Goal: Task Accomplishment & Management: Manage account settings

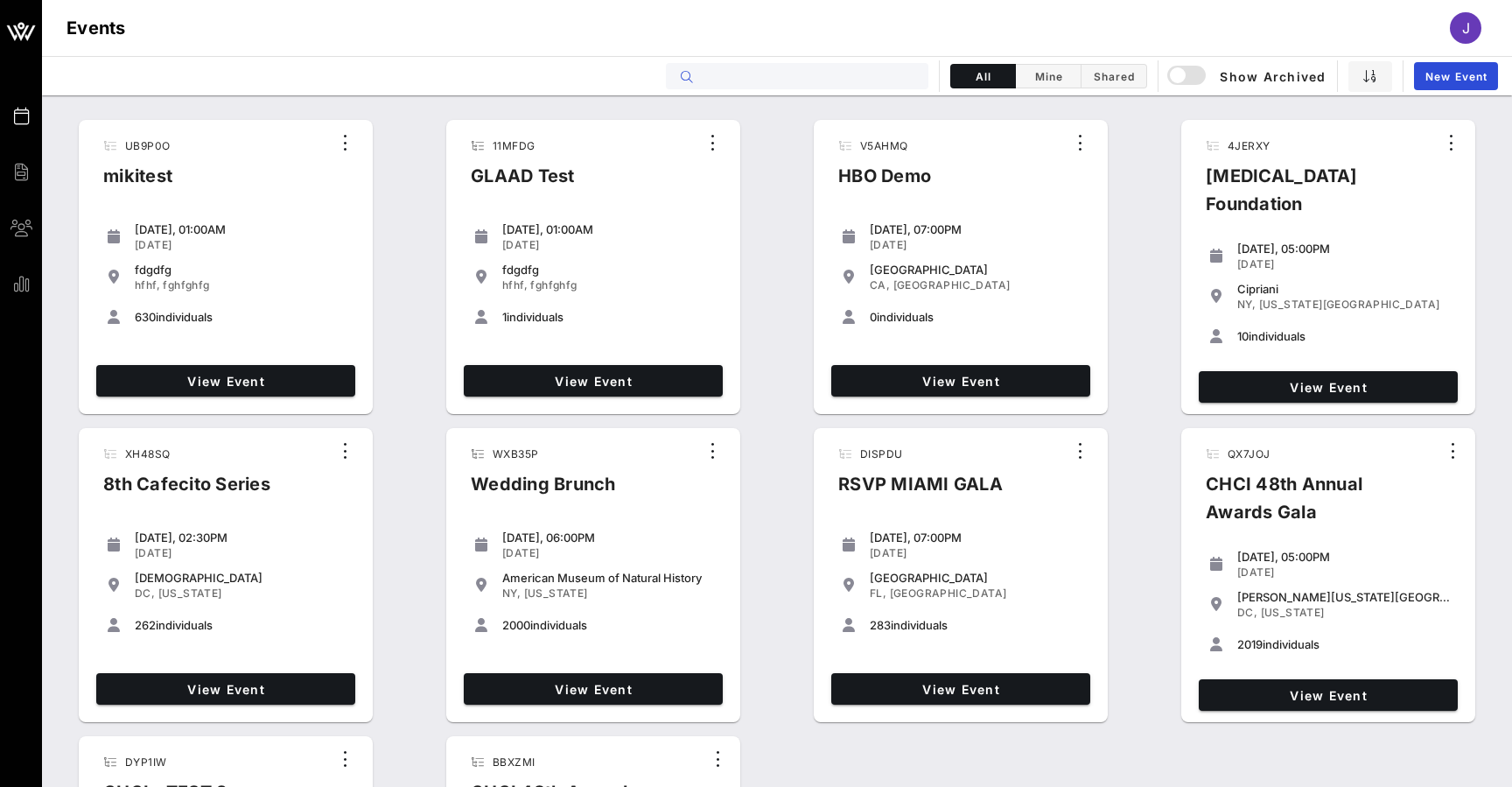
click at [890, 68] on input "text" at bounding box center [809, 76] width 217 height 23
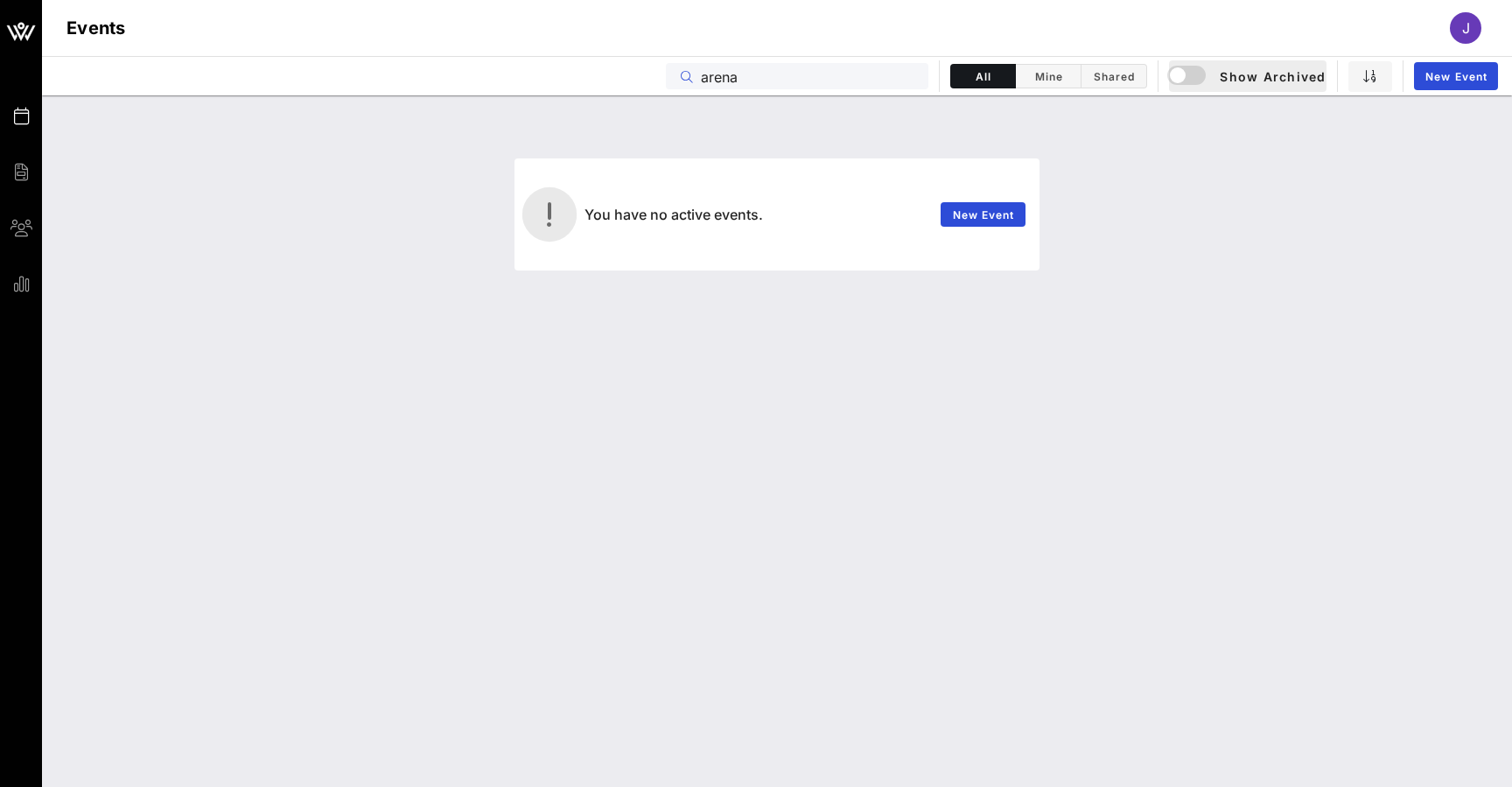
type input "arena"
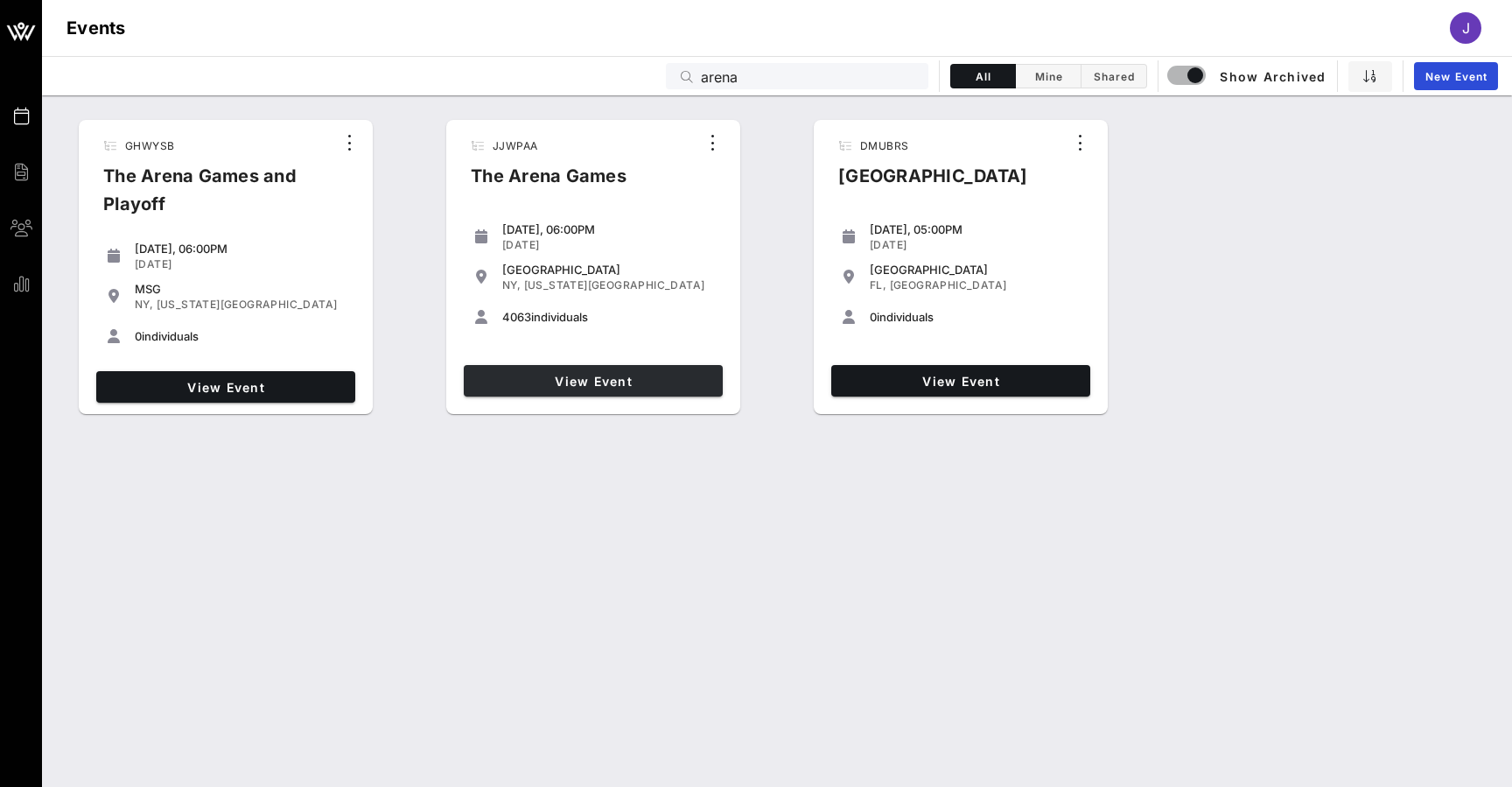
click at [591, 372] on link "View Event" at bounding box center [593, 381] width 259 height 31
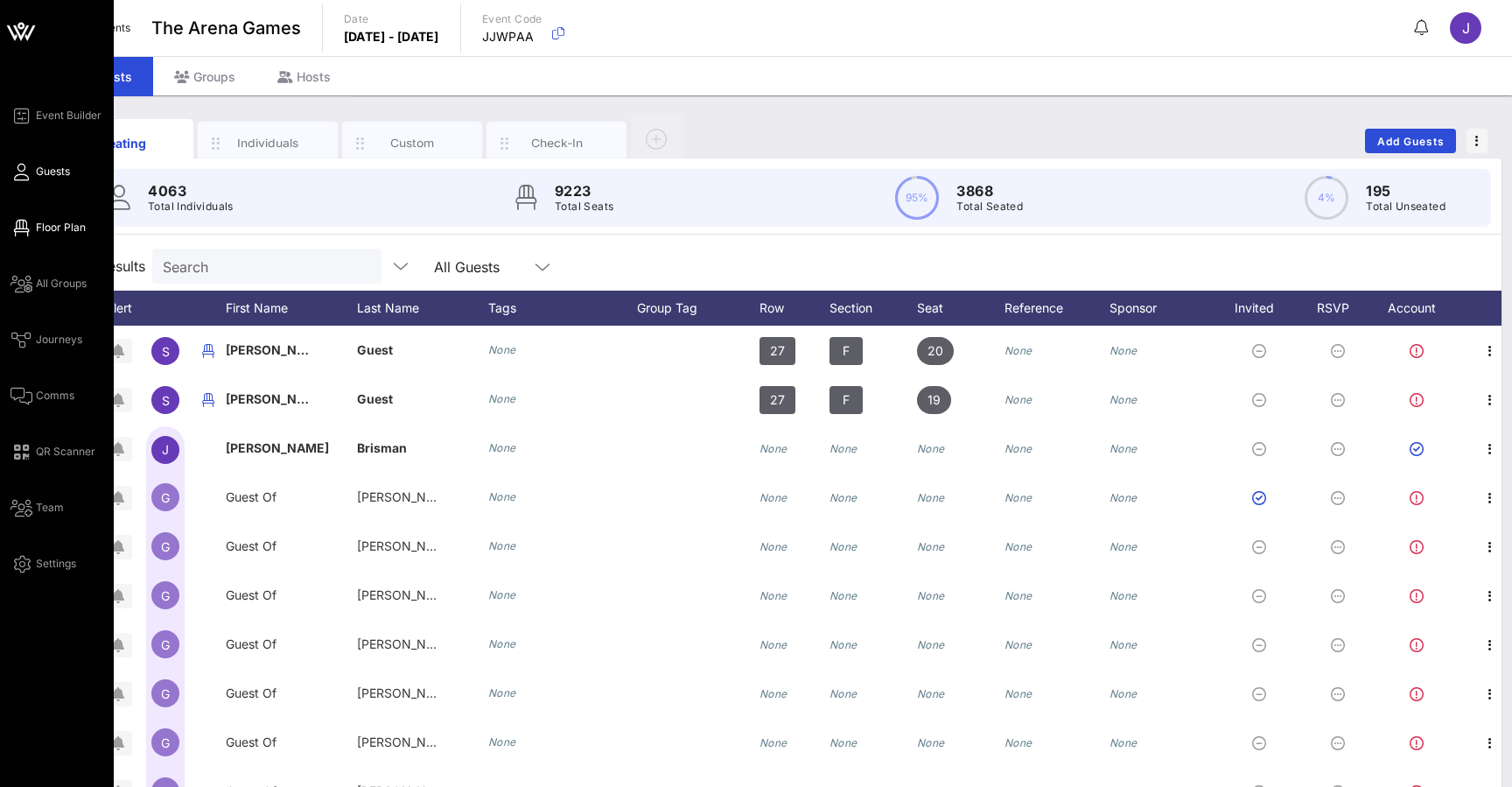
click at [34, 228] on link "Floor Plan" at bounding box center [47, 227] width 75 height 21
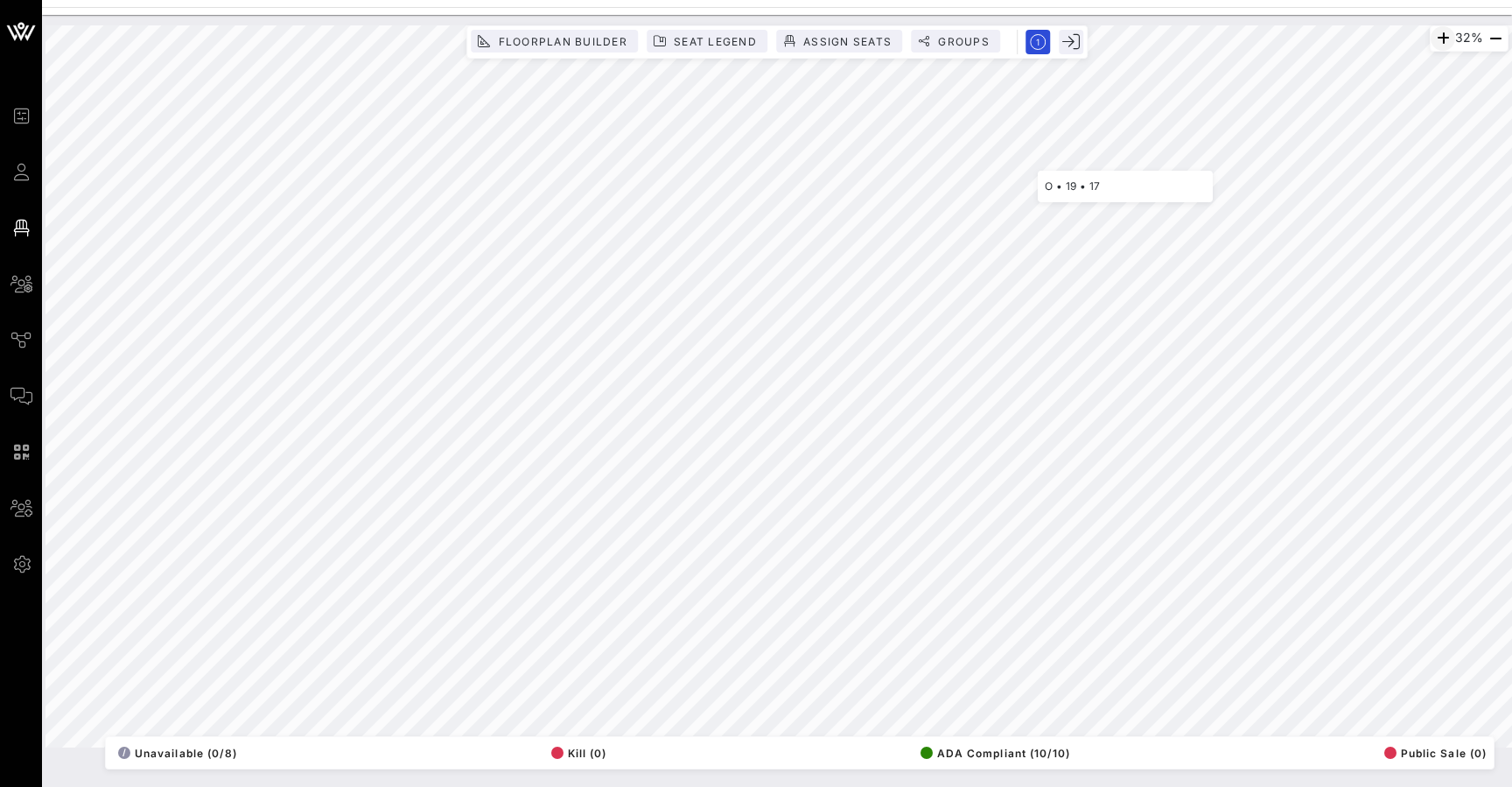
click at [1441, 36] on icon "button" at bounding box center [1443, 38] width 21 height 21
click at [1442, 42] on icon "button" at bounding box center [1443, 38] width 21 height 21
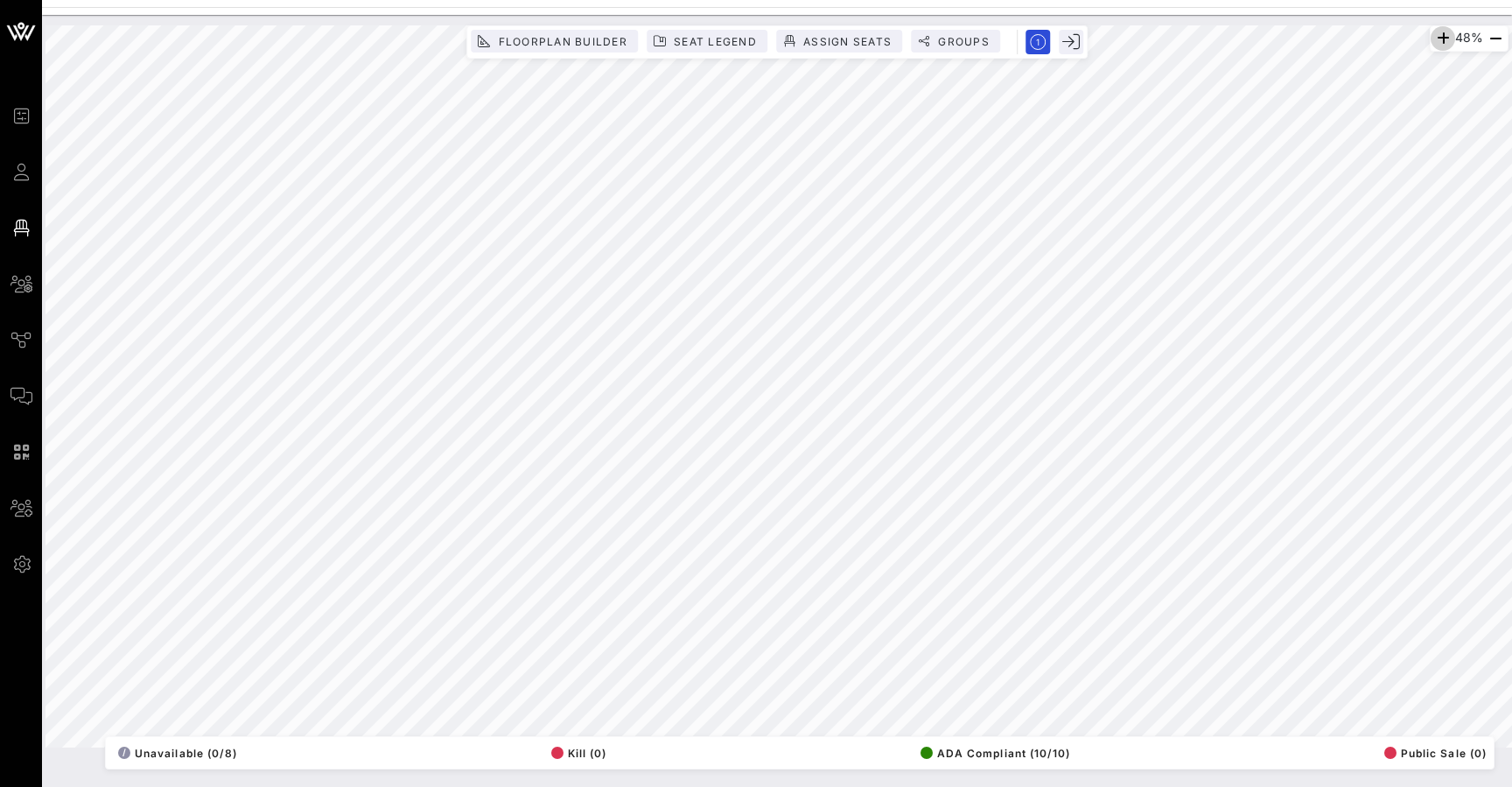
click at [1442, 42] on icon "button" at bounding box center [1443, 38] width 21 height 21
click at [1442, 42] on icon "button" at bounding box center [1444, 38] width 21 height 21
click at [1491, 40] on icon "button" at bounding box center [1495, 38] width 21 height 21
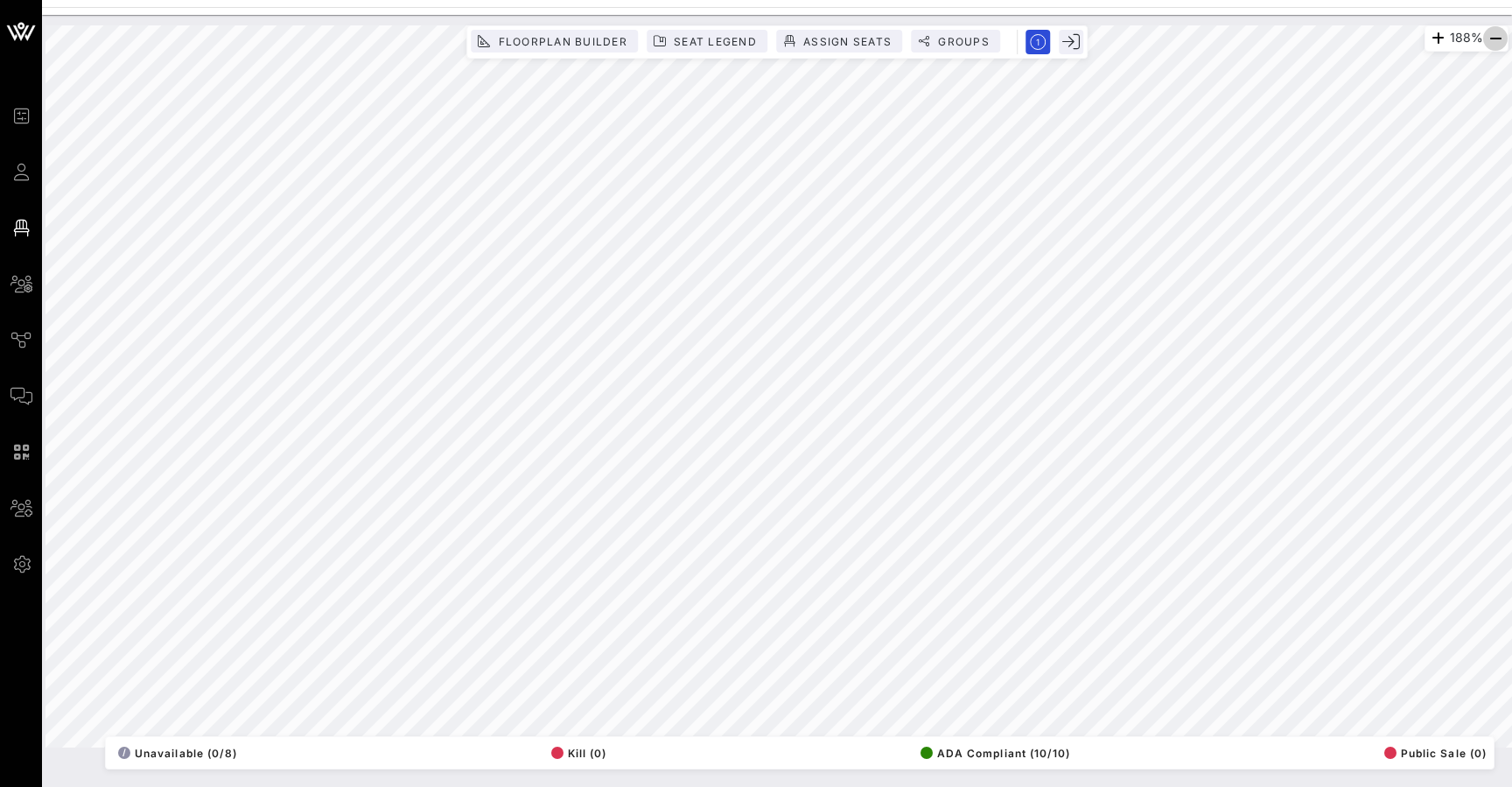
click at [1491, 40] on icon "button" at bounding box center [1495, 38] width 21 height 21
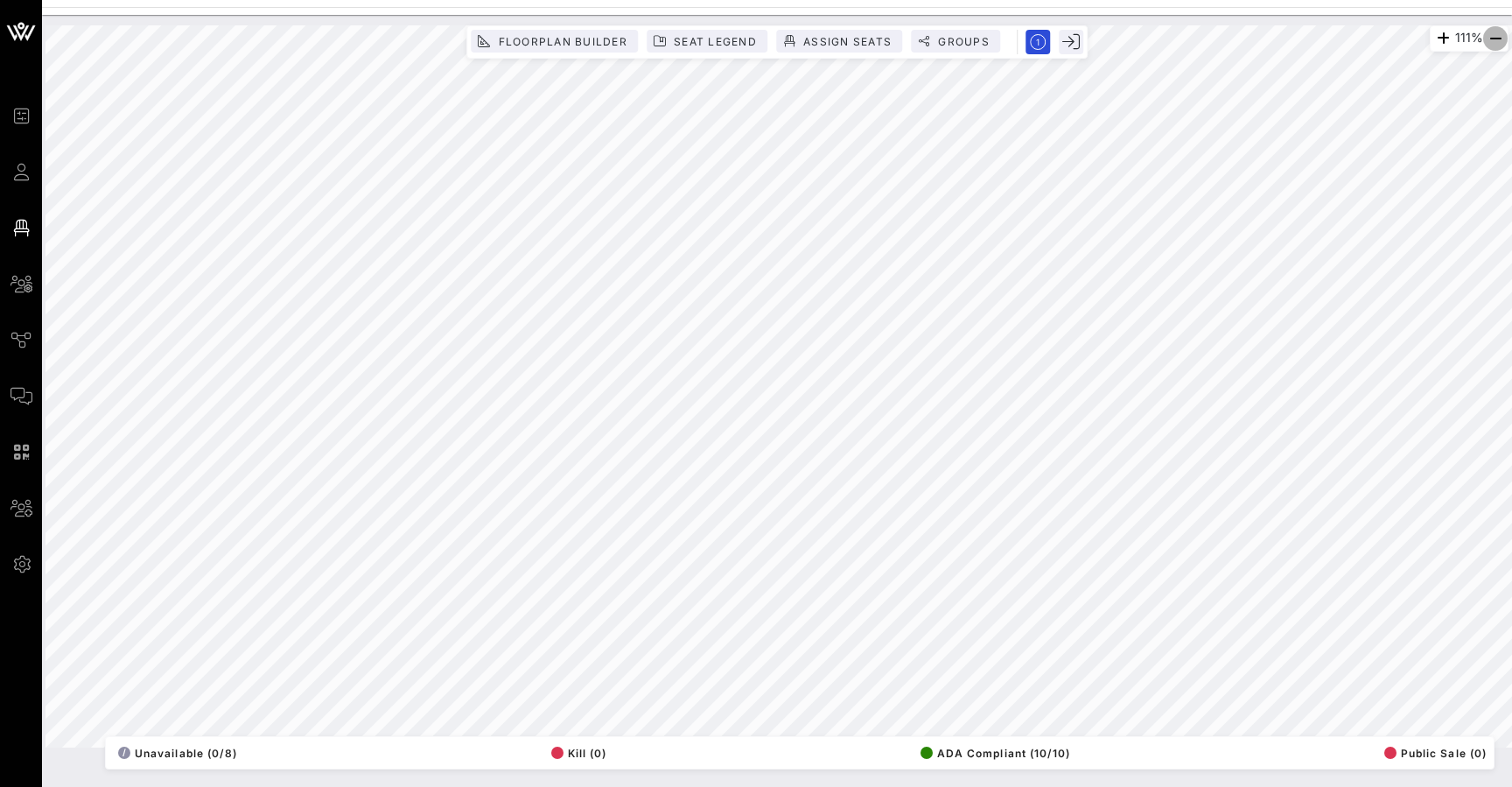
click at [1491, 40] on icon "button" at bounding box center [1495, 38] width 21 height 21
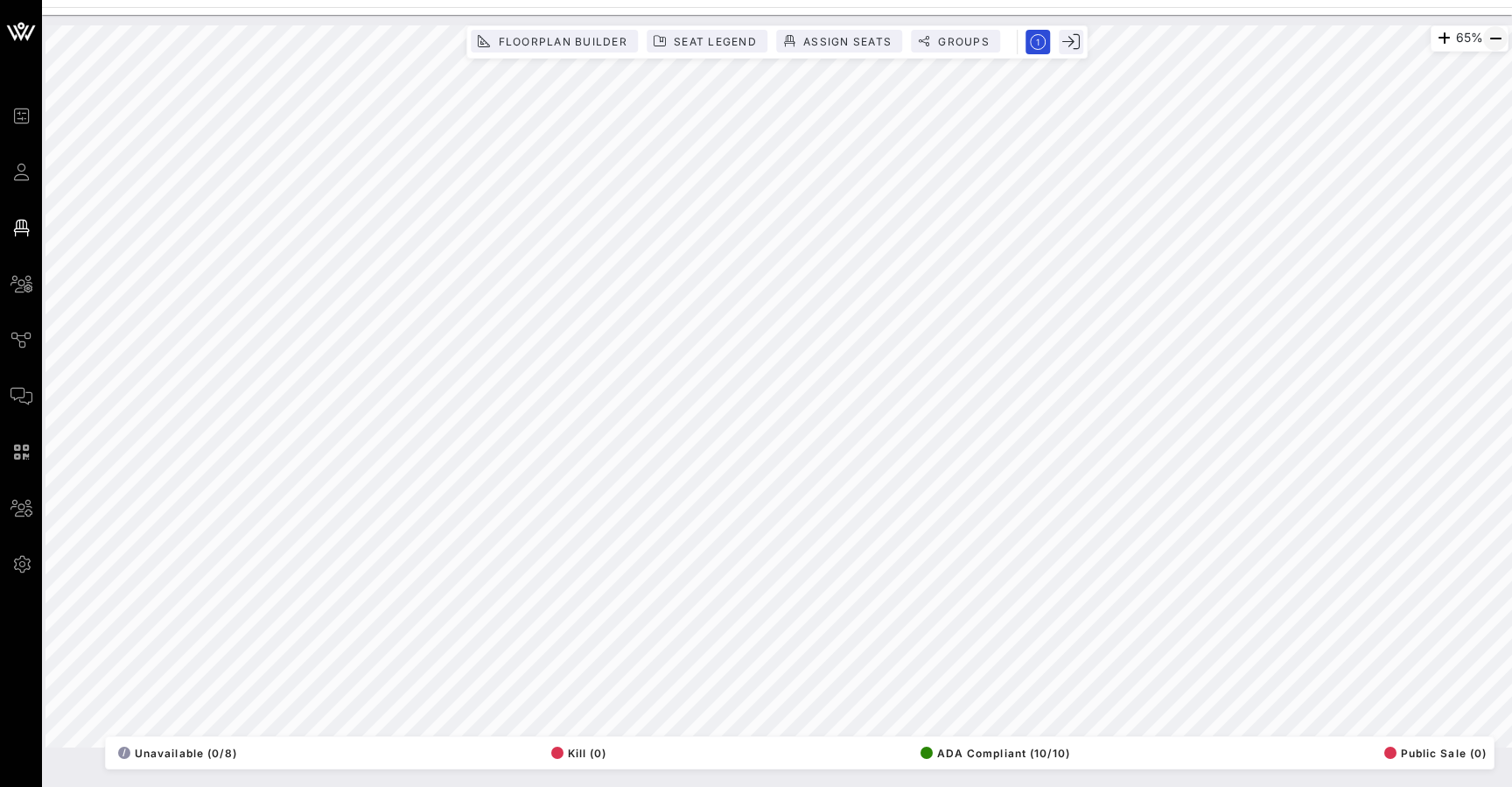
click at [1504, 42] on icon "button" at bounding box center [1495, 38] width 21 height 21
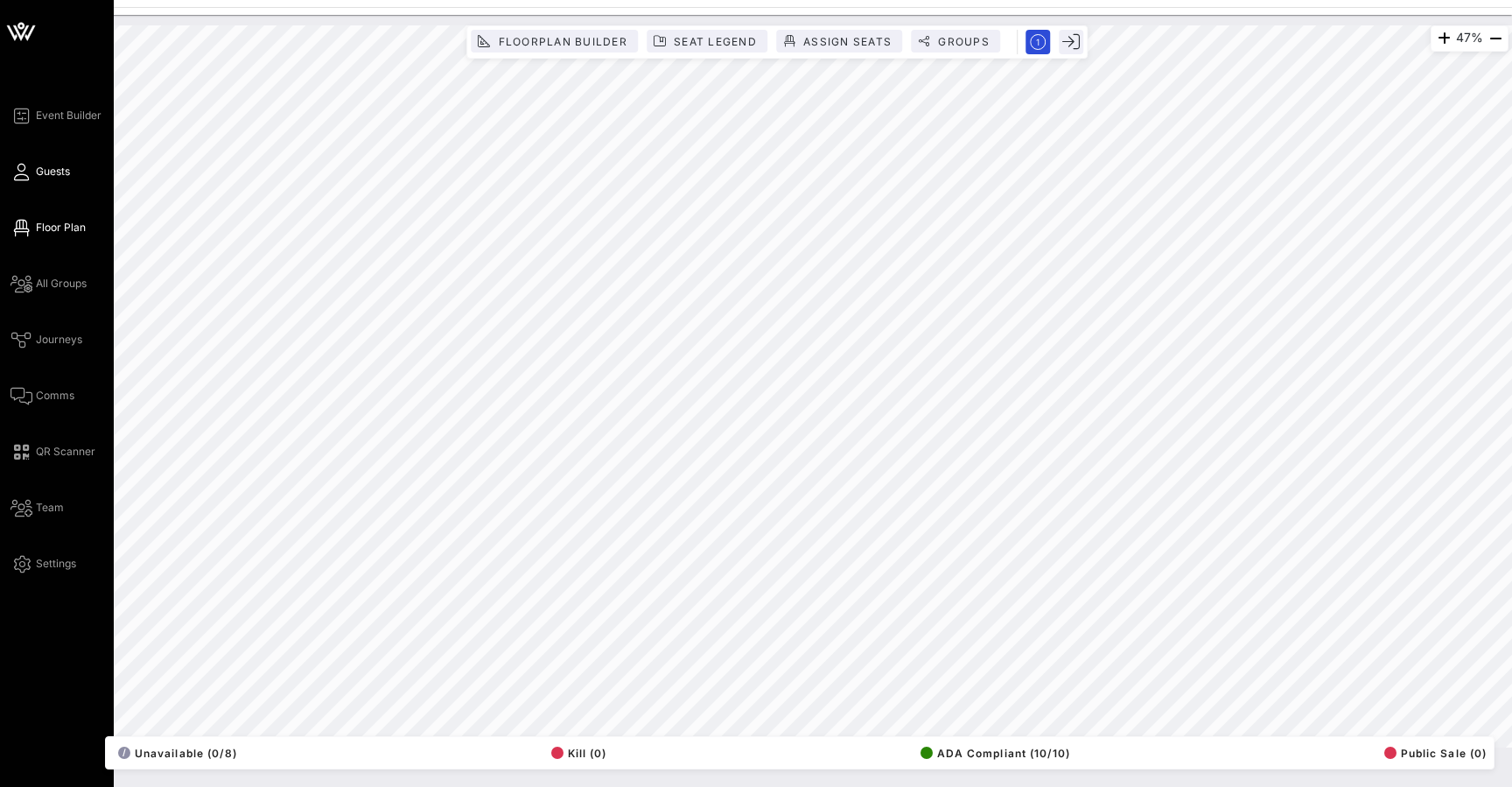
click at [24, 173] on icon at bounding box center [21, 172] width 22 height 3
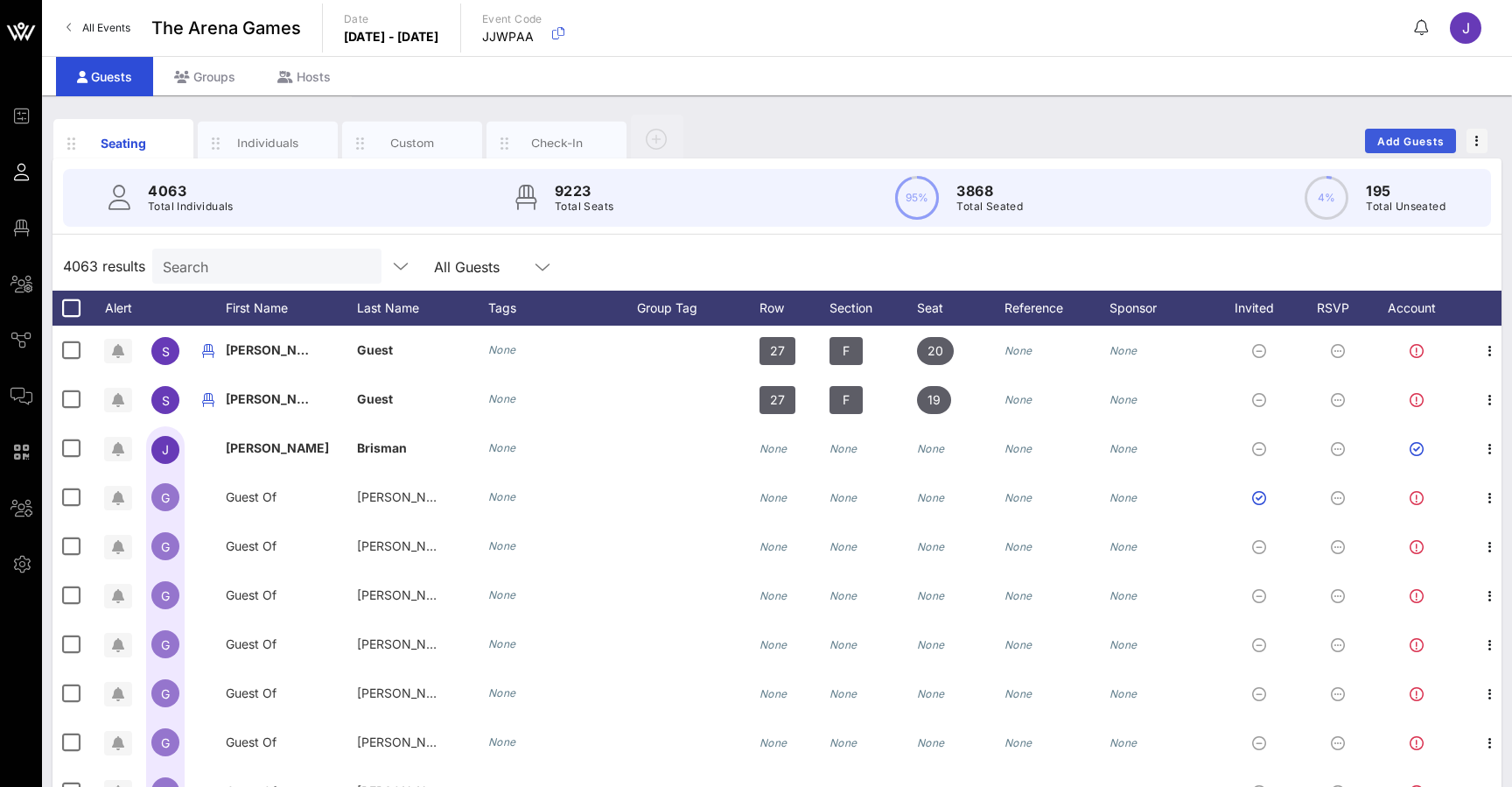
click at [1421, 138] on span "Add Guests" at bounding box center [1410, 141] width 69 height 13
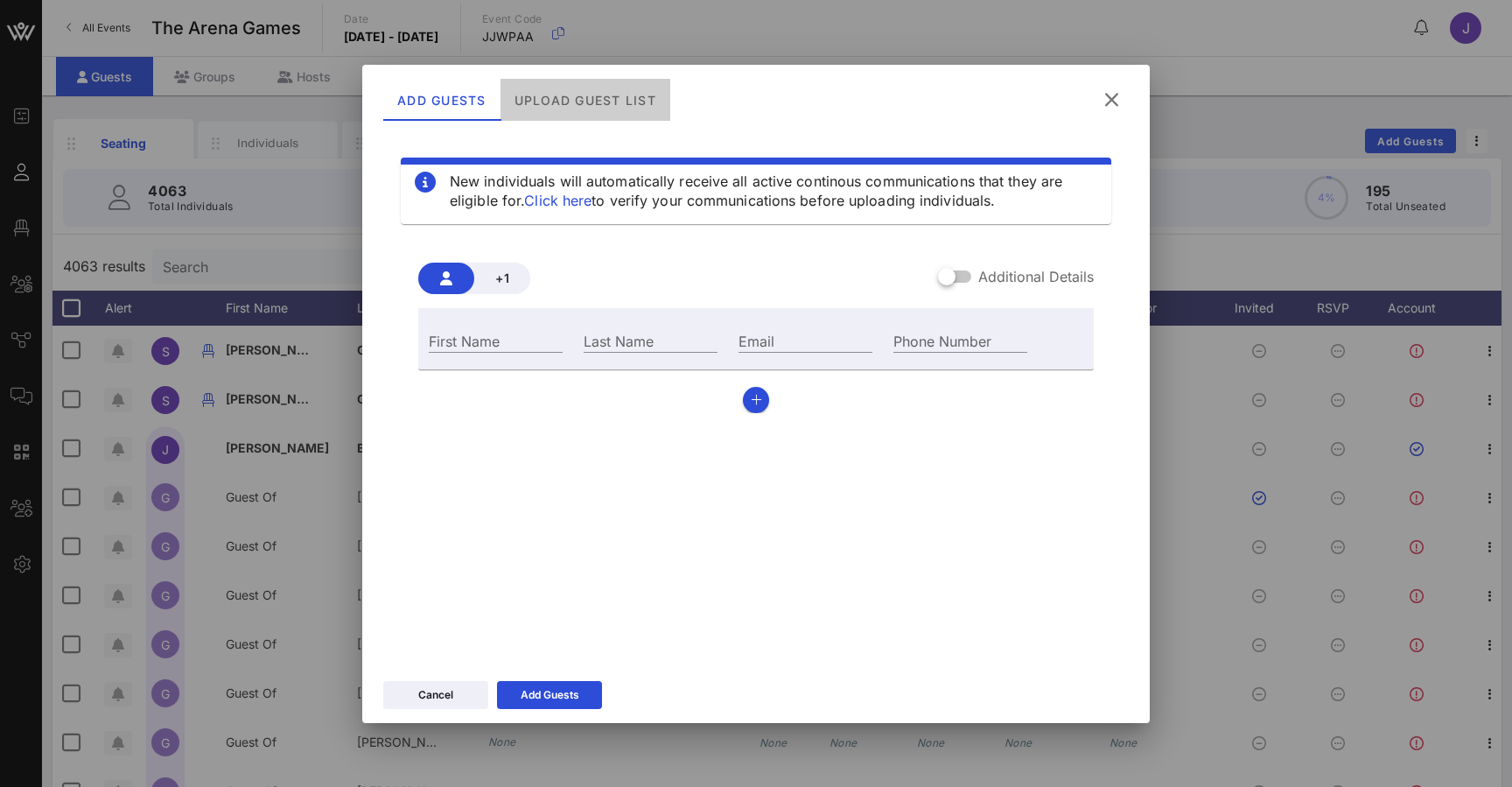
click at [613, 103] on div "Upload Guest List" at bounding box center [586, 99] width 170 height 42
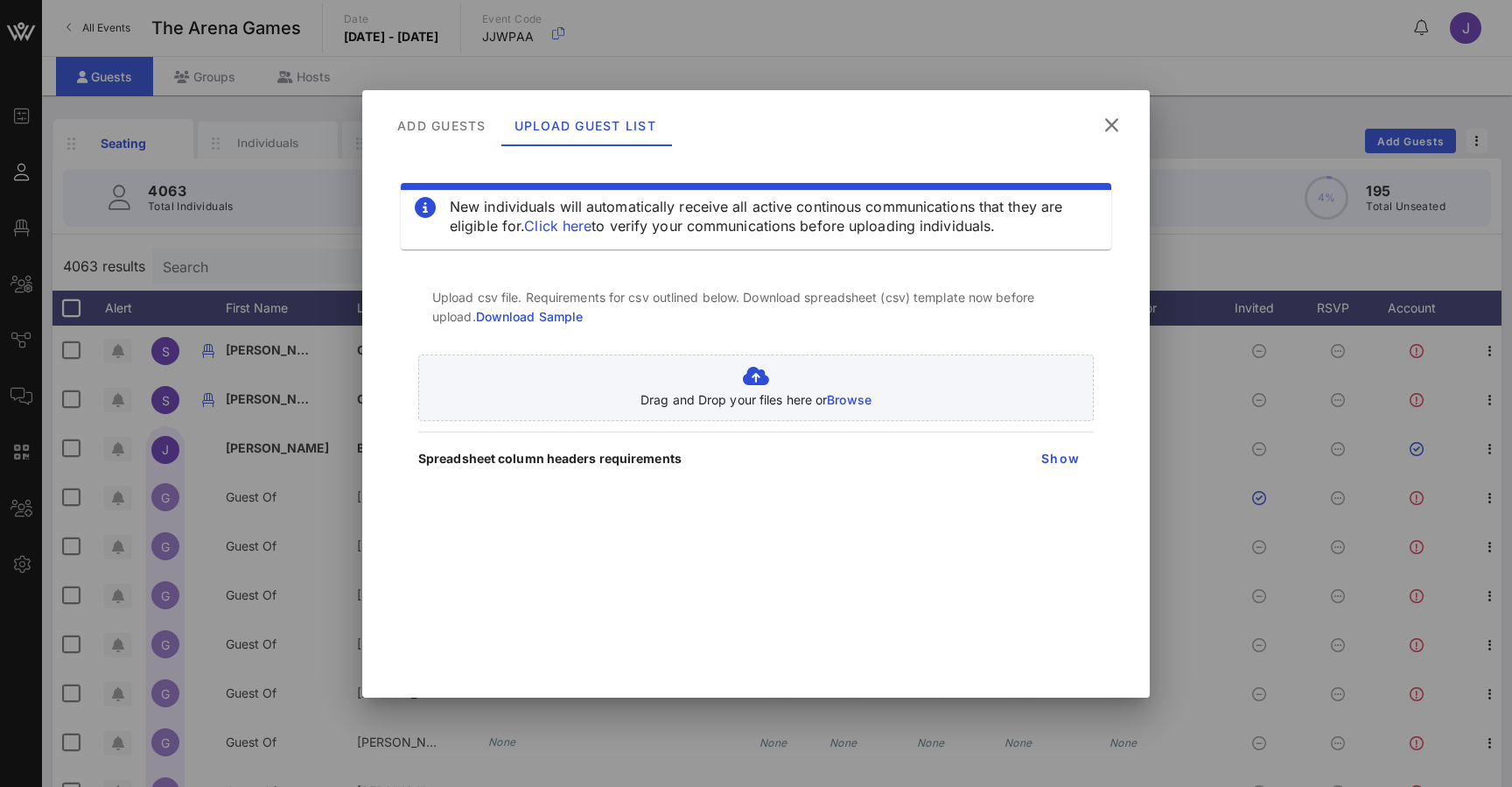
click at [1114, 119] on icon at bounding box center [1112, 124] width 30 height 28
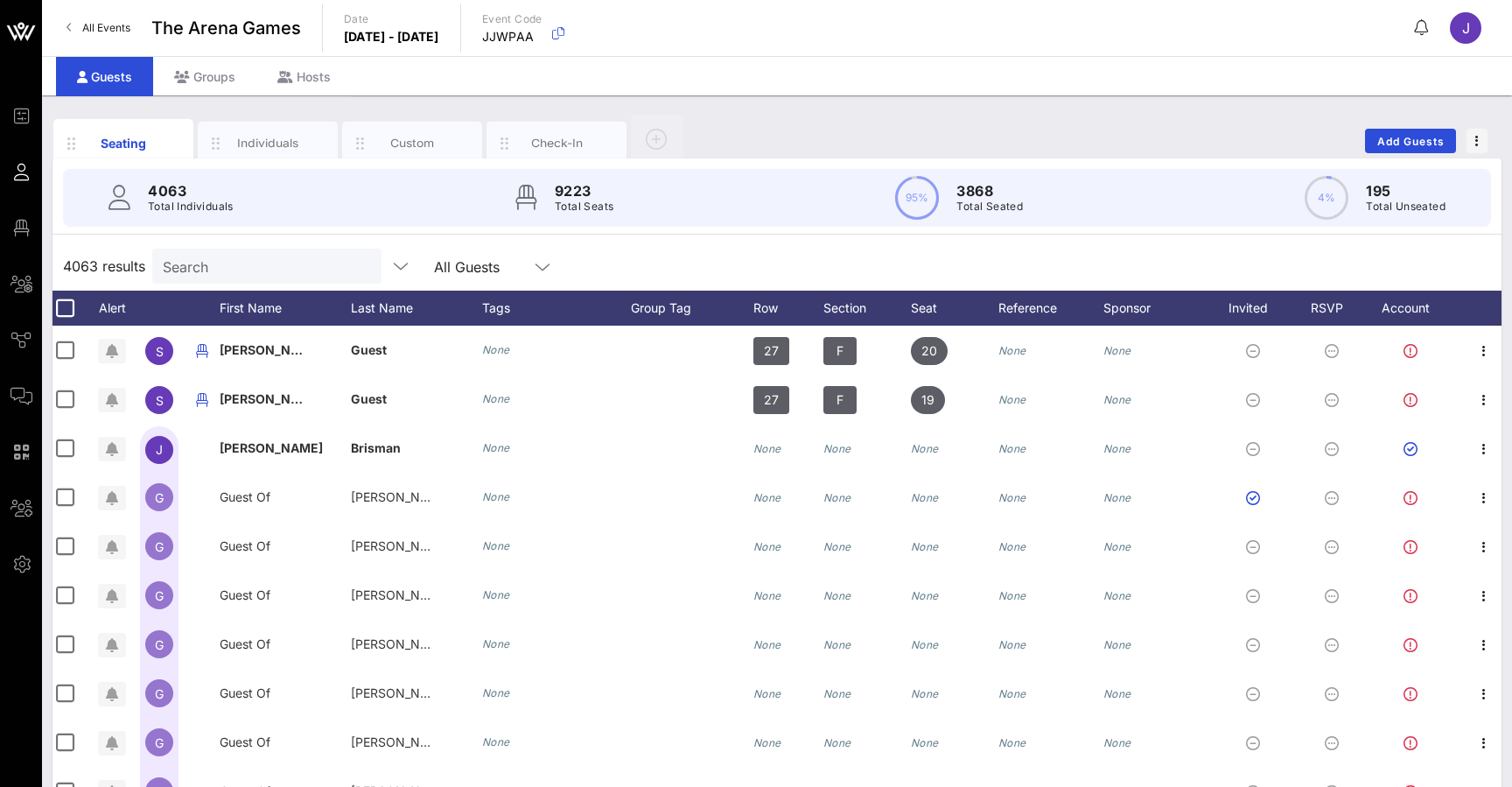
scroll to position [0, 6]
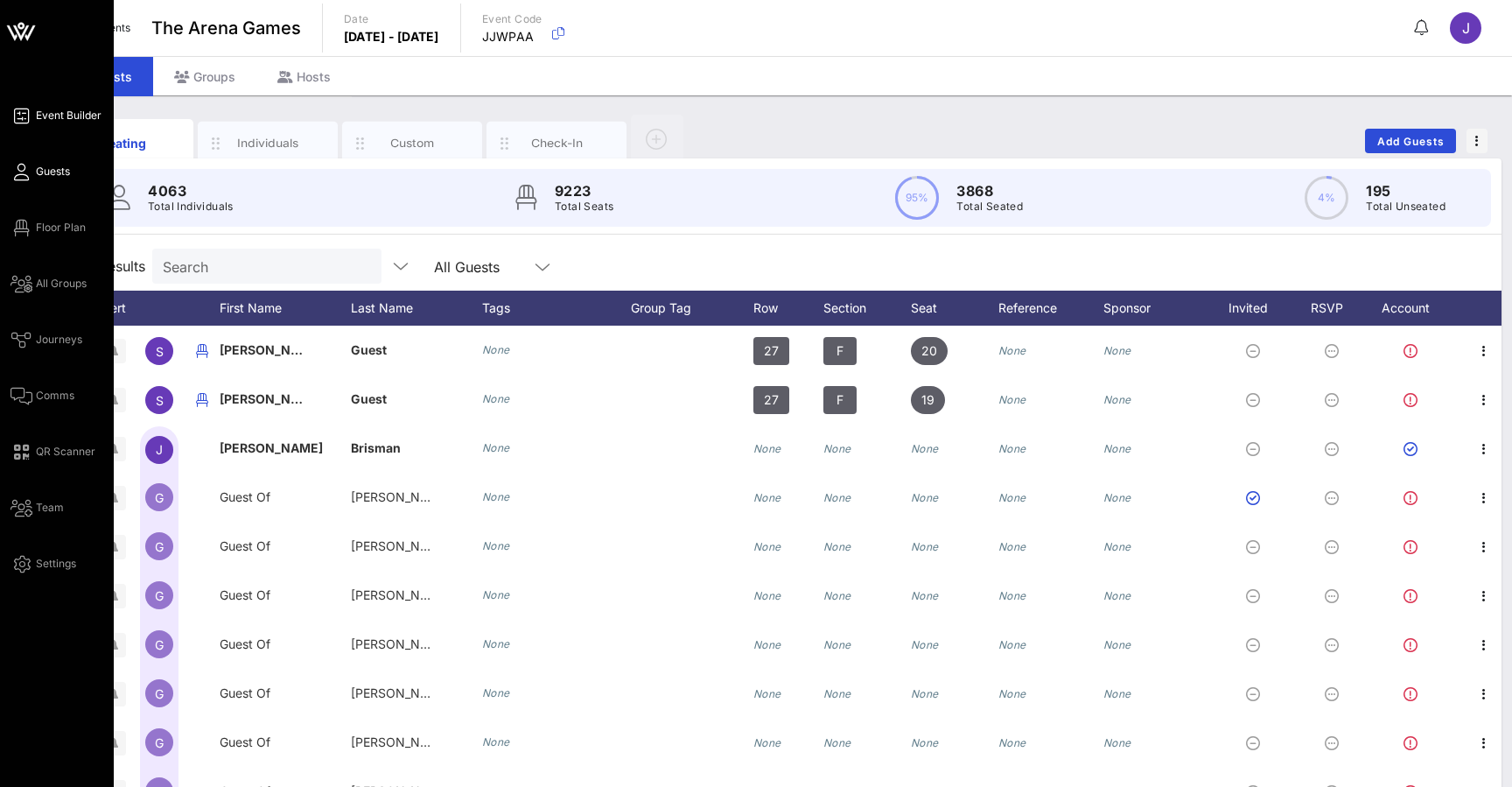
click at [71, 109] on span "Event Builder" at bounding box center [68, 115] width 66 height 16
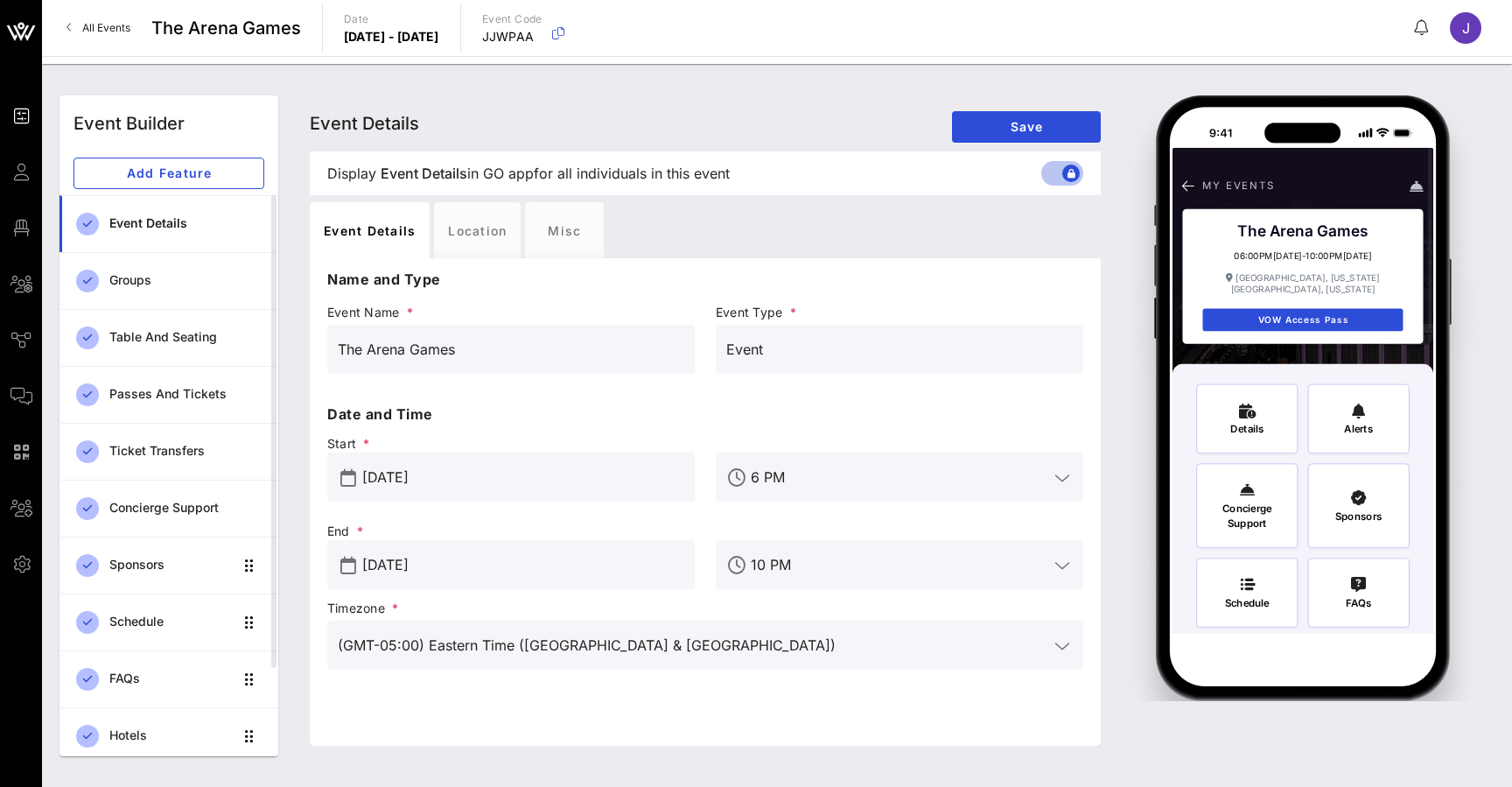
click at [20, 117] on icon at bounding box center [21, 115] width 22 height 3
click at [187, 400] on div "Passes and Tickets" at bounding box center [187, 394] width 155 height 15
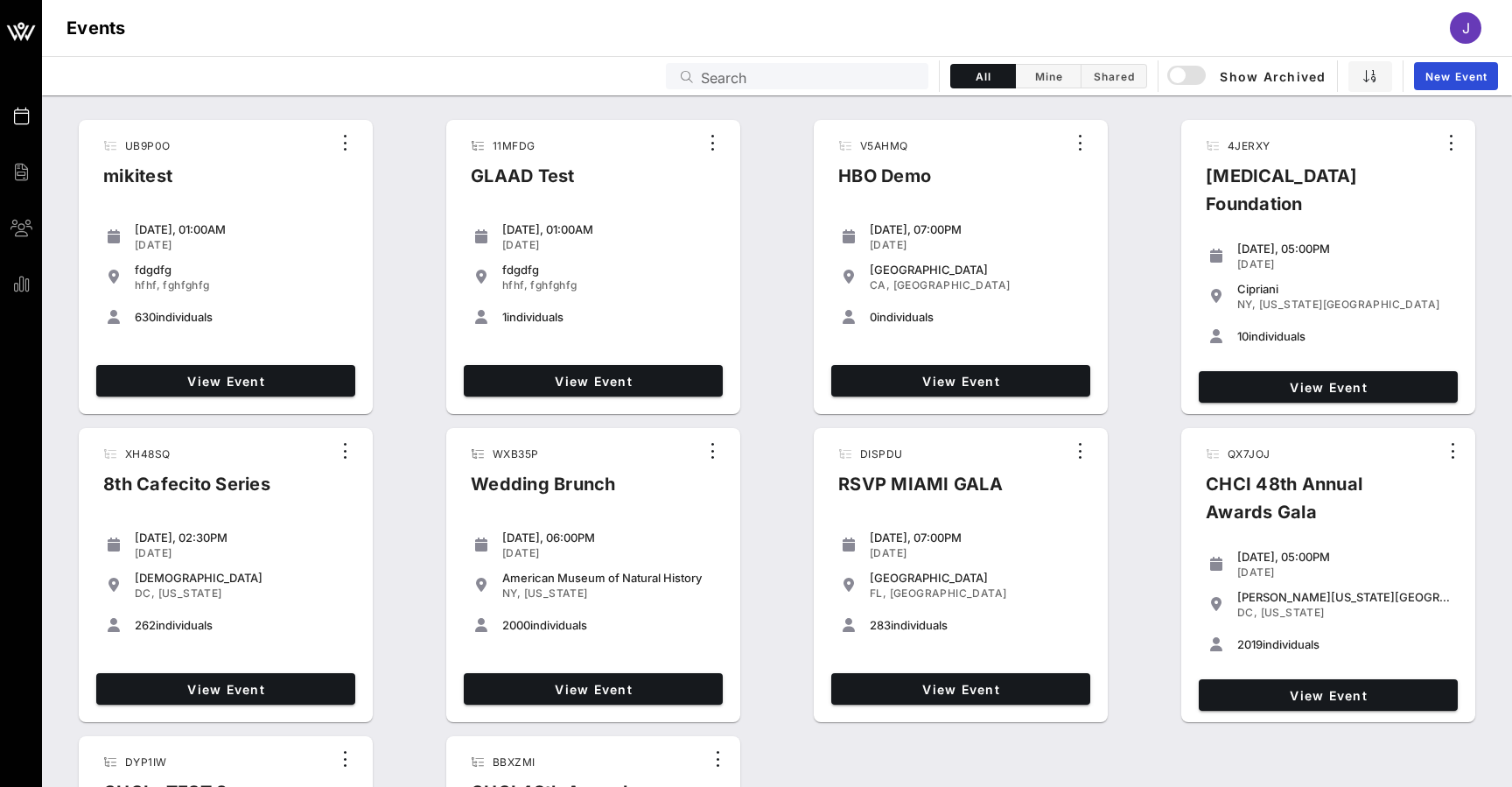
click at [824, 81] on input "Search" at bounding box center [809, 76] width 217 height 23
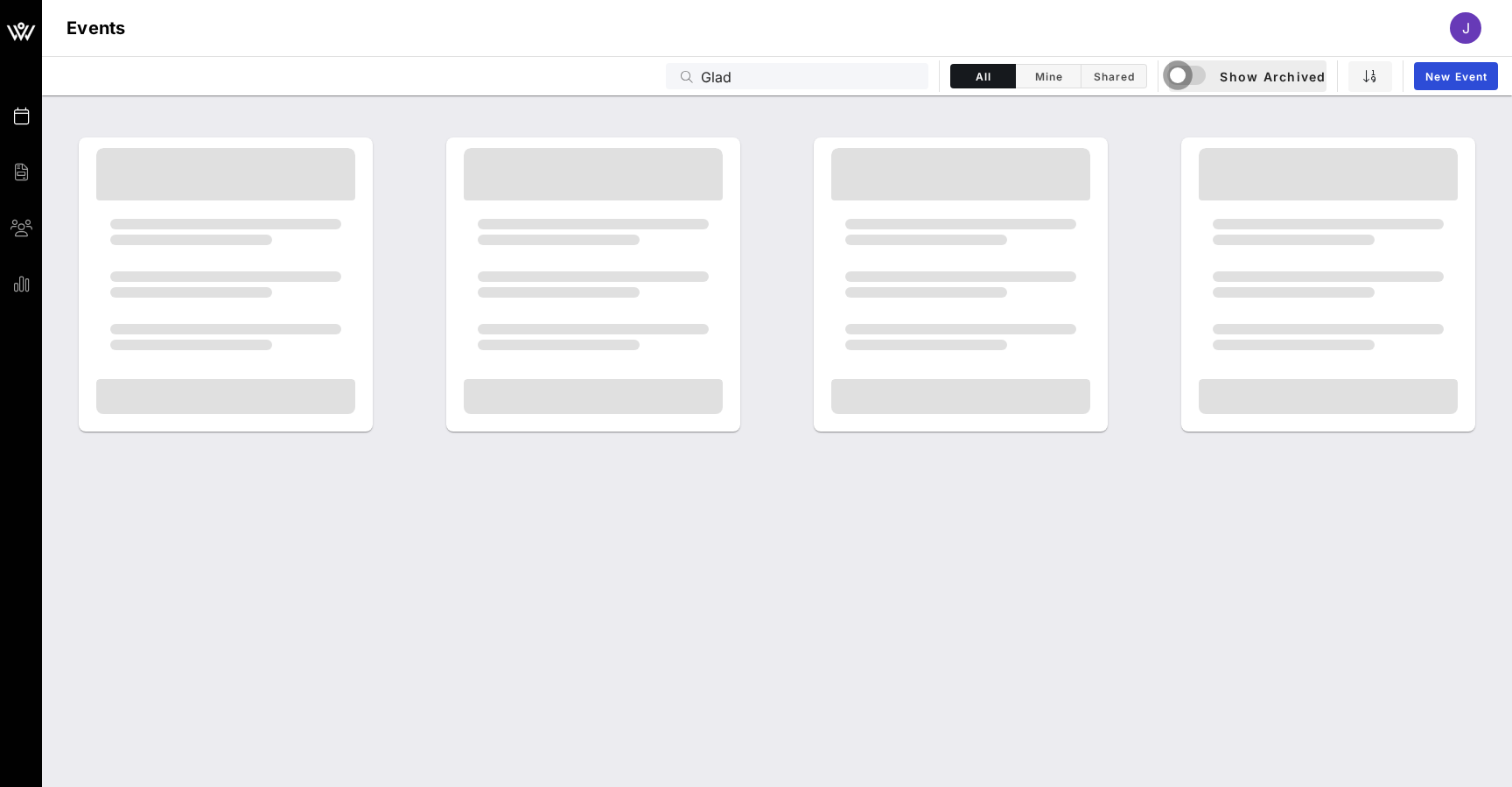
drag, startPoint x: 824, startPoint y: 81, endPoint x: 1190, endPoint y: 78, distance: 366.0
click at [1190, 78] on div "button" at bounding box center [1178, 75] width 25 height 25
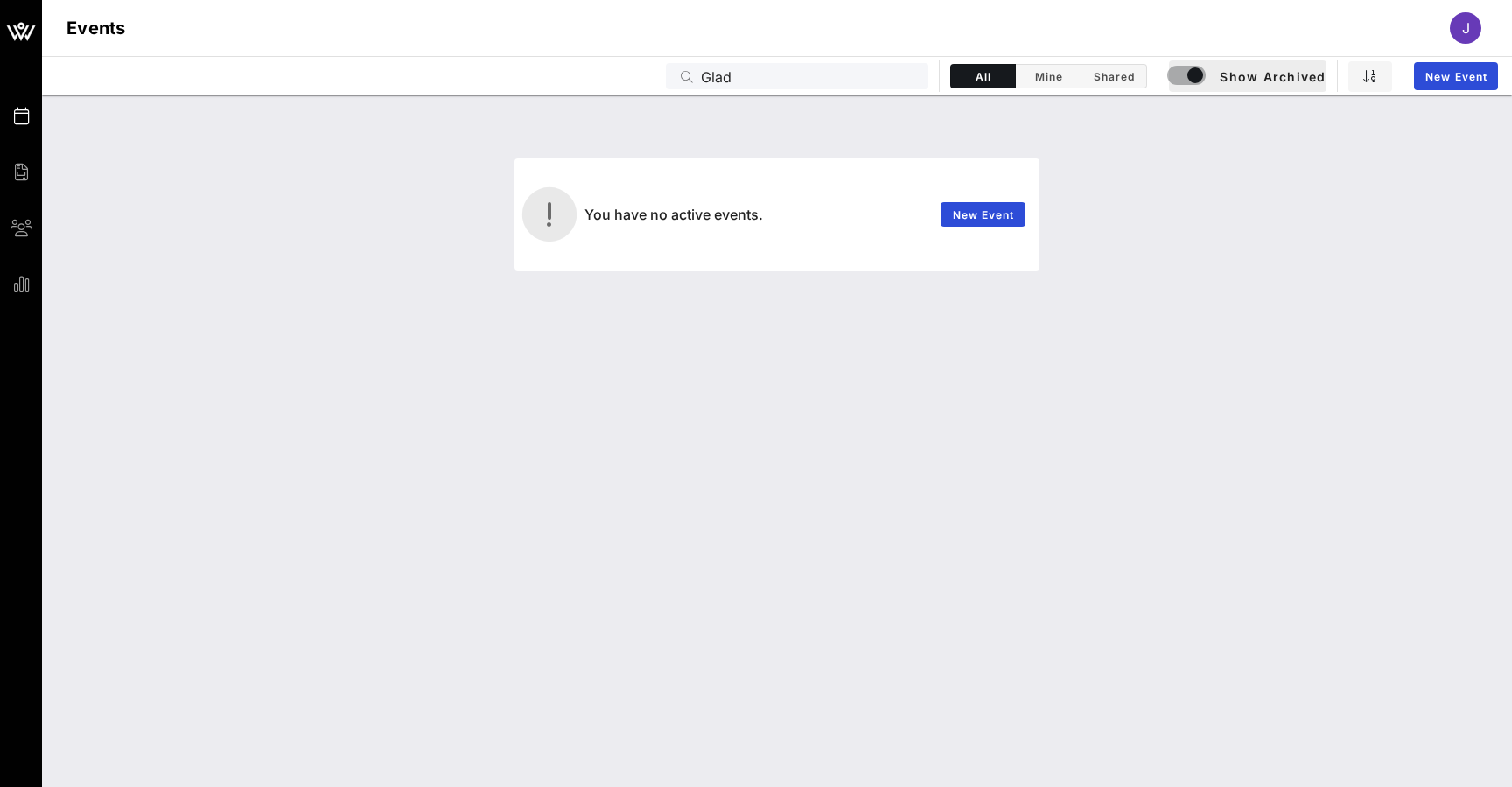
click at [719, 78] on input "Glad" at bounding box center [809, 76] width 217 height 23
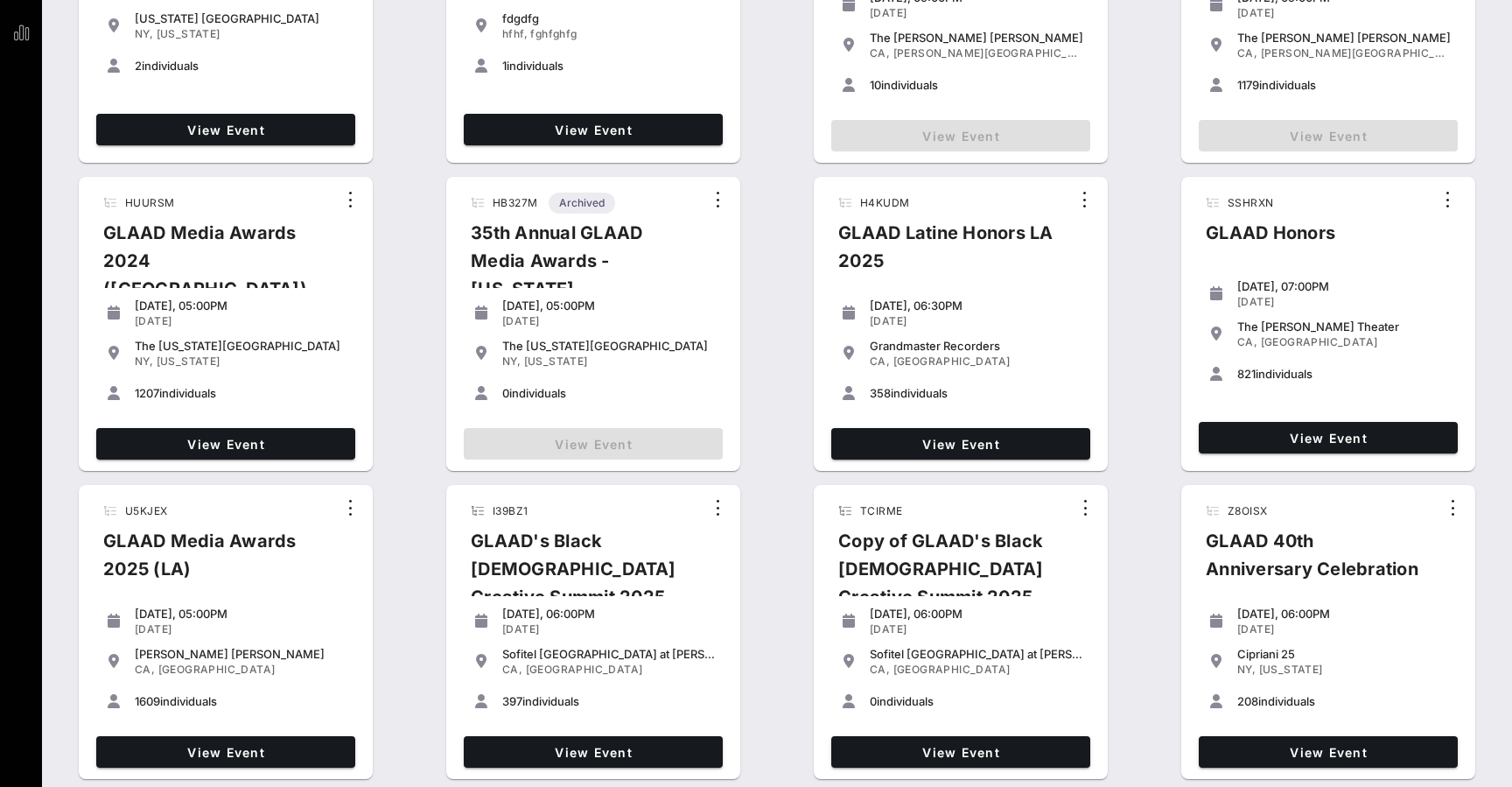
scroll to position [251, 0]
type input "Glaad"
click at [202, 761] on link "View Event" at bounding box center [225, 752] width 259 height 31
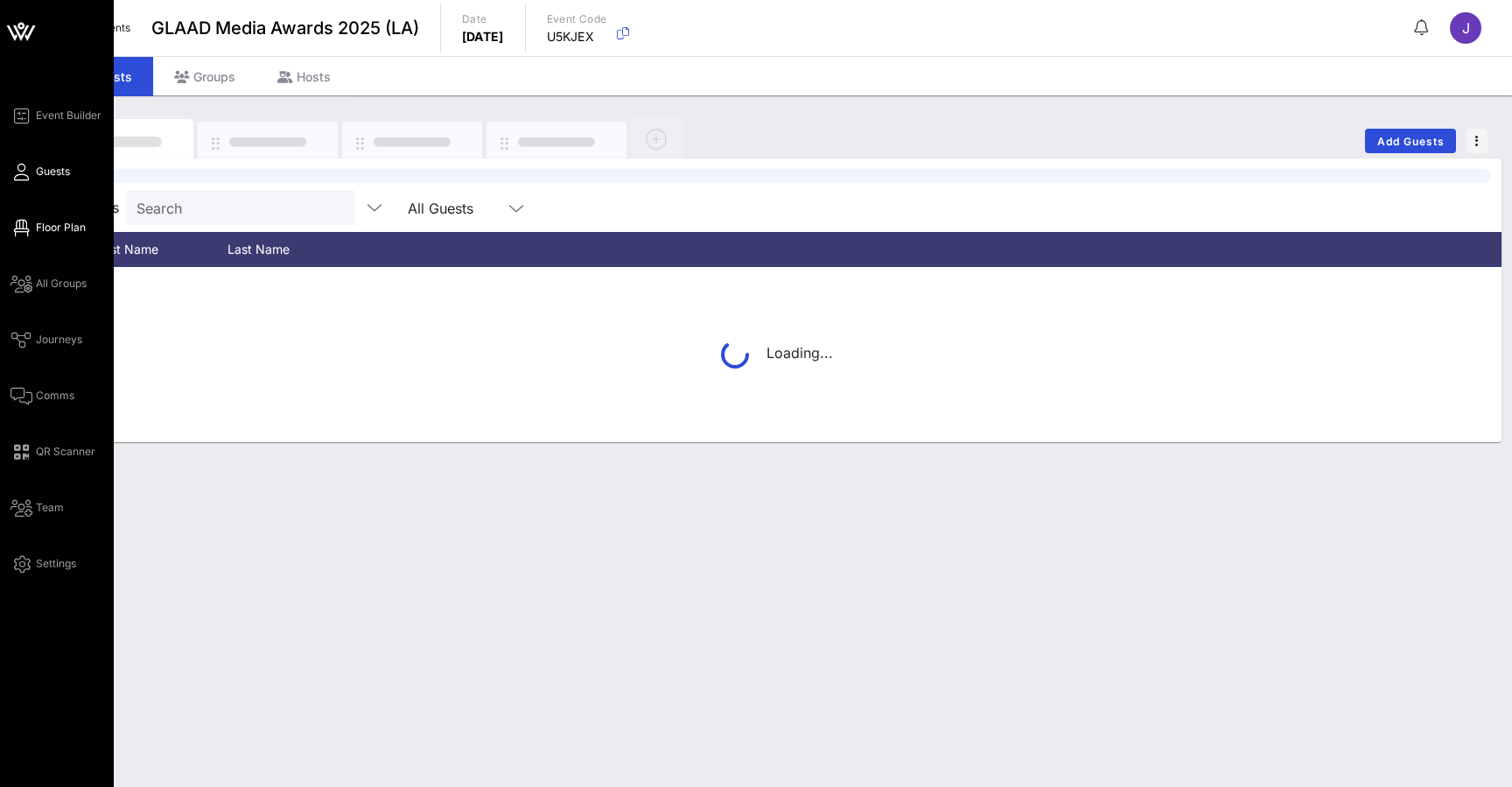
click at [24, 227] on icon at bounding box center [21, 227] width 22 height 3
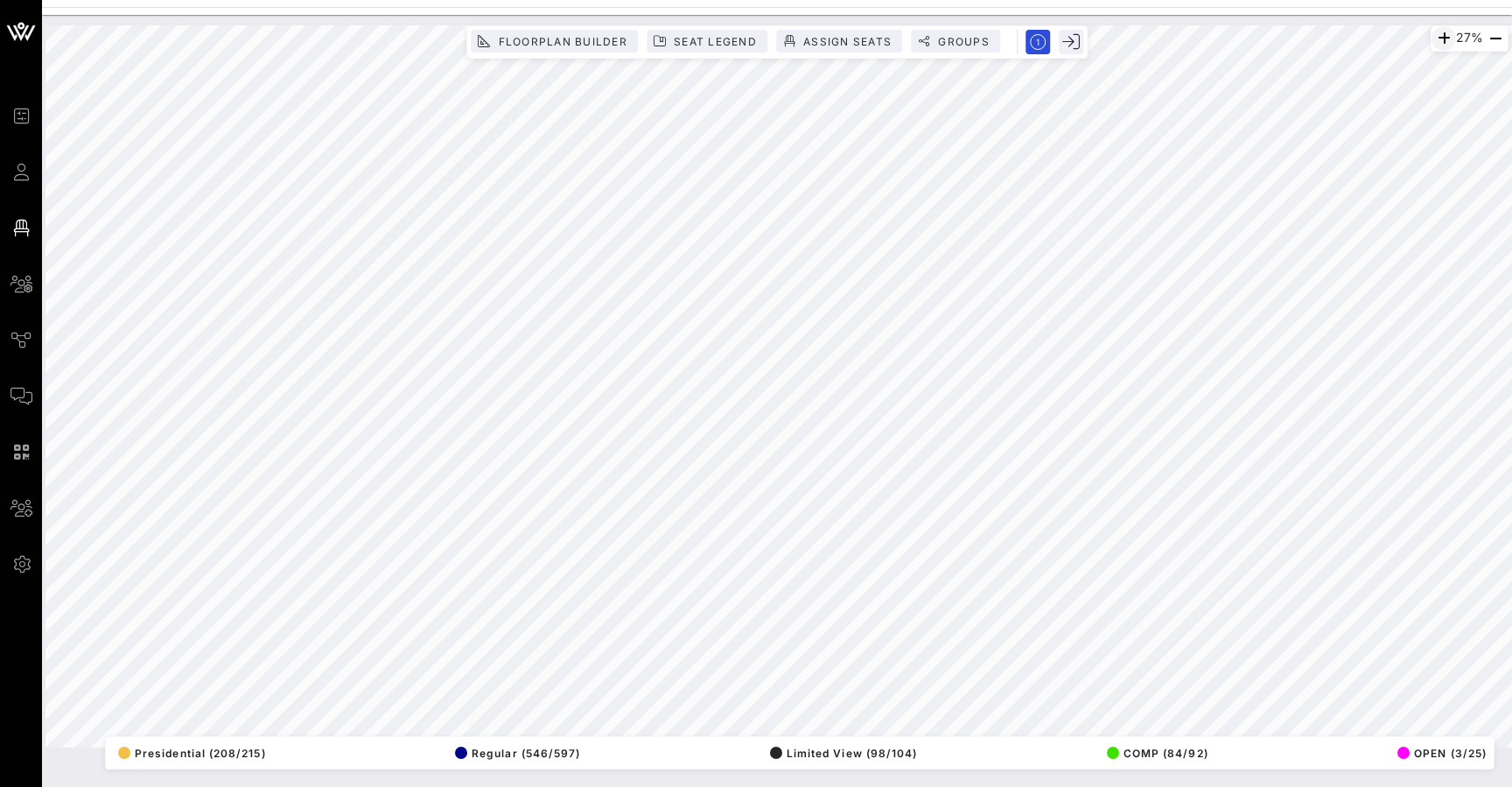
click at [1436, 35] on icon "button" at bounding box center [1444, 38] width 21 height 21
click at [1436, 35] on icon "button" at bounding box center [1443, 38] width 21 height 21
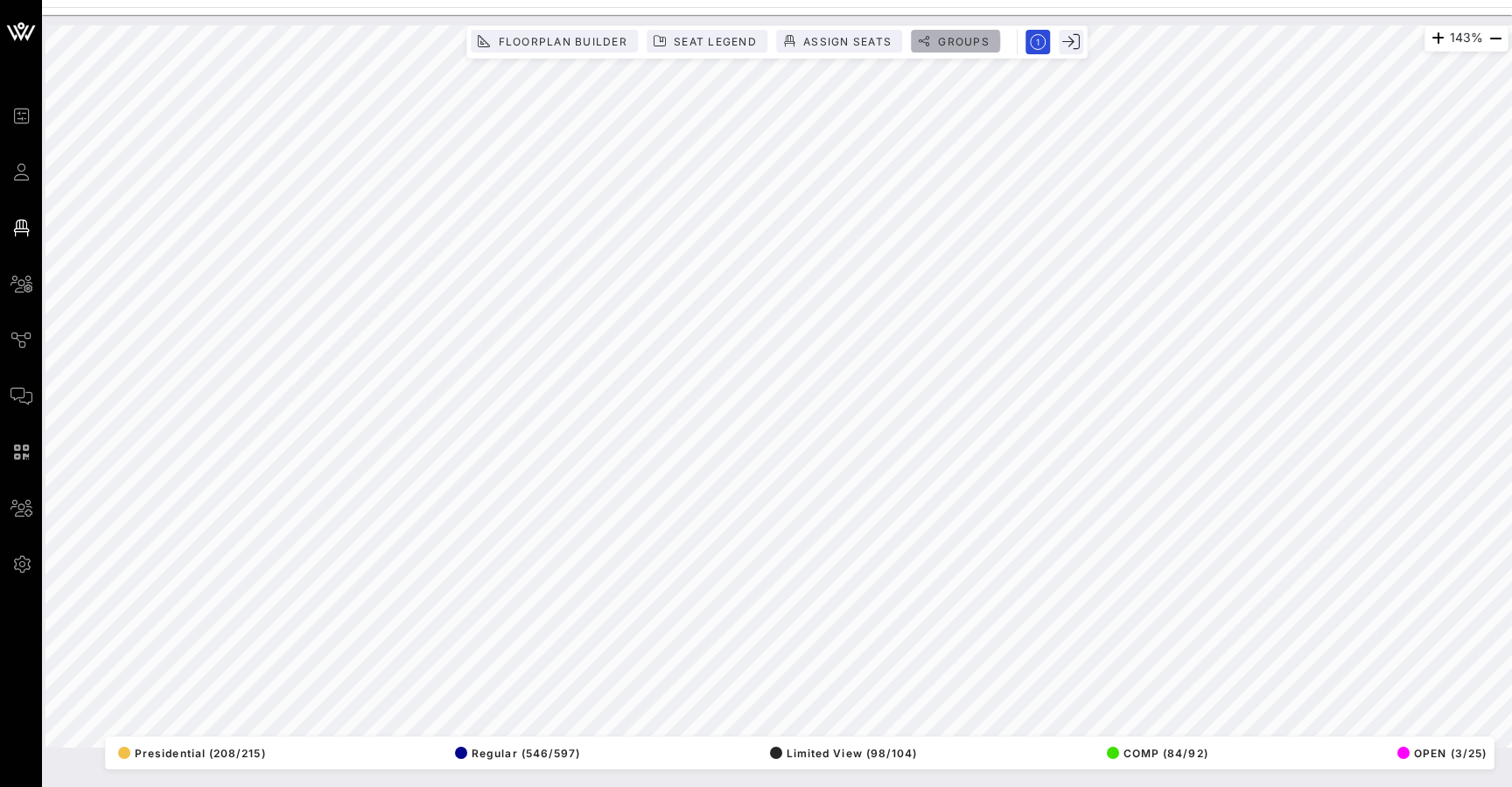
click at [971, 42] on span "Groups" at bounding box center [963, 42] width 53 height 13
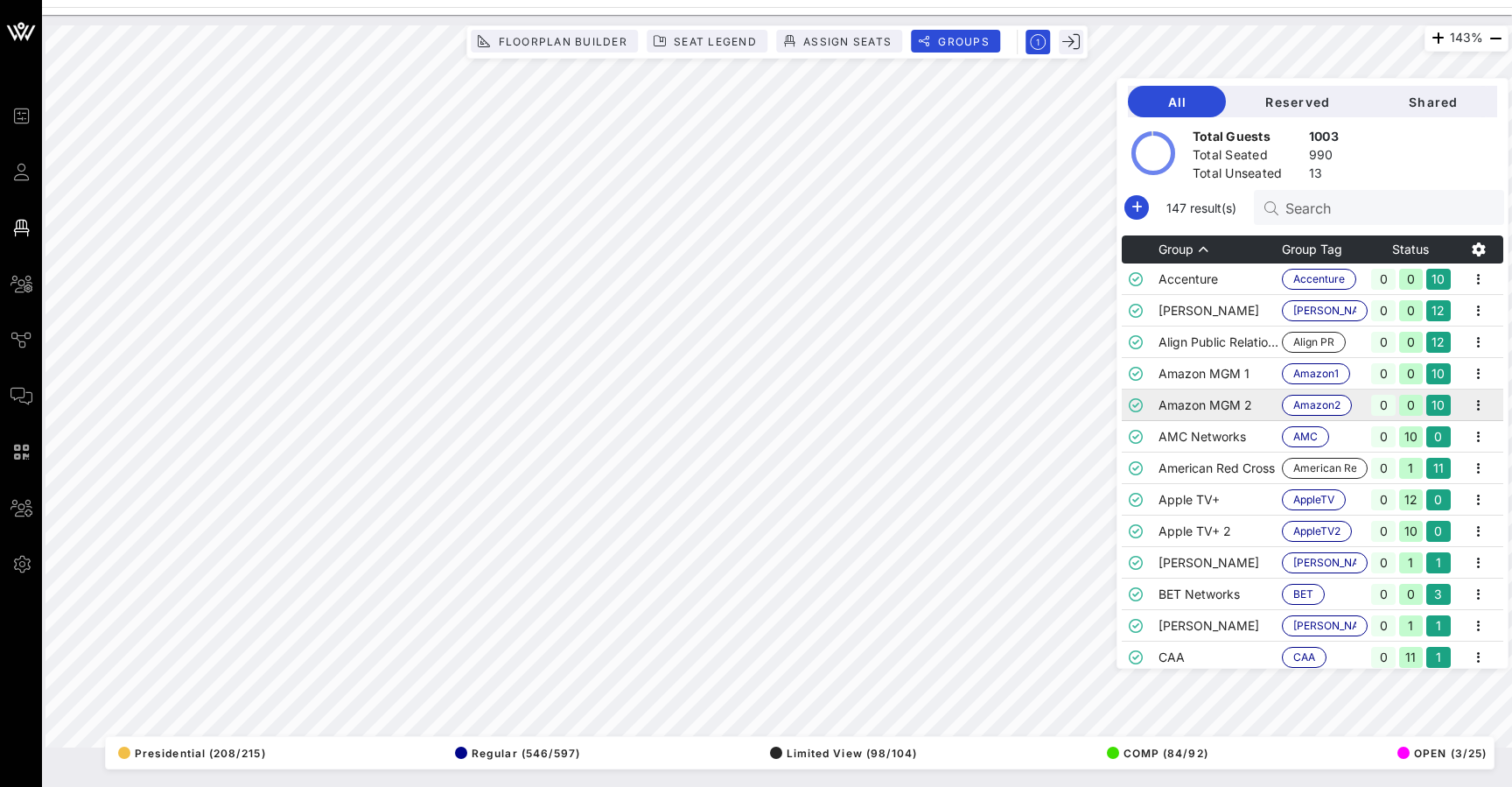
drag, startPoint x: 1312, startPoint y: 210, endPoint x: 1191, endPoint y: 411, distance: 234.6
click at [1191, 411] on td "Amazon MGM 2" at bounding box center [1220, 406] width 124 height 31
click at [1184, 501] on td "Apple TV+" at bounding box center [1220, 500] width 124 height 31
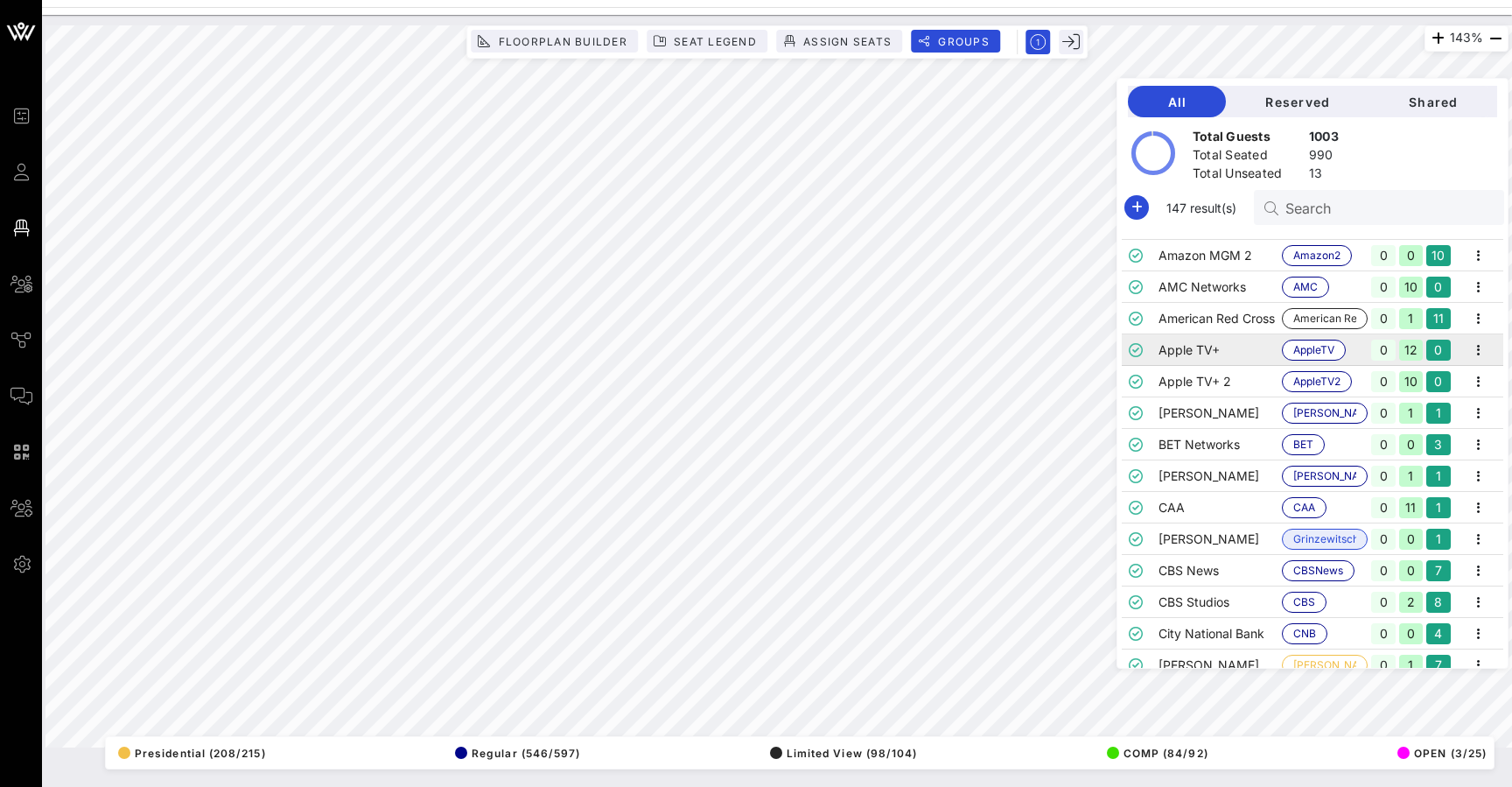
scroll to position [176, 0]
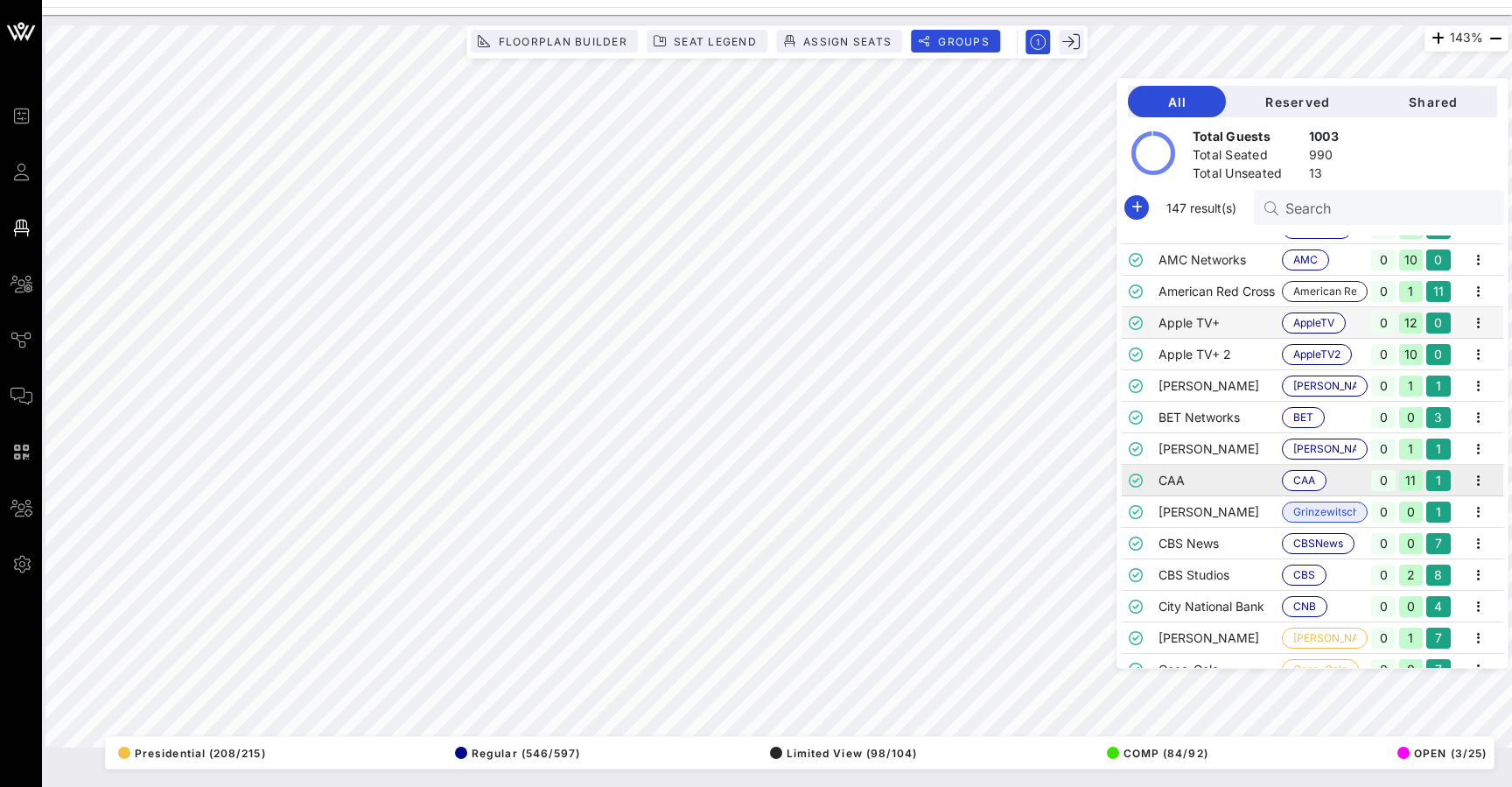
click at [1184, 492] on td "CAA" at bounding box center [1220, 480] width 124 height 31
click at [1195, 535] on td "CBS News" at bounding box center [1220, 543] width 124 height 31
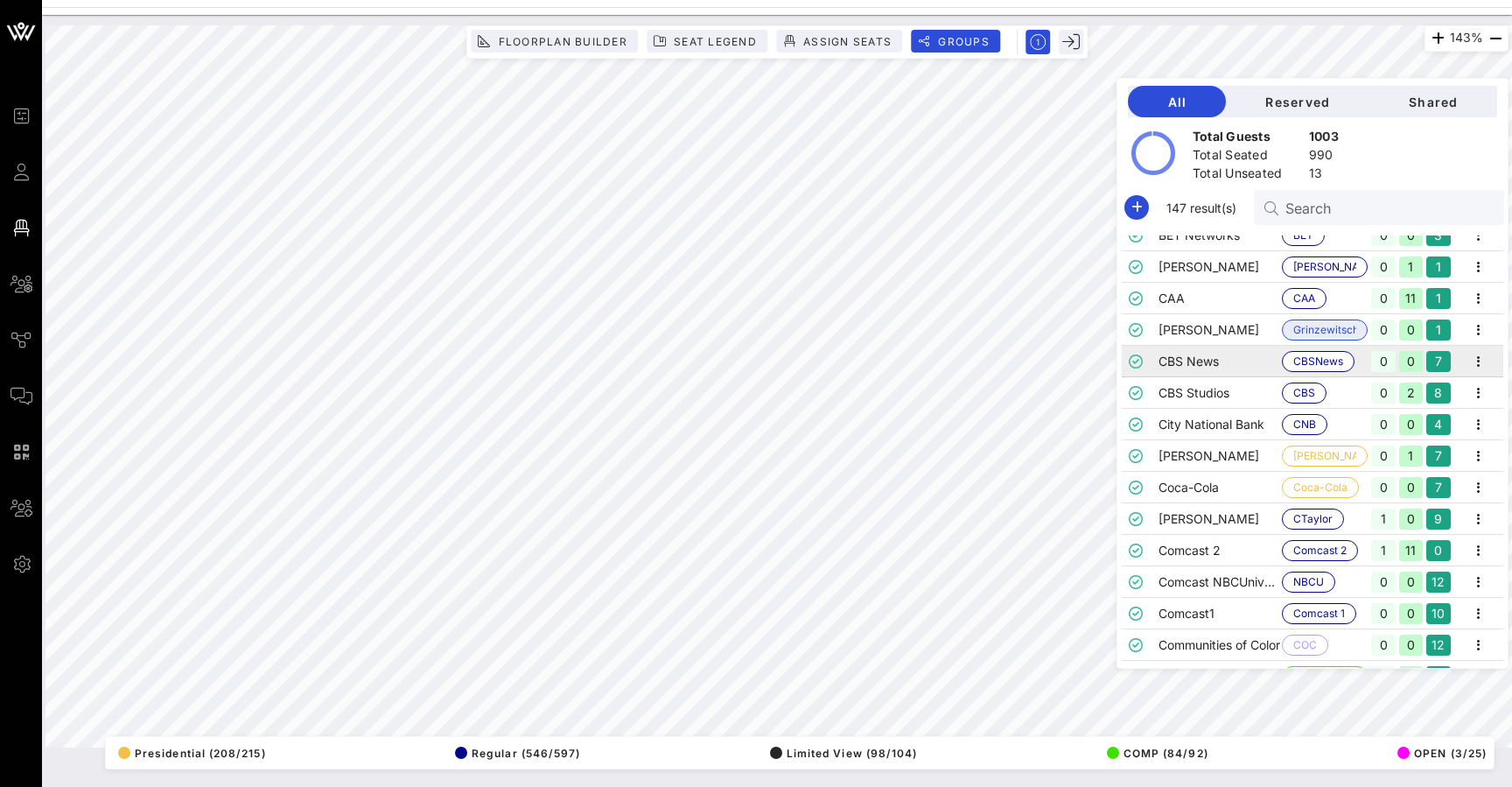
scroll to position [360, 0]
click at [1193, 545] on td "Comcast 2" at bounding box center [1220, 549] width 124 height 31
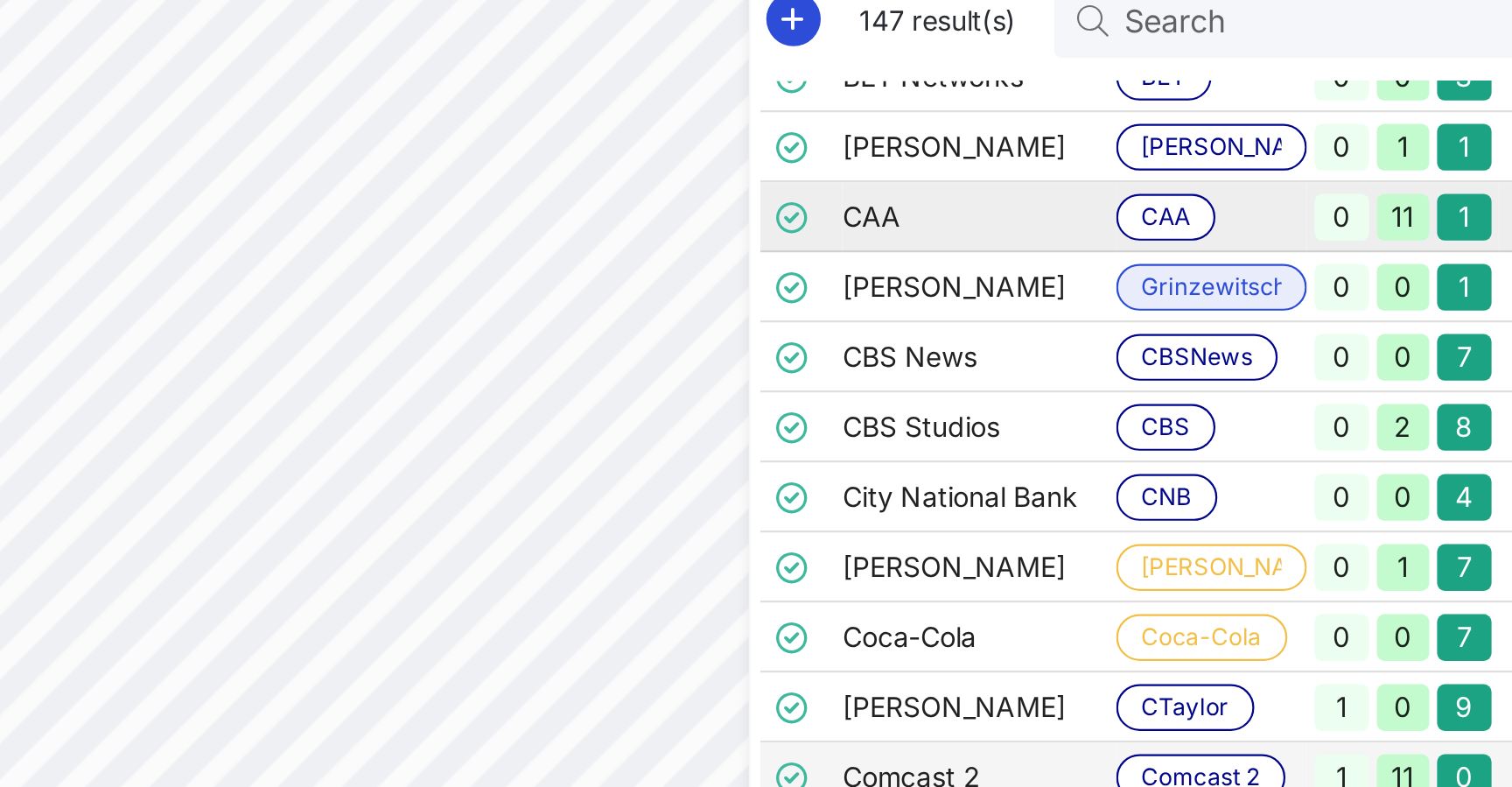
scroll to position [0, 17]
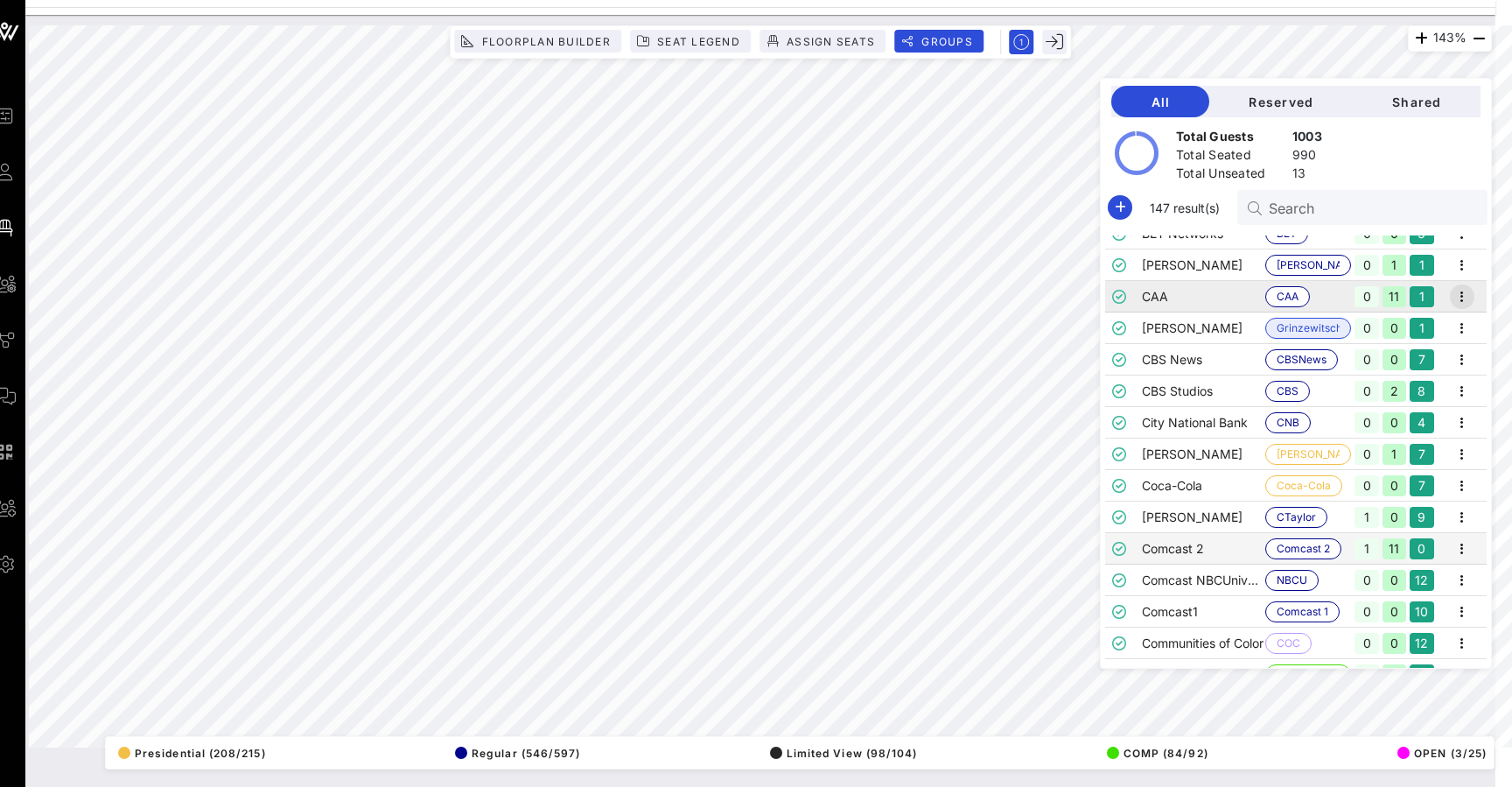
click at [1459, 297] on icon "button" at bounding box center [1462, 297] width 21 height 21
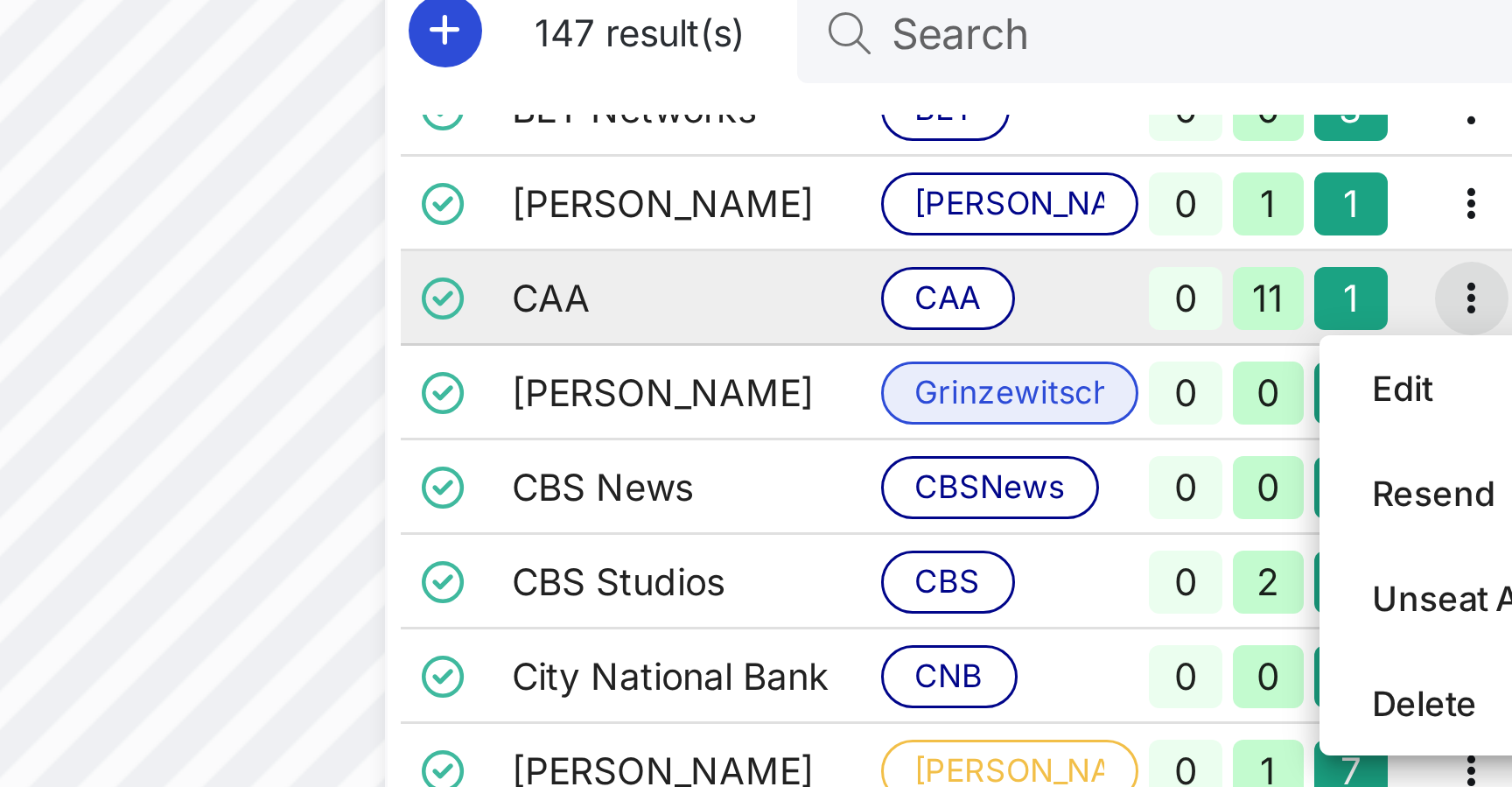
click at [1463, 286] on icon "button" at bounding box center [1473, 297] width 21 height 21
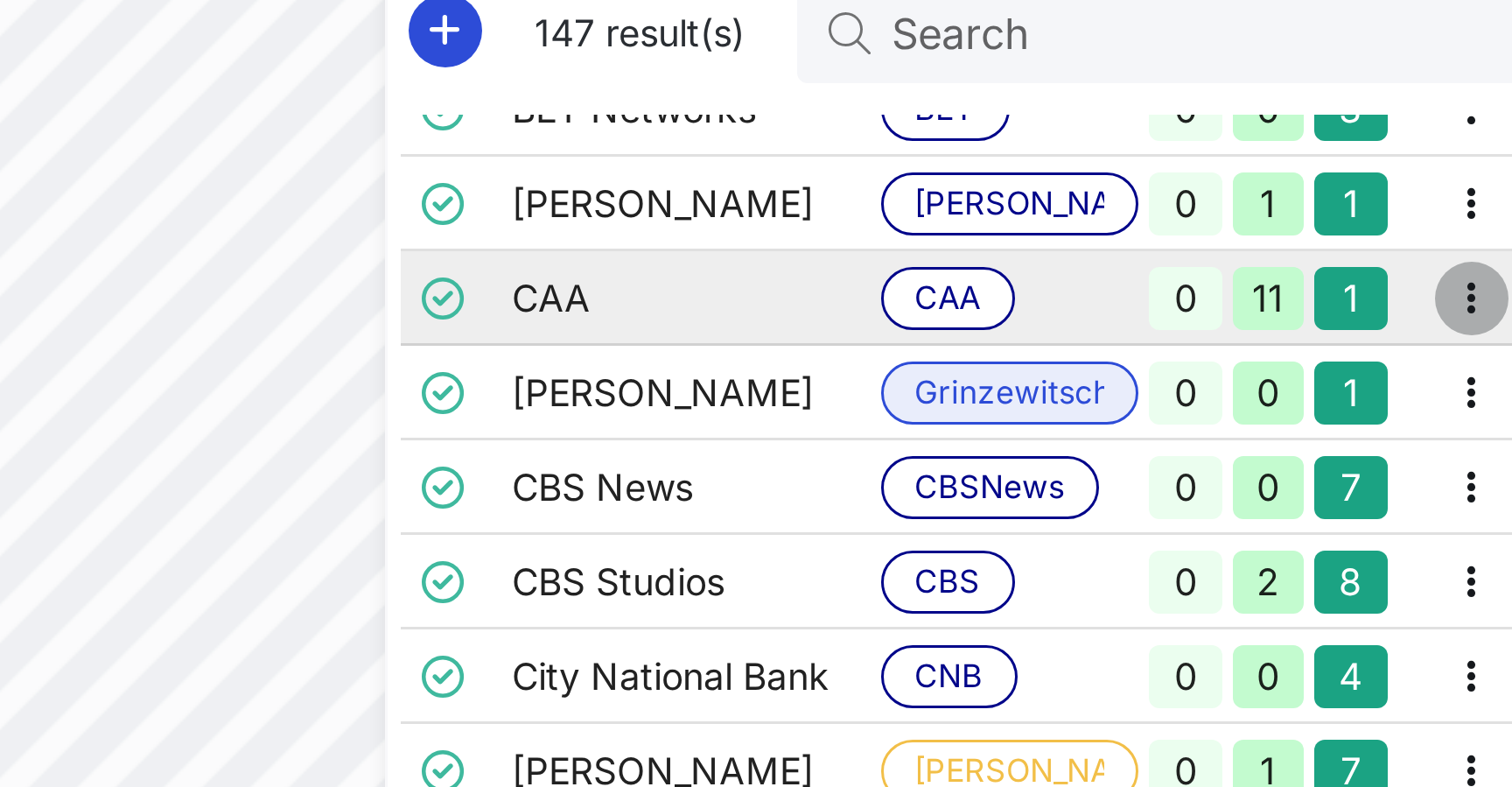
click at [1463, 286] on icon "button" at bounding box center [1473, 297] width 21 height 21
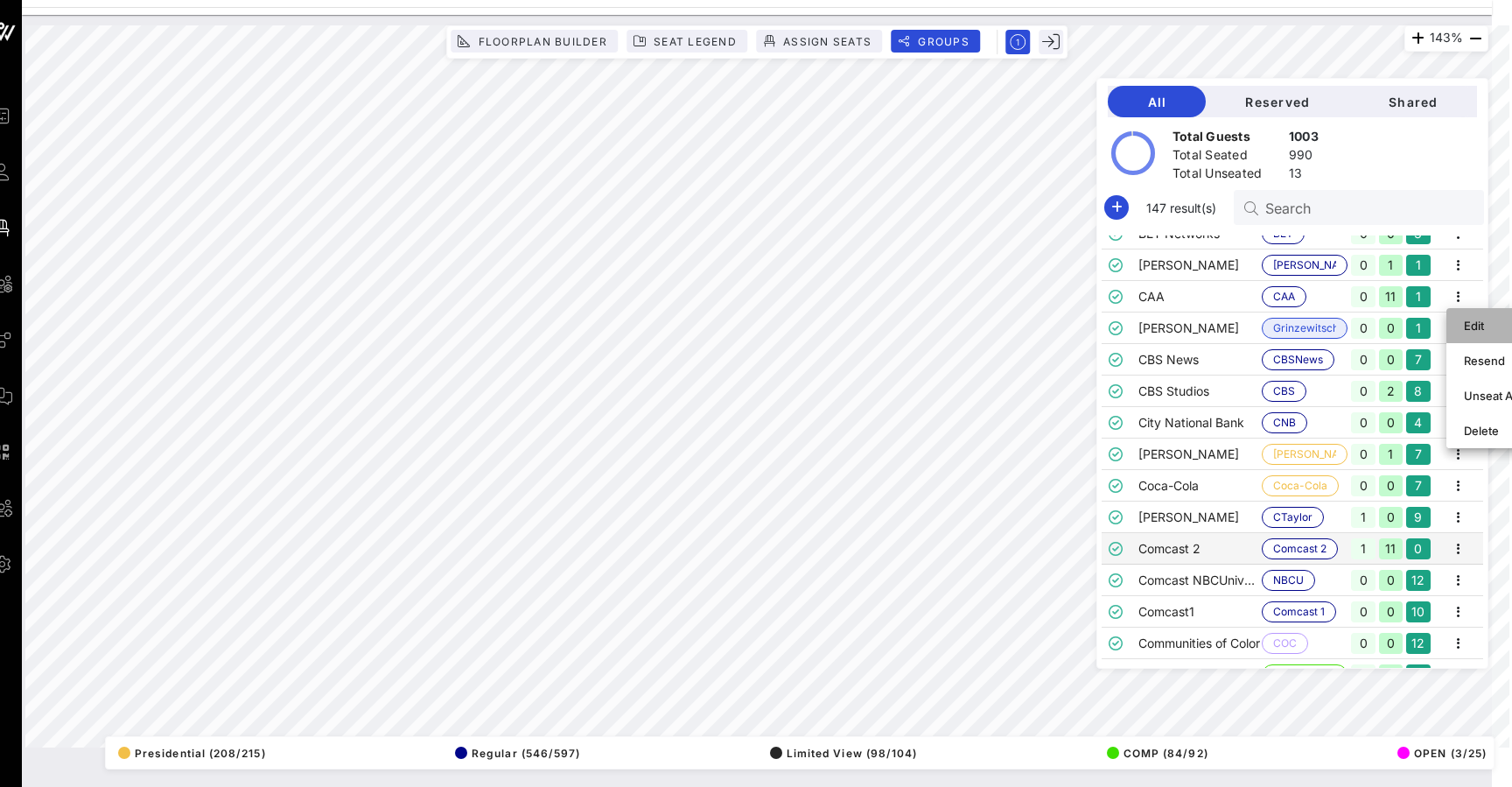
click at [1475, 326] on div "Edit" at bounding box center [1491, 325] width 54 height 14
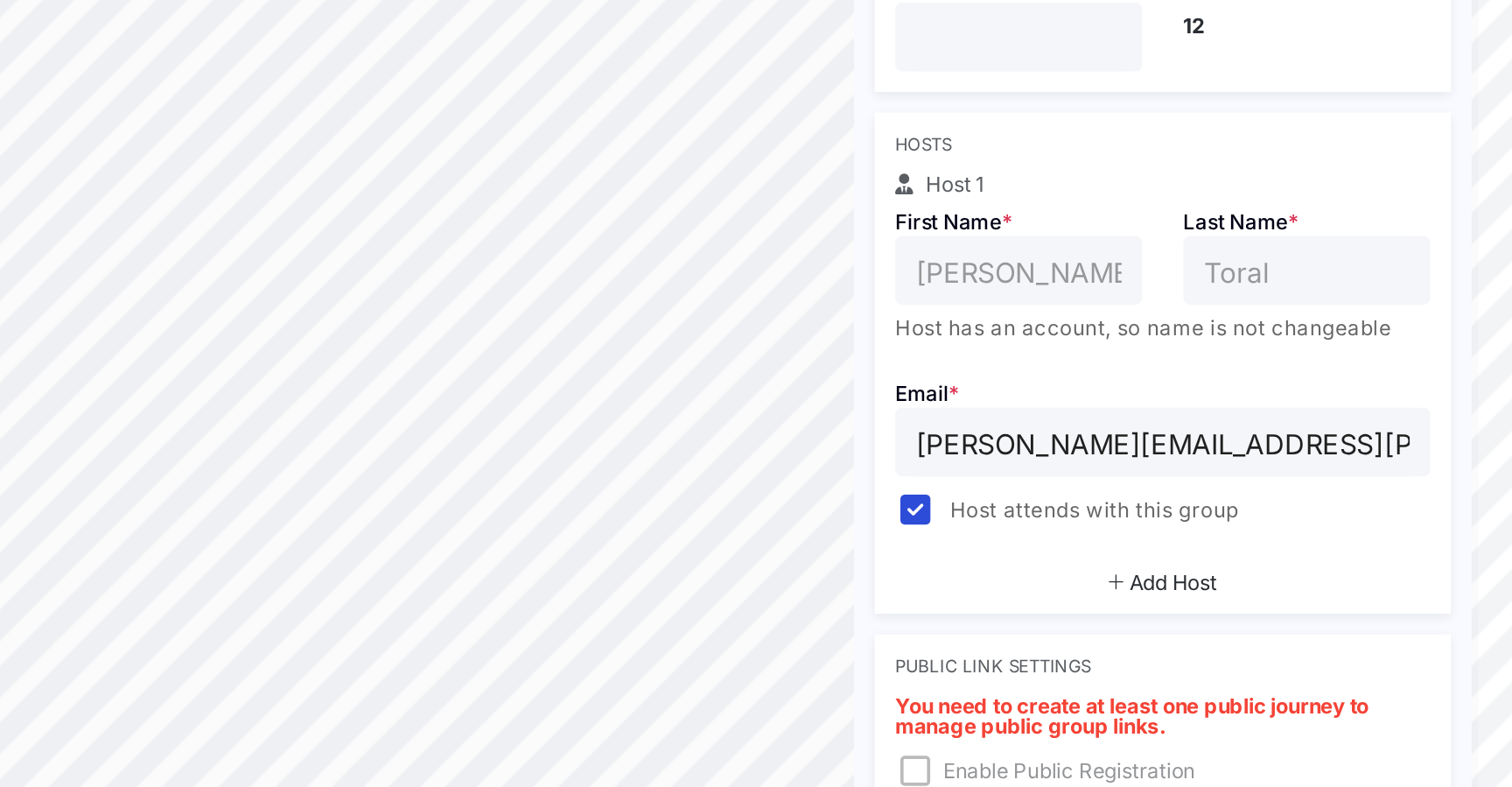
scroll to position [0, 17]
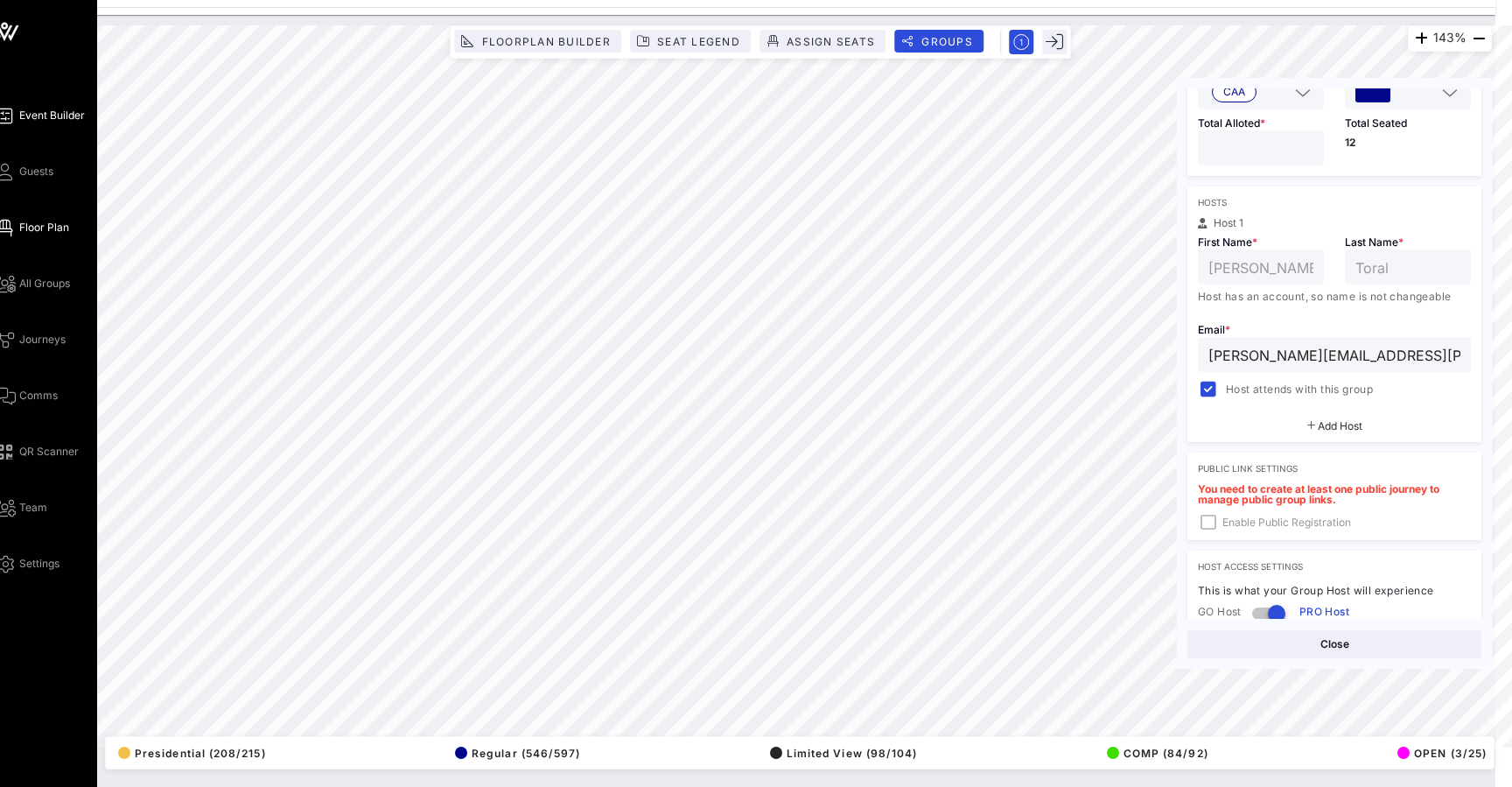
click at [46, 108] on span "Event Builder" at bounding box center [52, 115] width 66 height 16
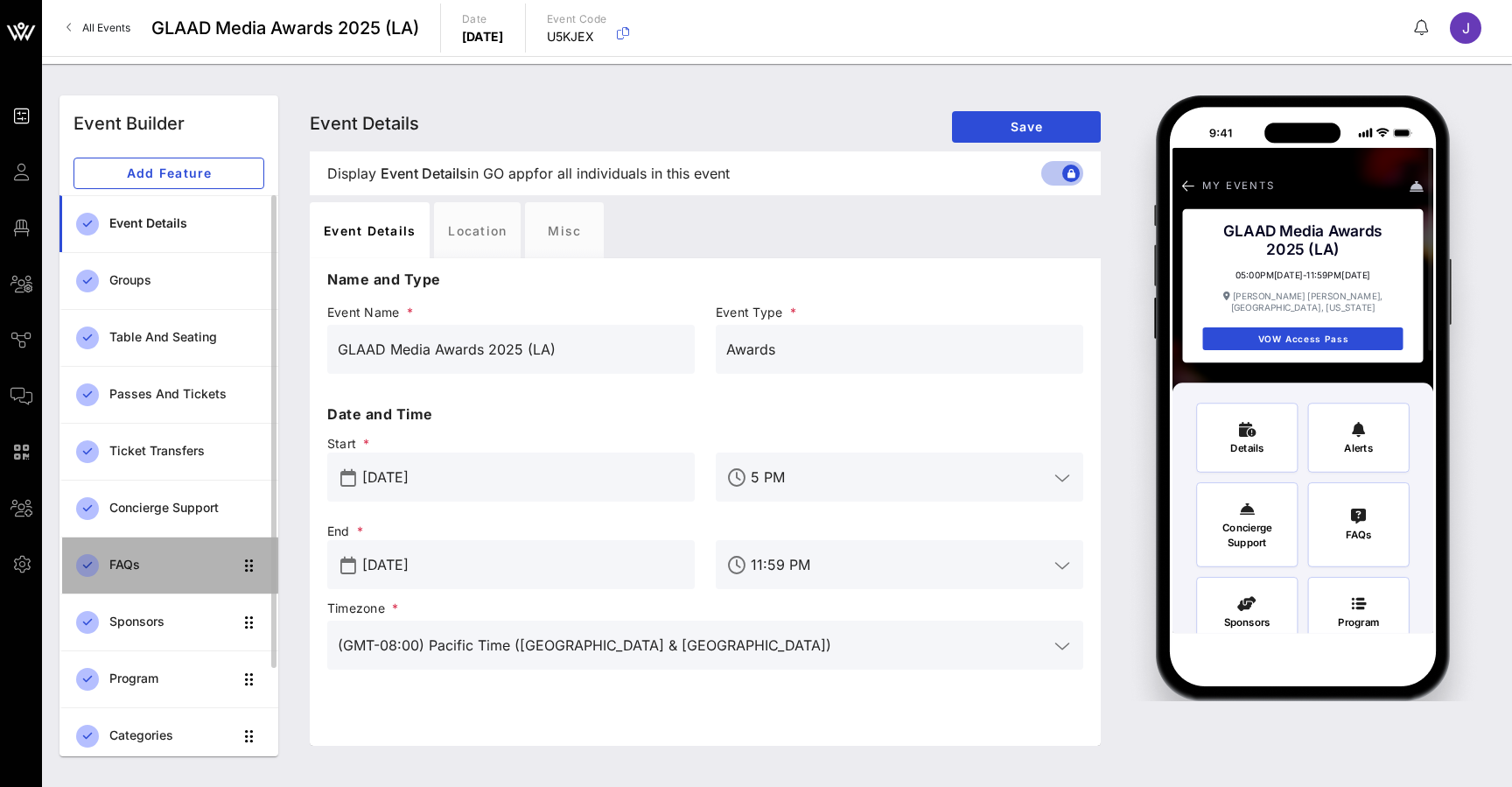
click at [132, 557] on div "FAQs" at bounding box center [171, 564] width 124 height 36
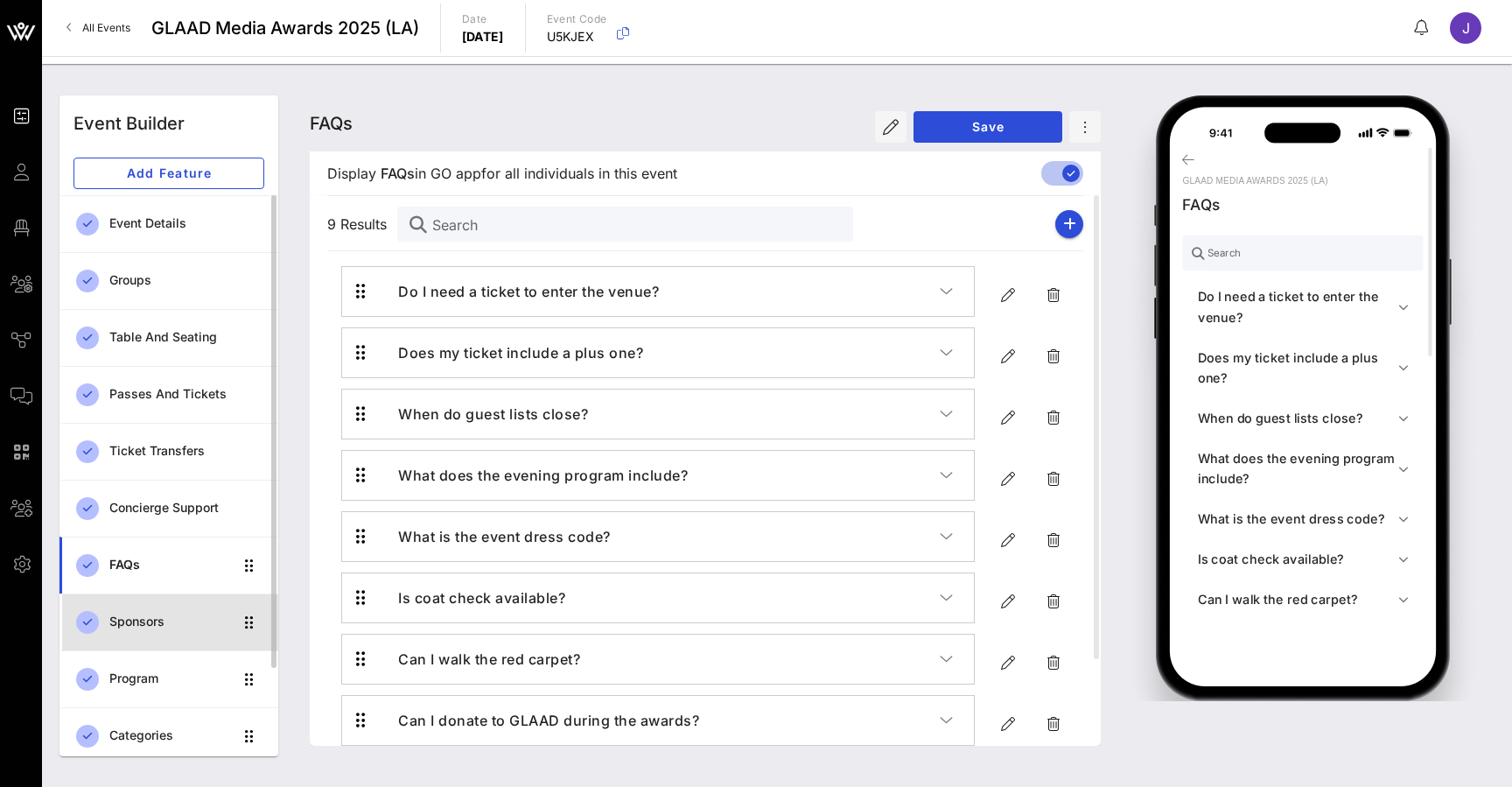
click at [140, 608] on div "Sponsors" at bounding box center [171, 622] width 124 height 36
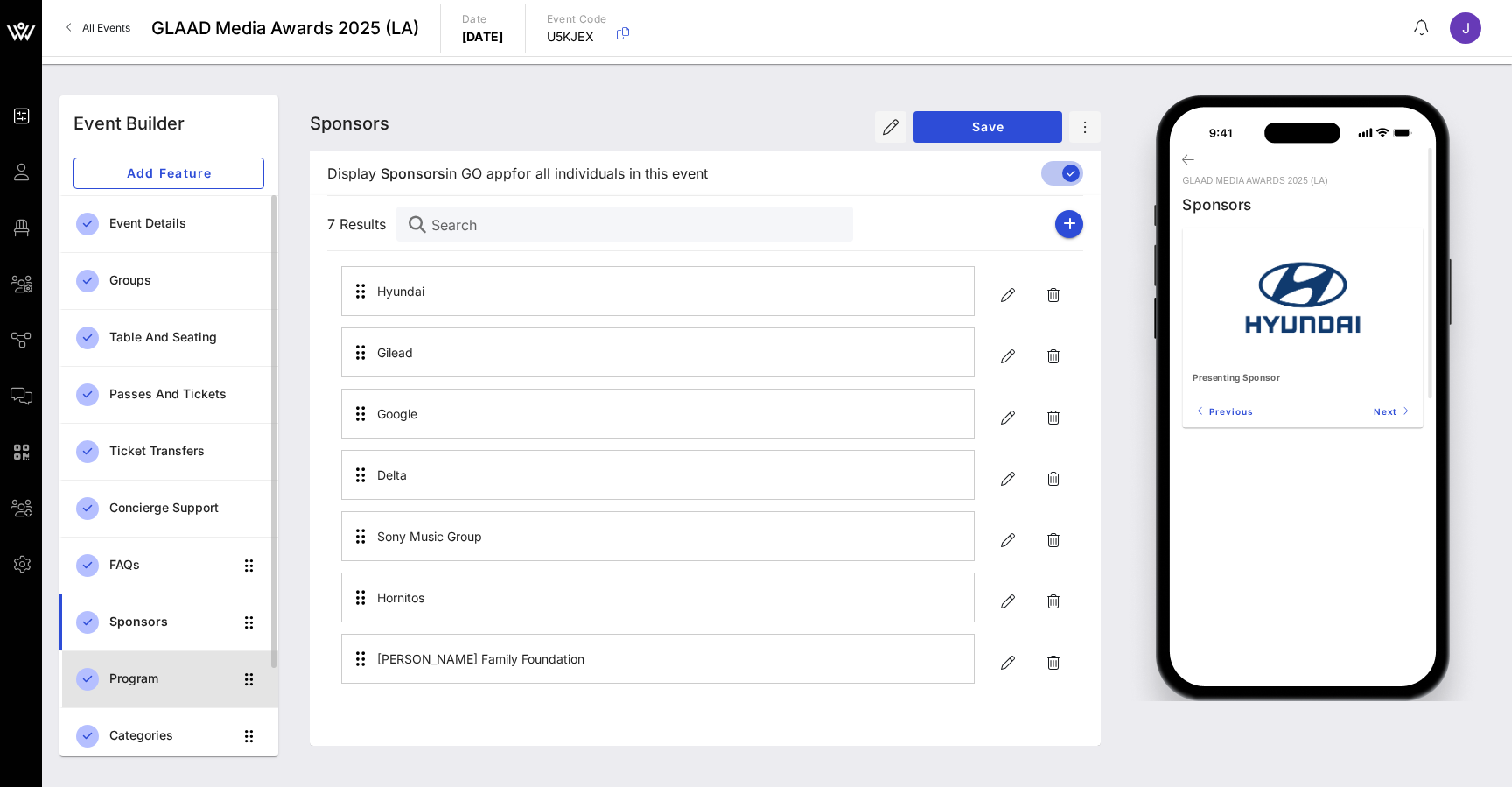
click at [137, 667] on div "Program" at bounding box center [171, 678] width 124 height 36
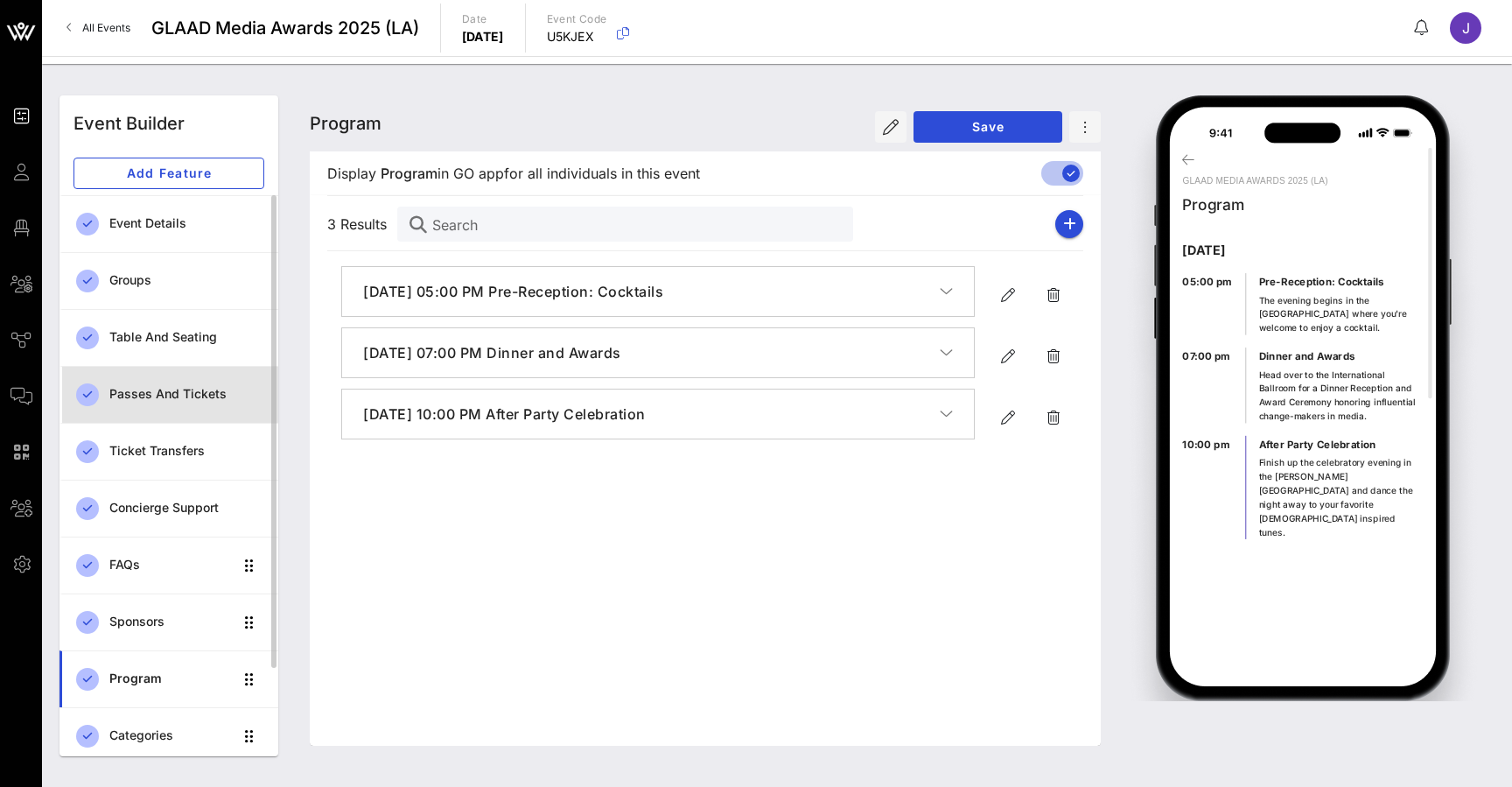
click at [171, 382] on div "Passes and Tickets" at bounding box center [187, 394] width 155 height 36
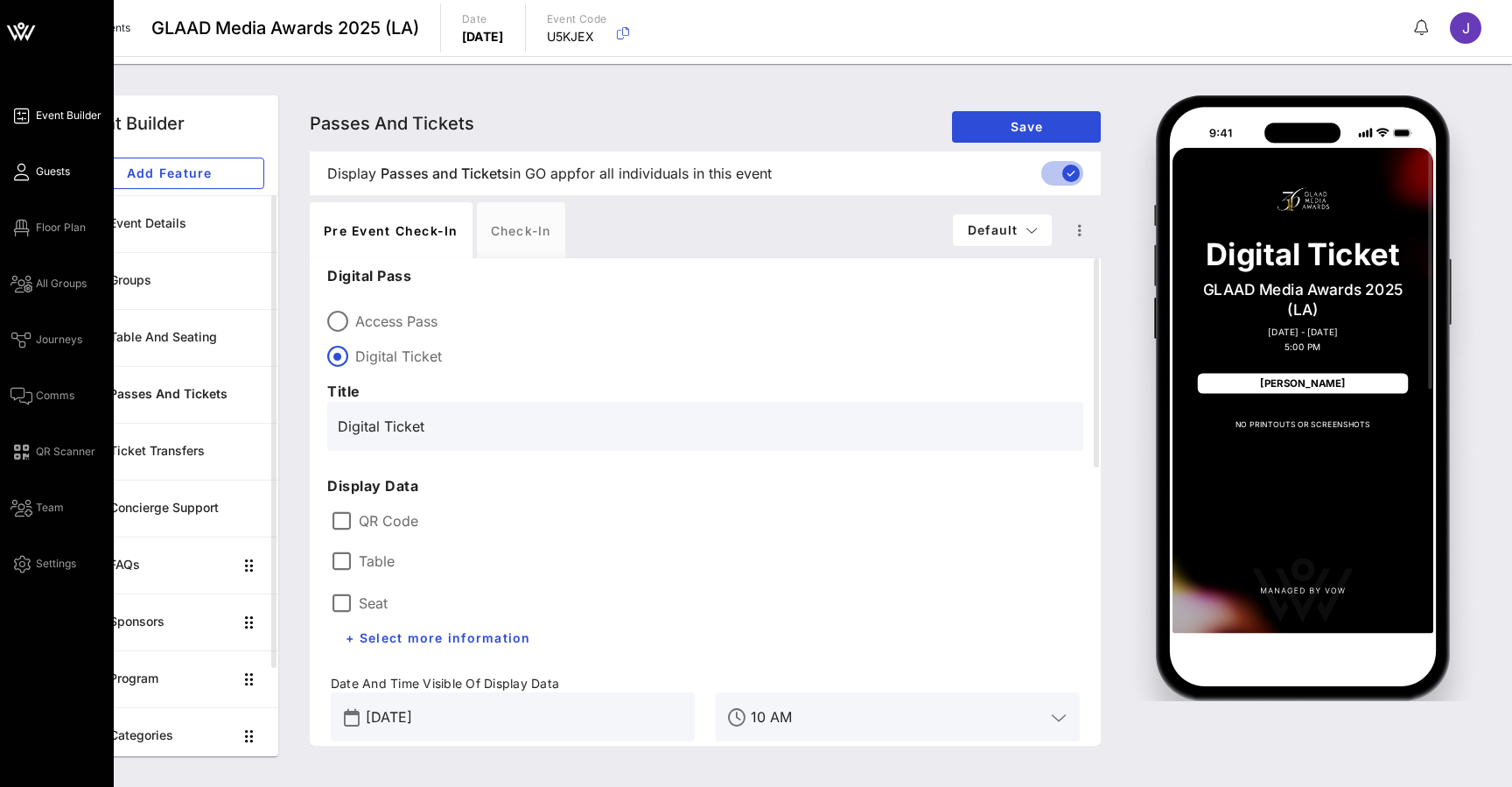
click at [44, 172] on span "Guests" at bounding box center [53, 171] width 34 height 16
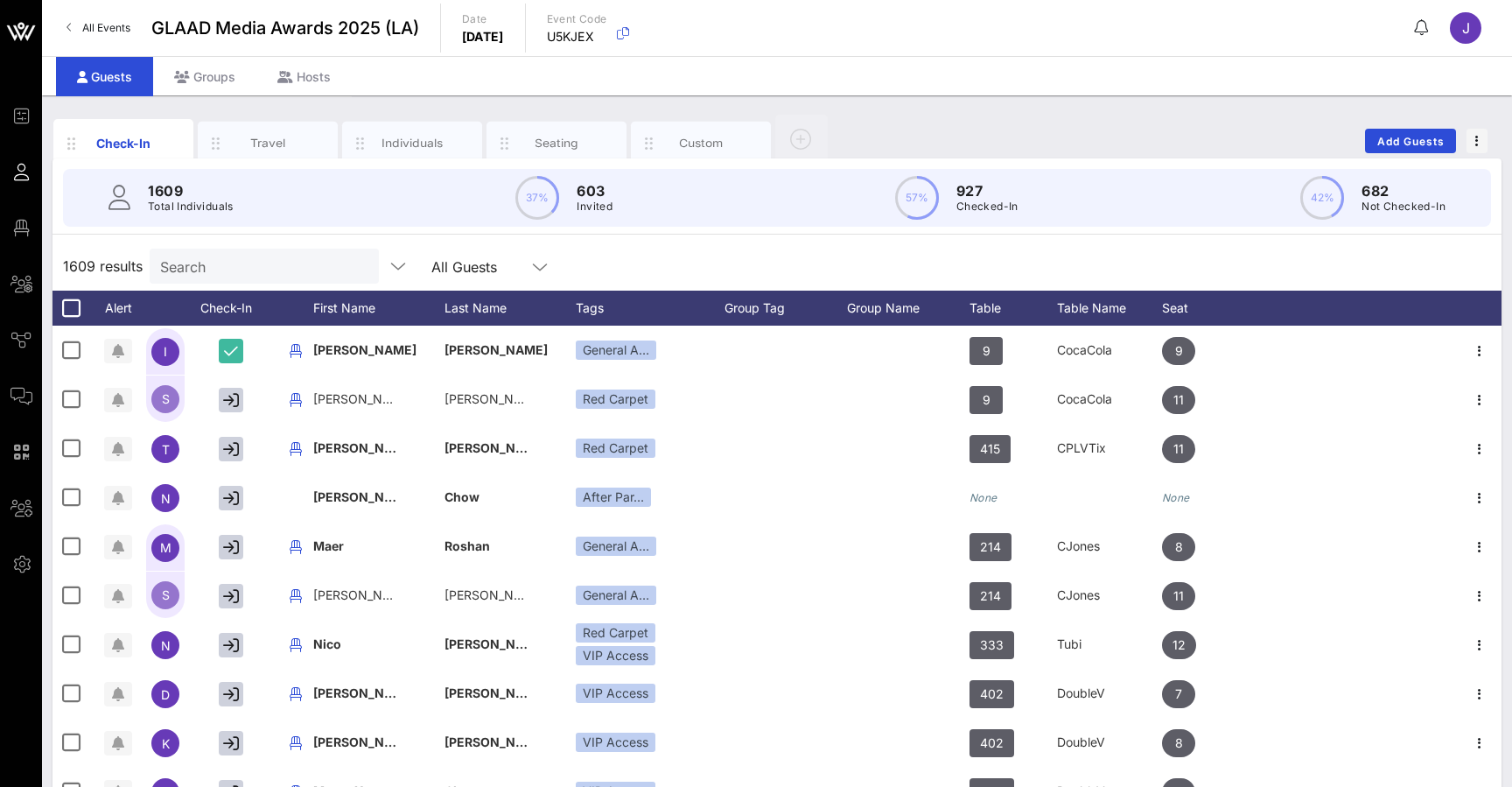
click at [192, 79] on div "Groups" at bounding box center [205, 77] width 103 height 40
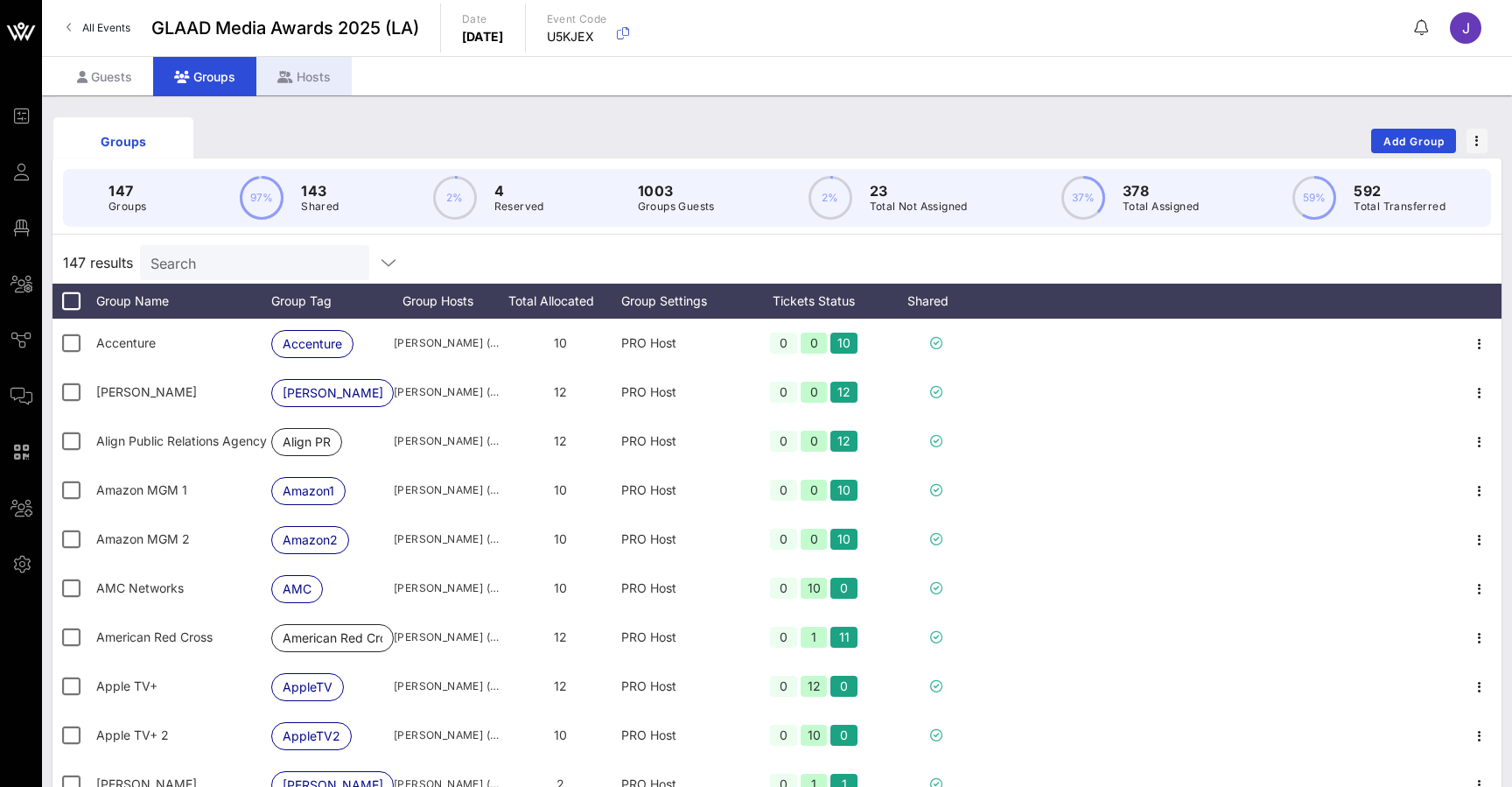
click at [325, 71] on div "Hosts" at bounding box center [304, 77] width 95 height 40
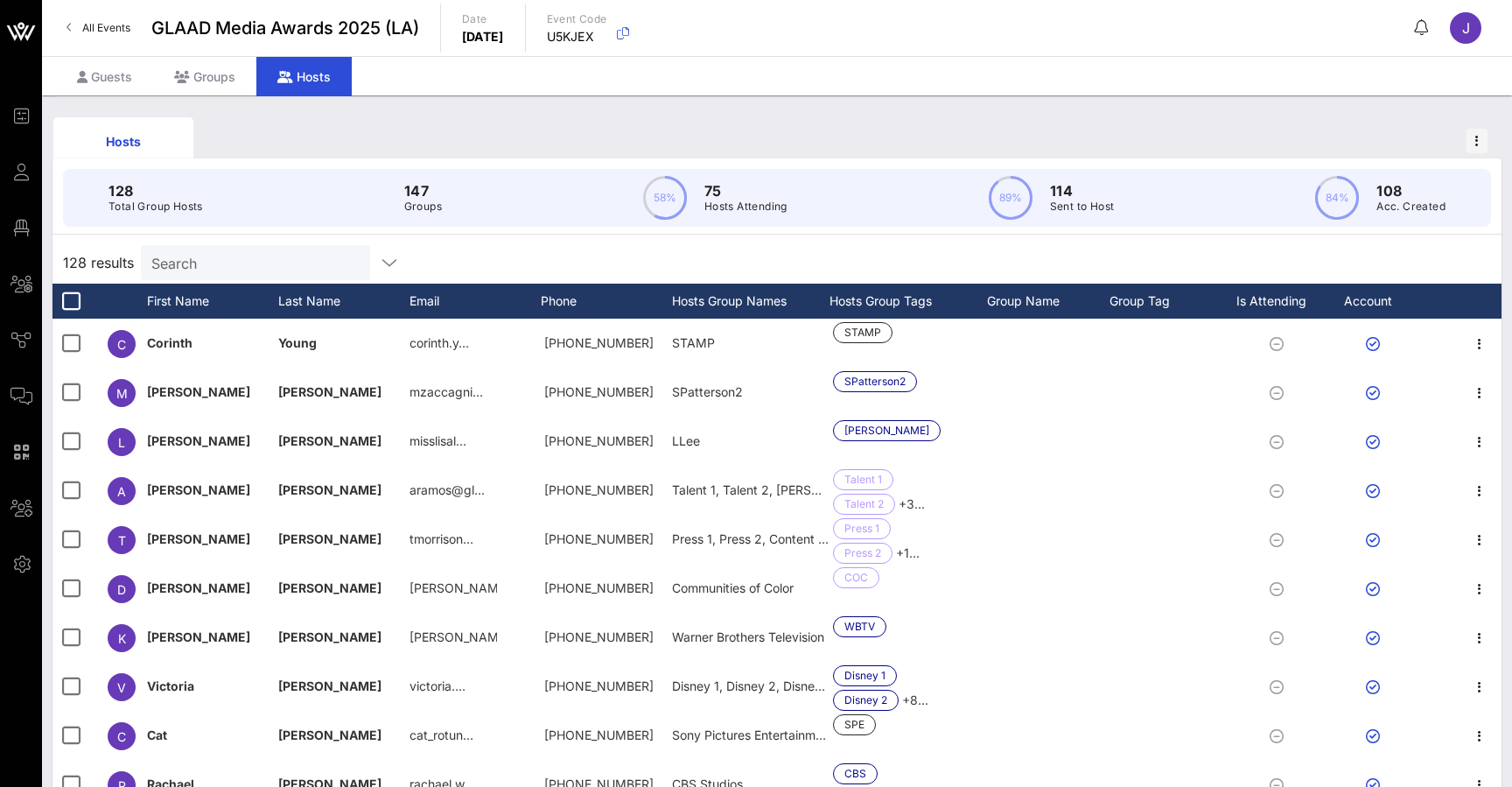
click at [288, 75] on icon at bounding box center [284, 77] width 16 height 12
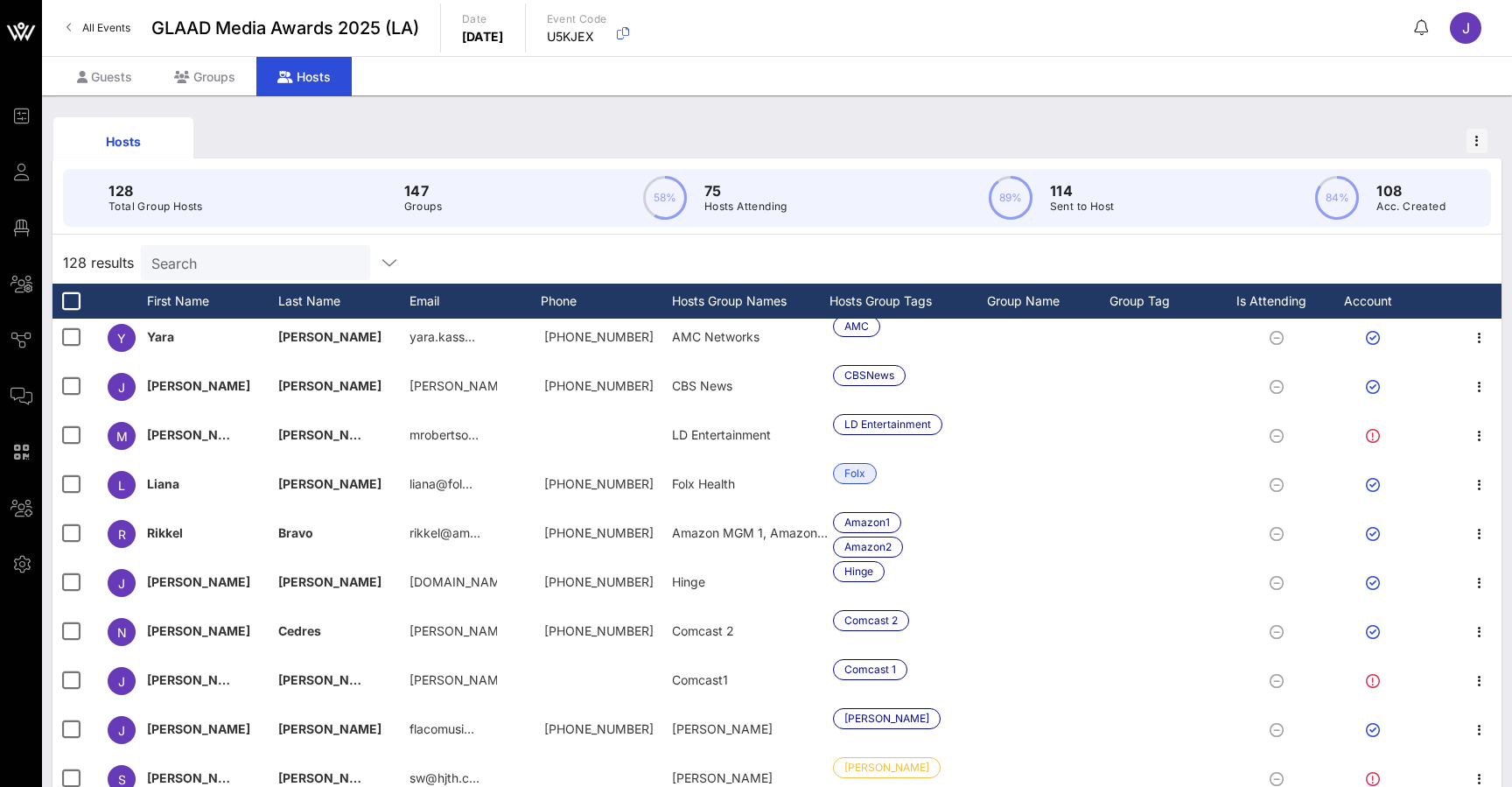
scroll to position [746, 0]
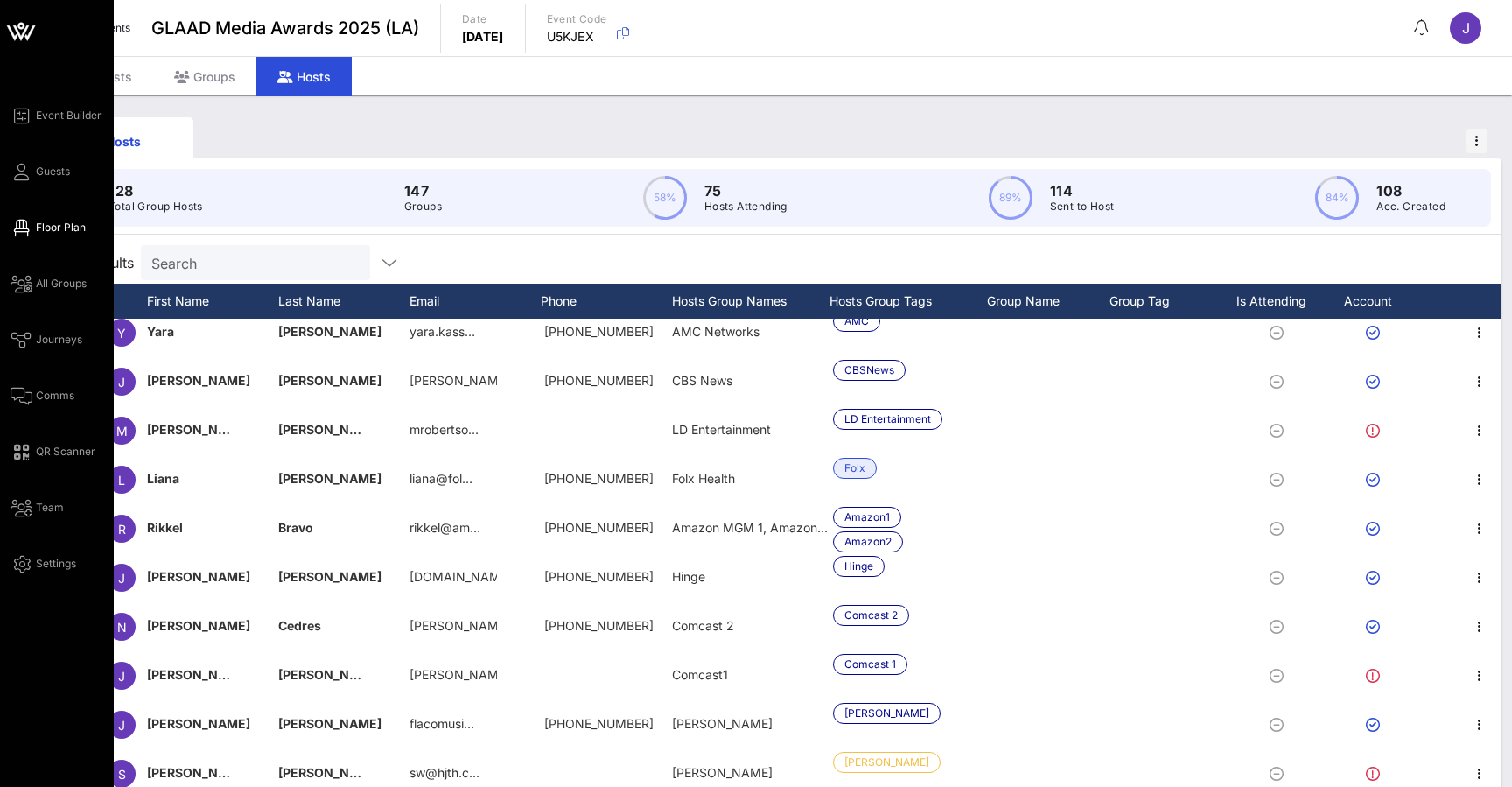
click at [19, 229] on icon at bounding box center [21, 227] width 22 height 3
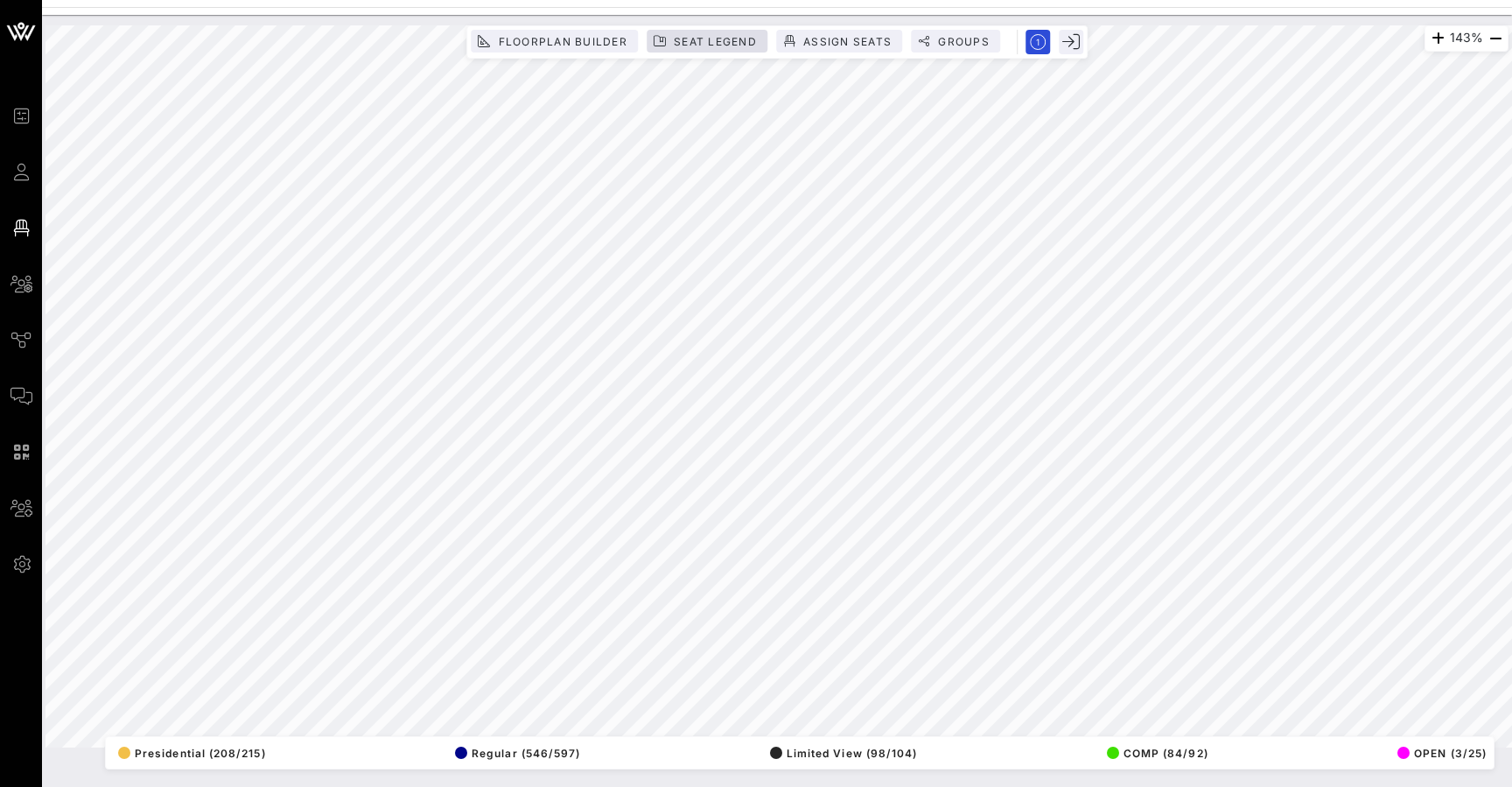
click at [753, 47] on span "Seat Legend" at bounding box center [715, 42] width 84 height 13
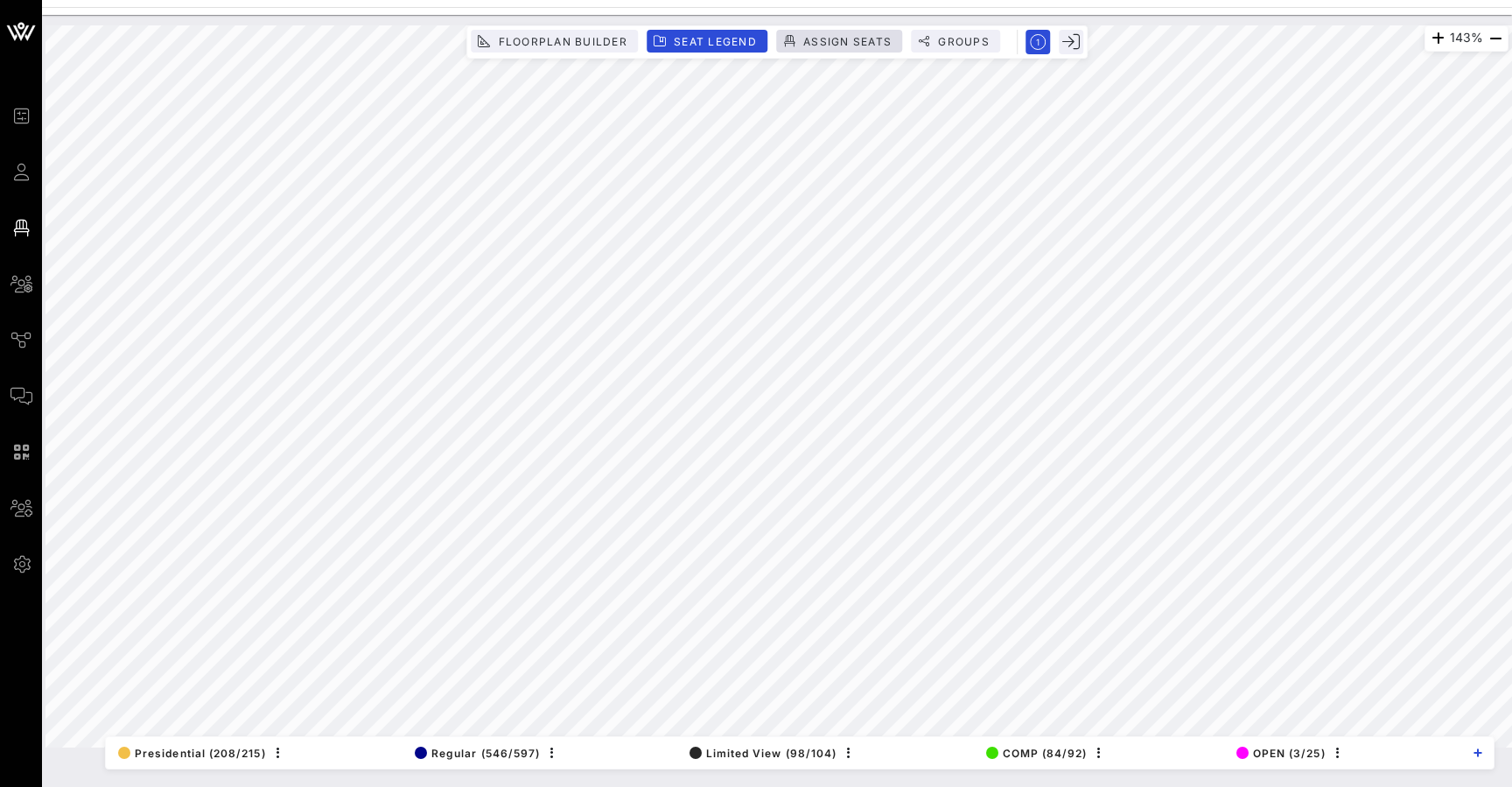
click at [836, 48] on button "Assign Seats" at bounding box center [839, 41] width 126 height 23
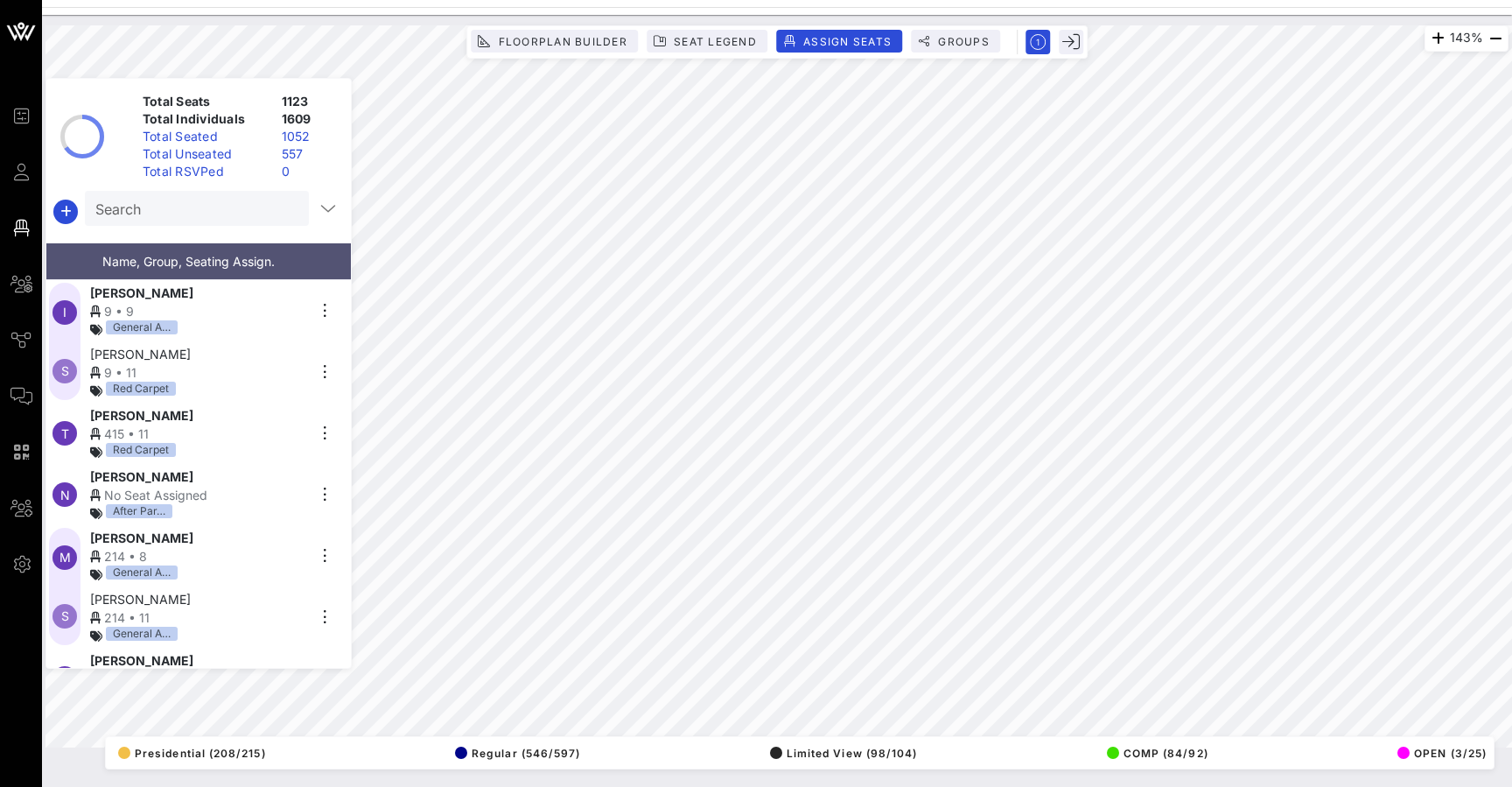
click at [967, 32] on button "Groups" at bounding box center [955, 41] width 90 height 23
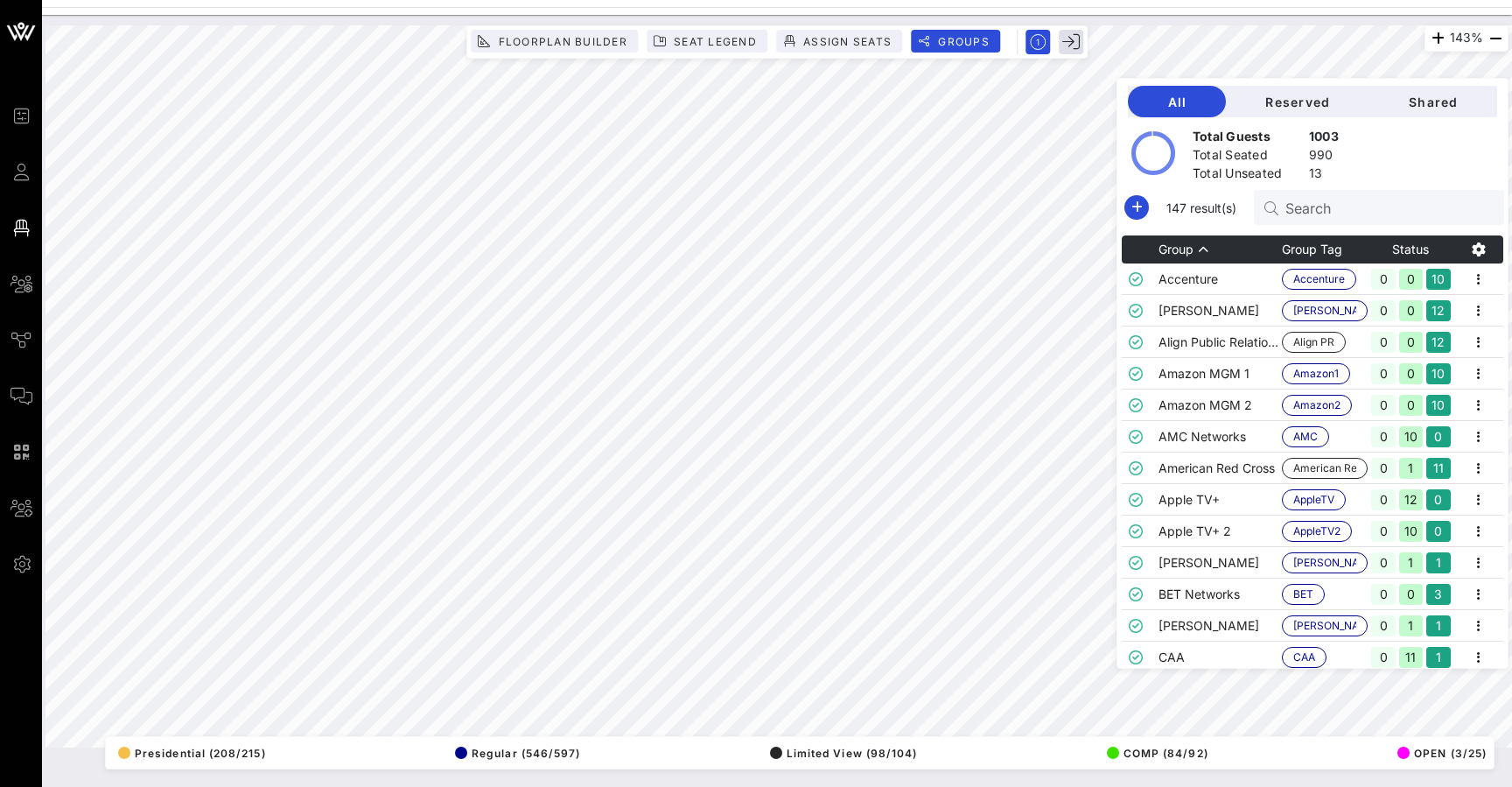
click at [1062, 40] on icon "button" at bounding box center [1070, 42] width 18 height 18
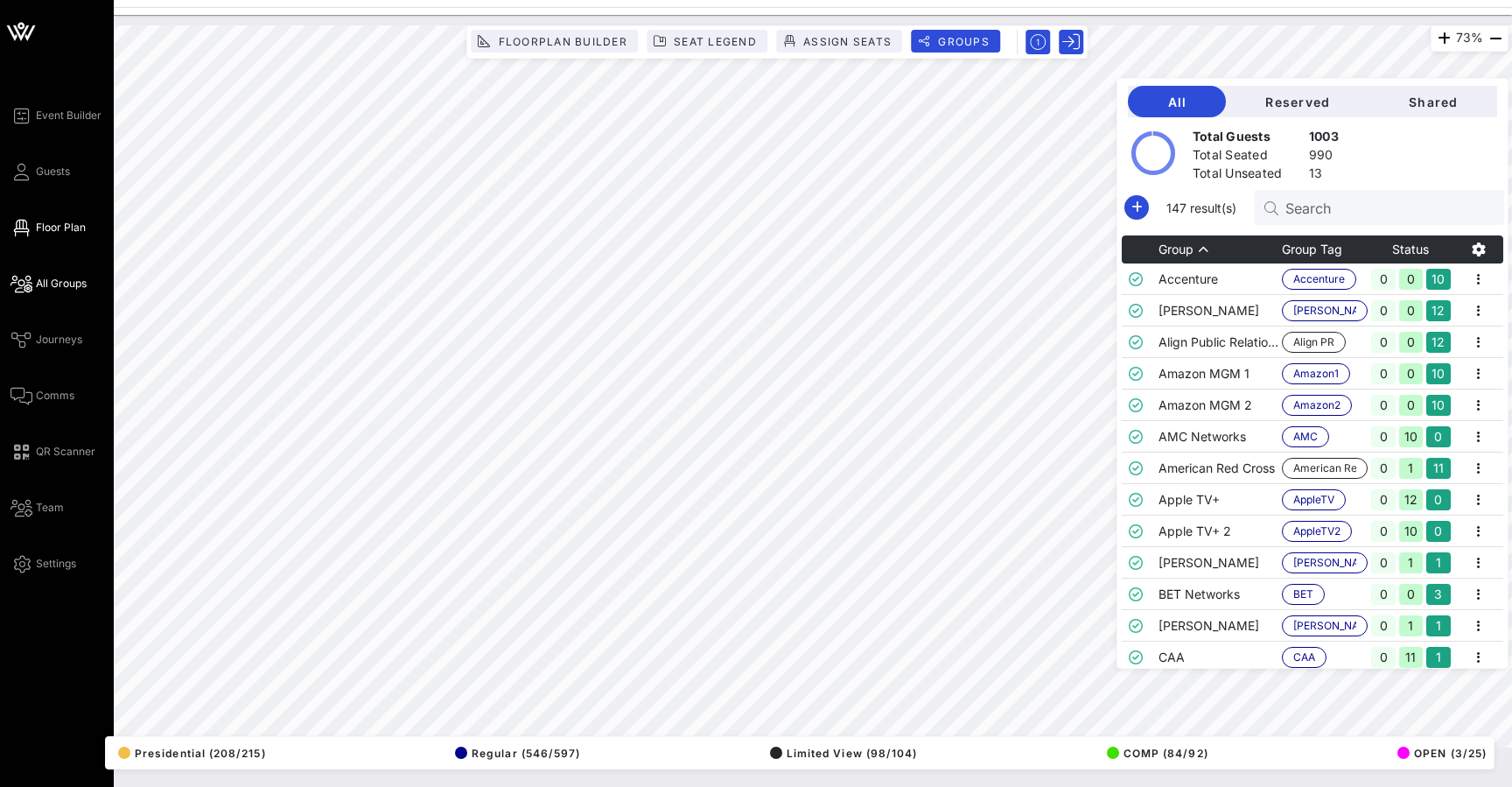
click at [68, 284] on span "All Groups" at bounding box center [61, 283] width 51 height 16
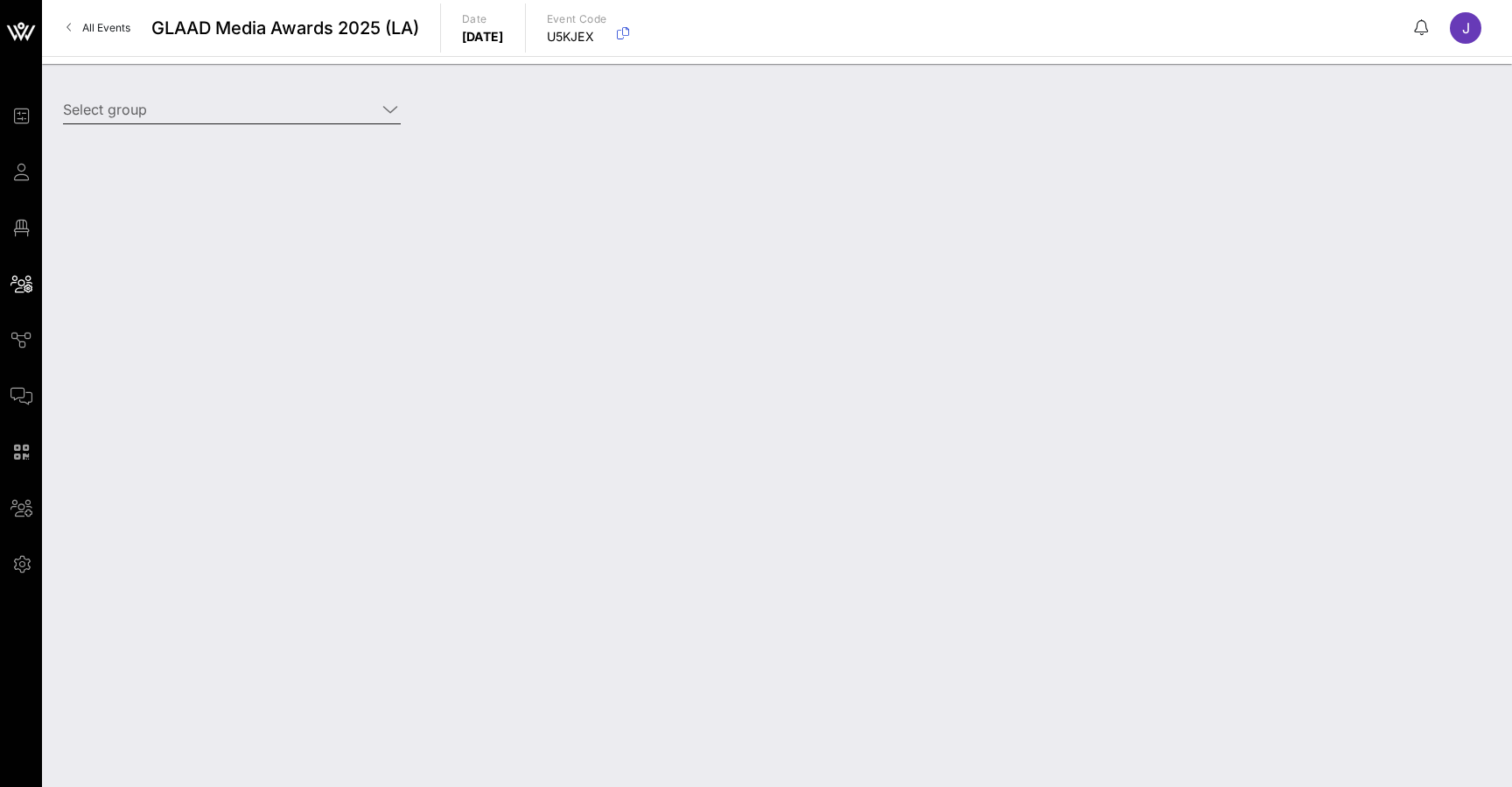
click at [327, 115] on input "Select group" at bounding box center [219, 109] width 313 height 28
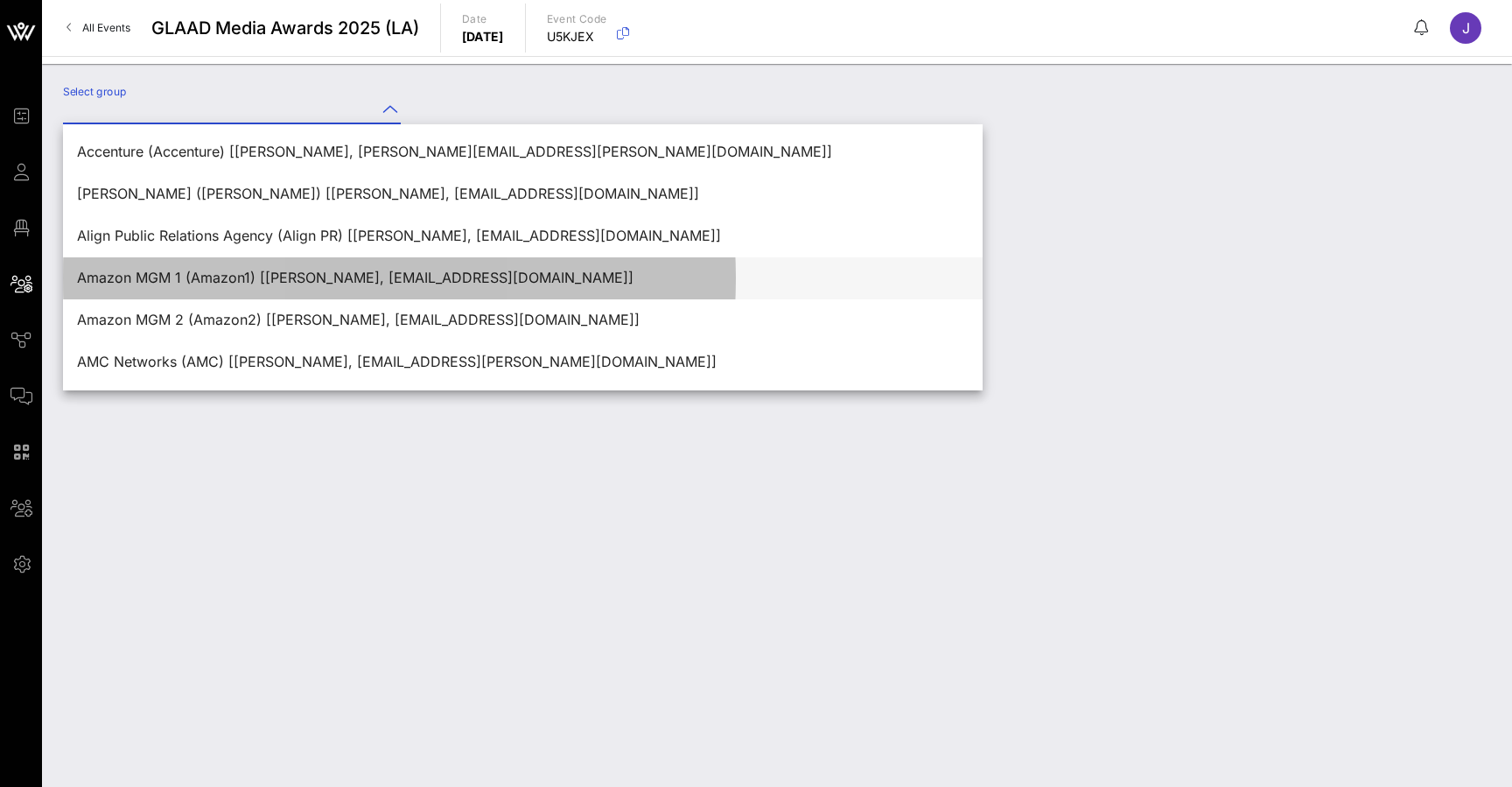
click at [275, 297] on div "Amazon MGM 1 (Amazon1) [Rikkel Bravo, rikkel@amazon.com]" at bounding box center [522, 277] width 891 height 38
type input "Amazon MGM 1 (Amazon1) [Rikkel Bravo, rikkel@amazon.com]"
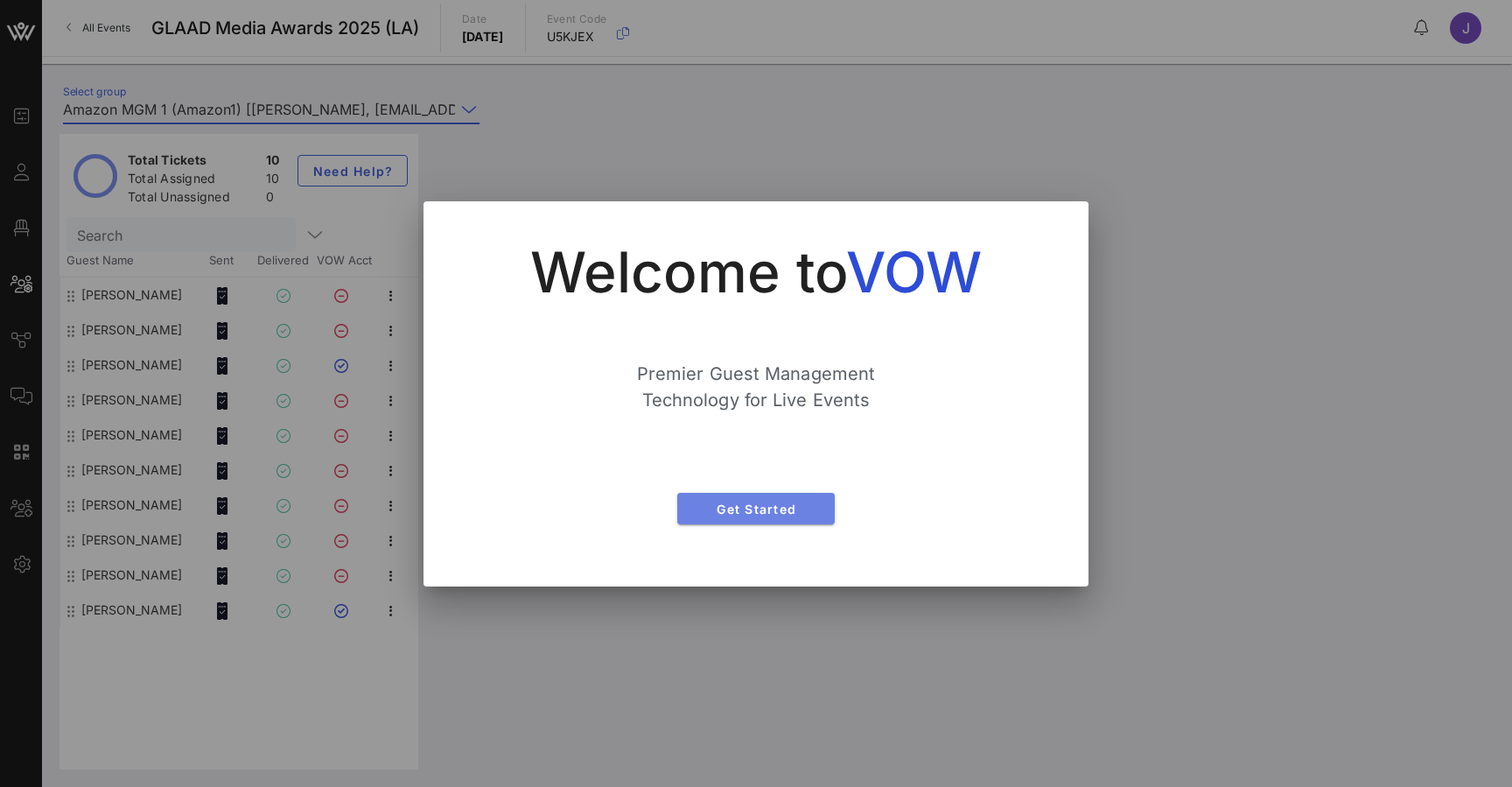
click at [745, 503] on span "Get Started" at bounding box center [756, 509] width 129 height 15
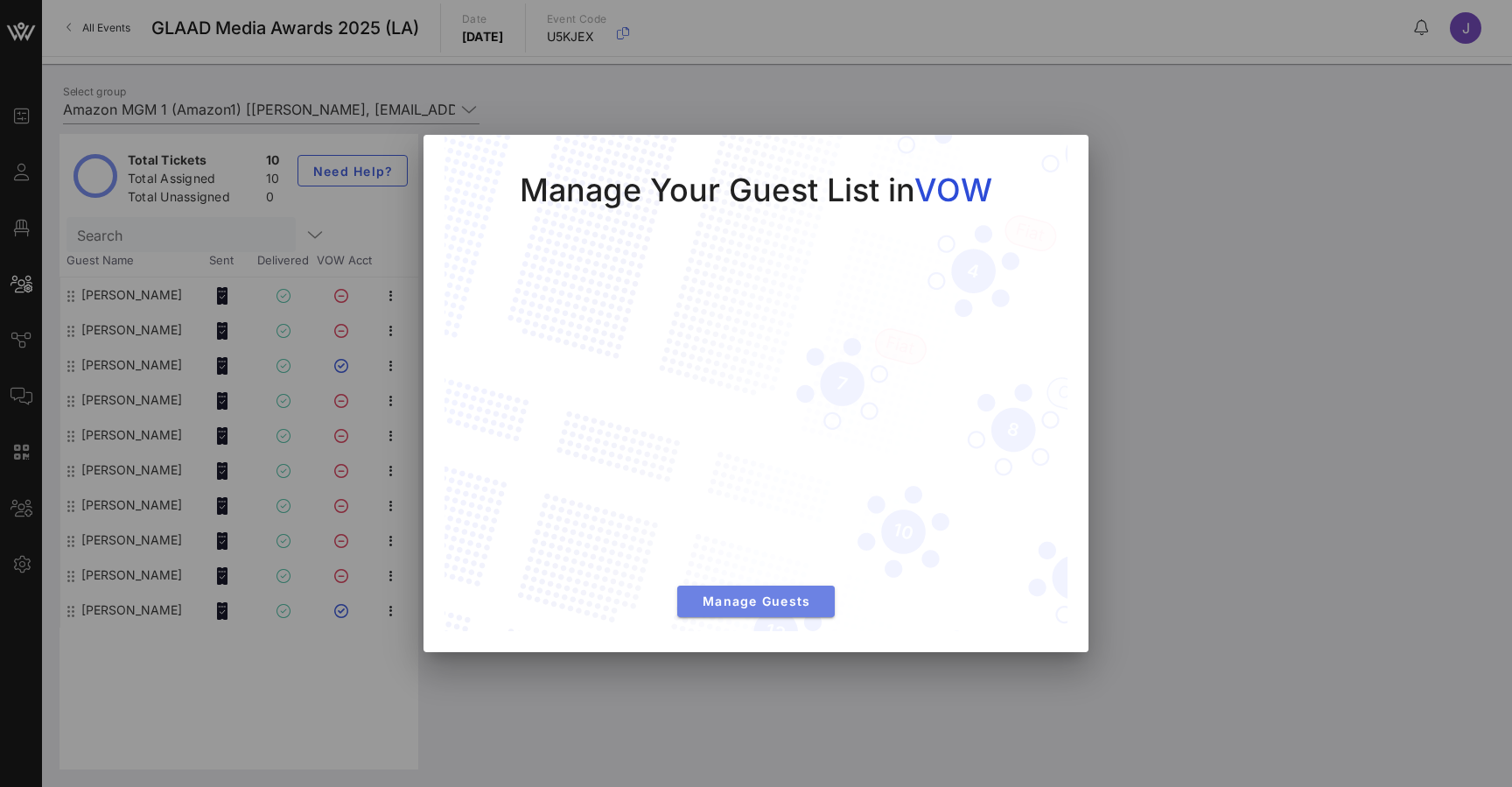
click at [758, 594] on span "Manage Guests" at bounding box center [756, 600] width 129 height 15
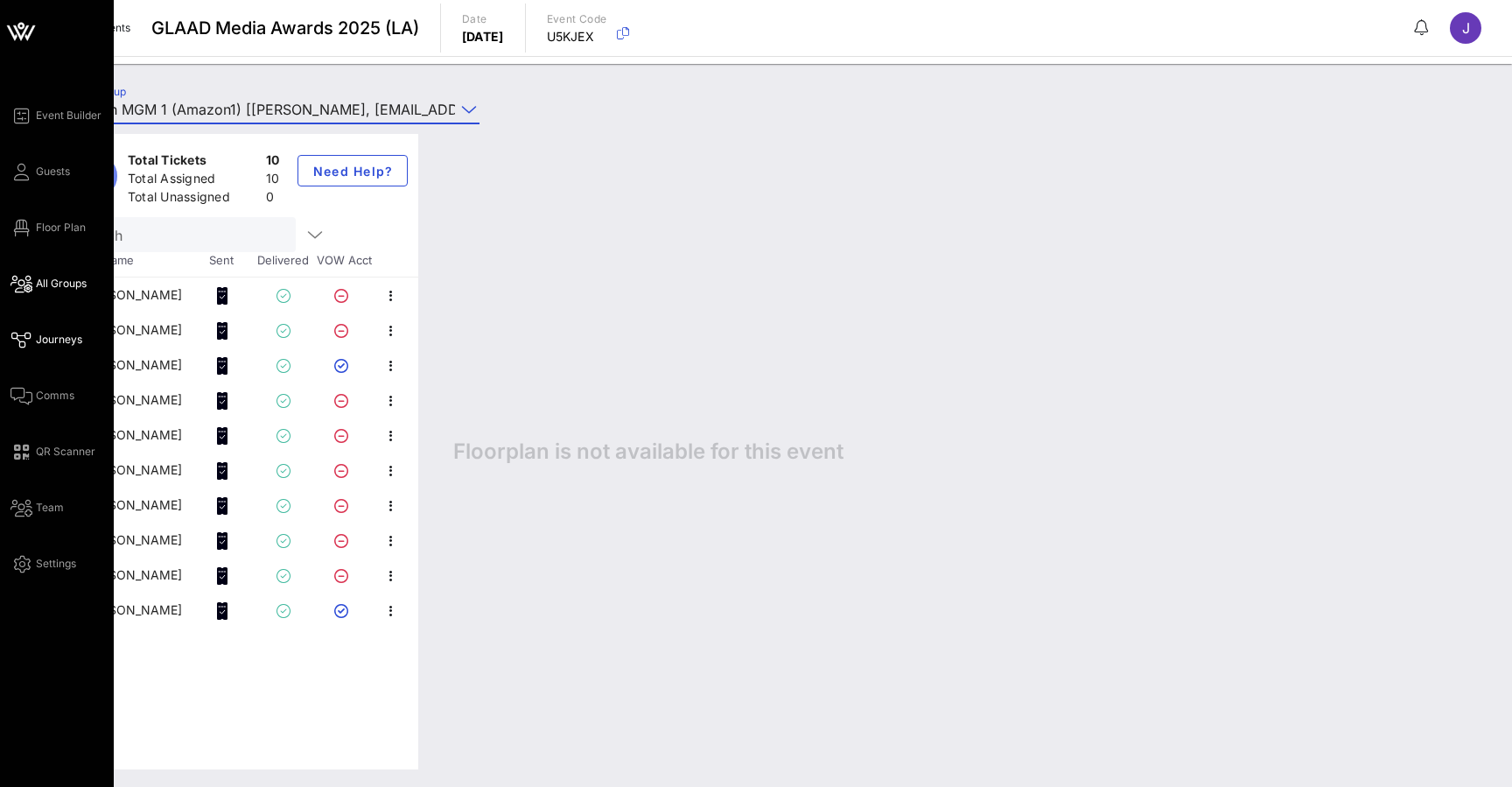
click at [23, 341] on icon at bounding box center [21, 340] width 22 height 3
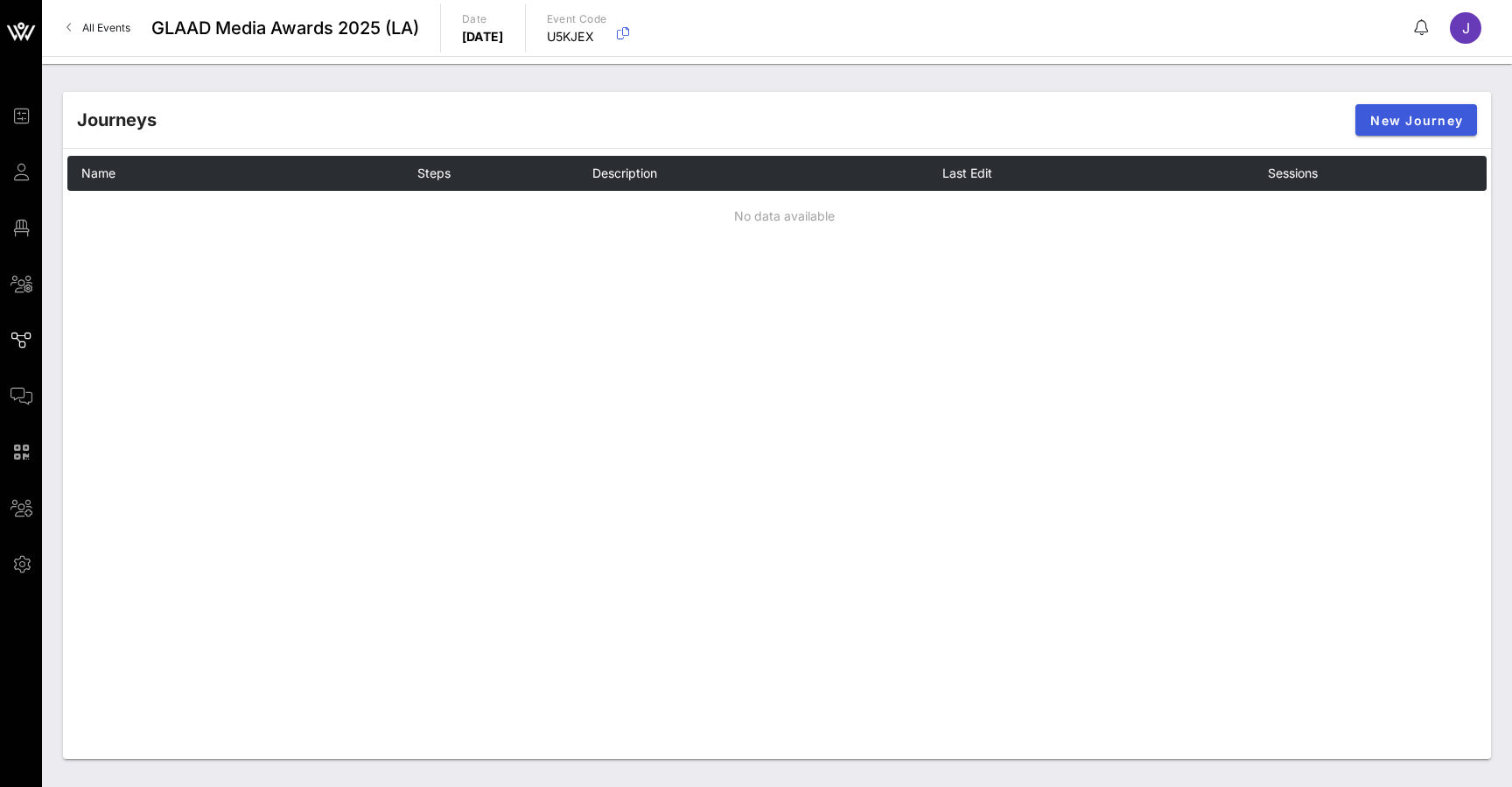
click at [1407, 117] on span "New Journey" at bounding box center [1416, 120] width 93 height 15
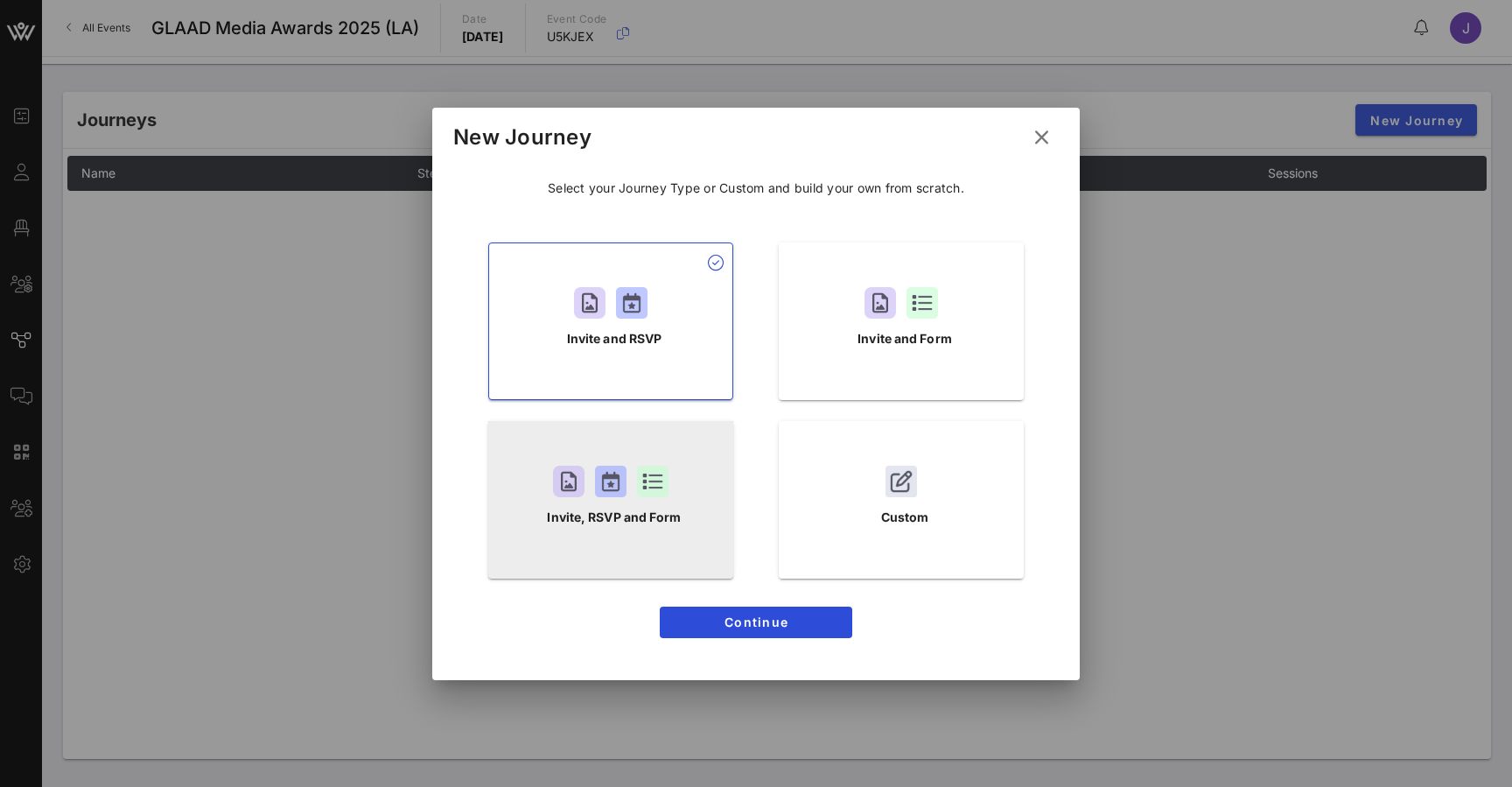
click at [677, 492] on div "Invite, RSVP and Form" at bounding box center [611, 500] width 245 height 158
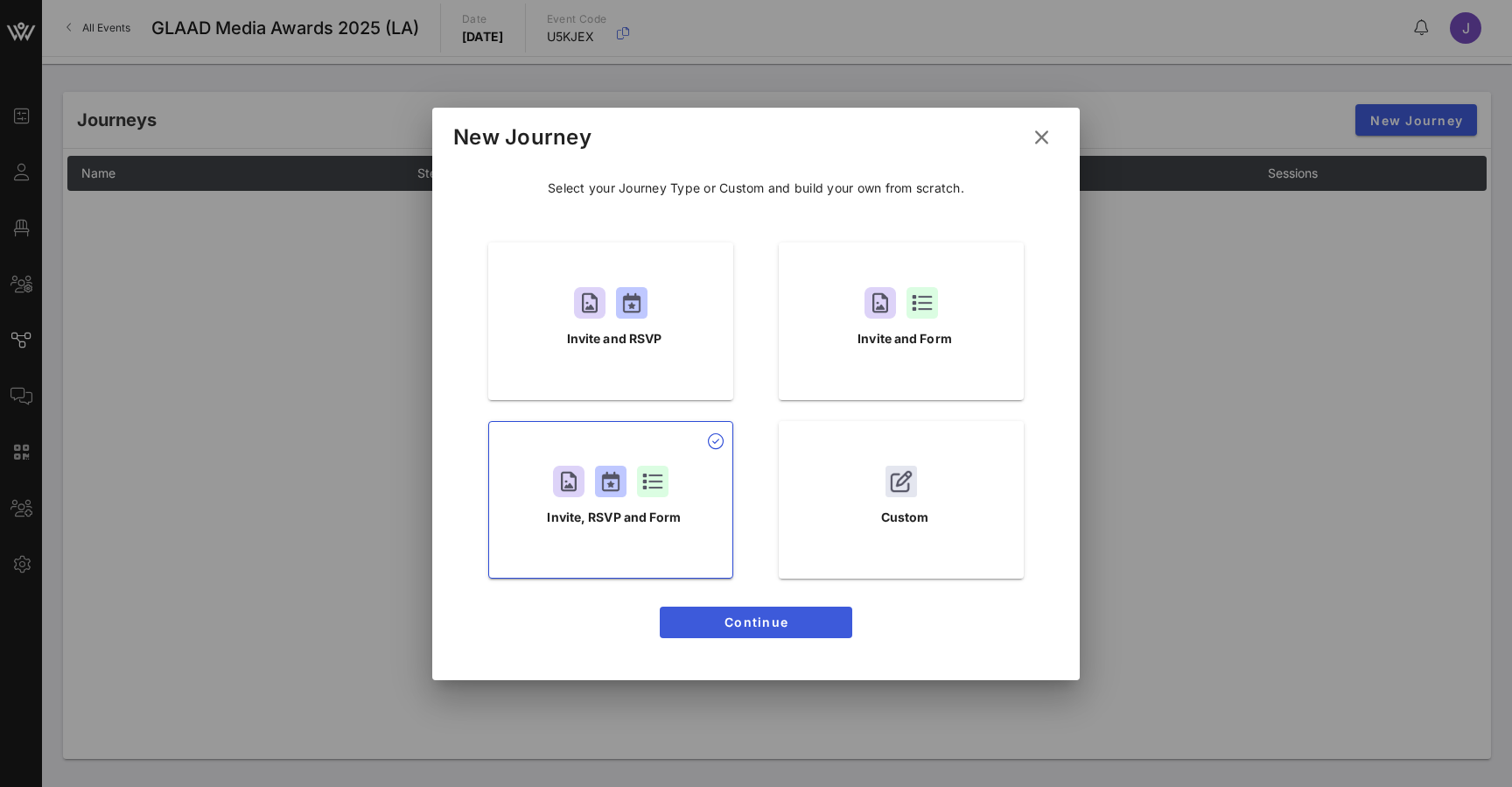
click at [778, 627] on span "Continue" at bounding box center [756, 622] width 164 height 15
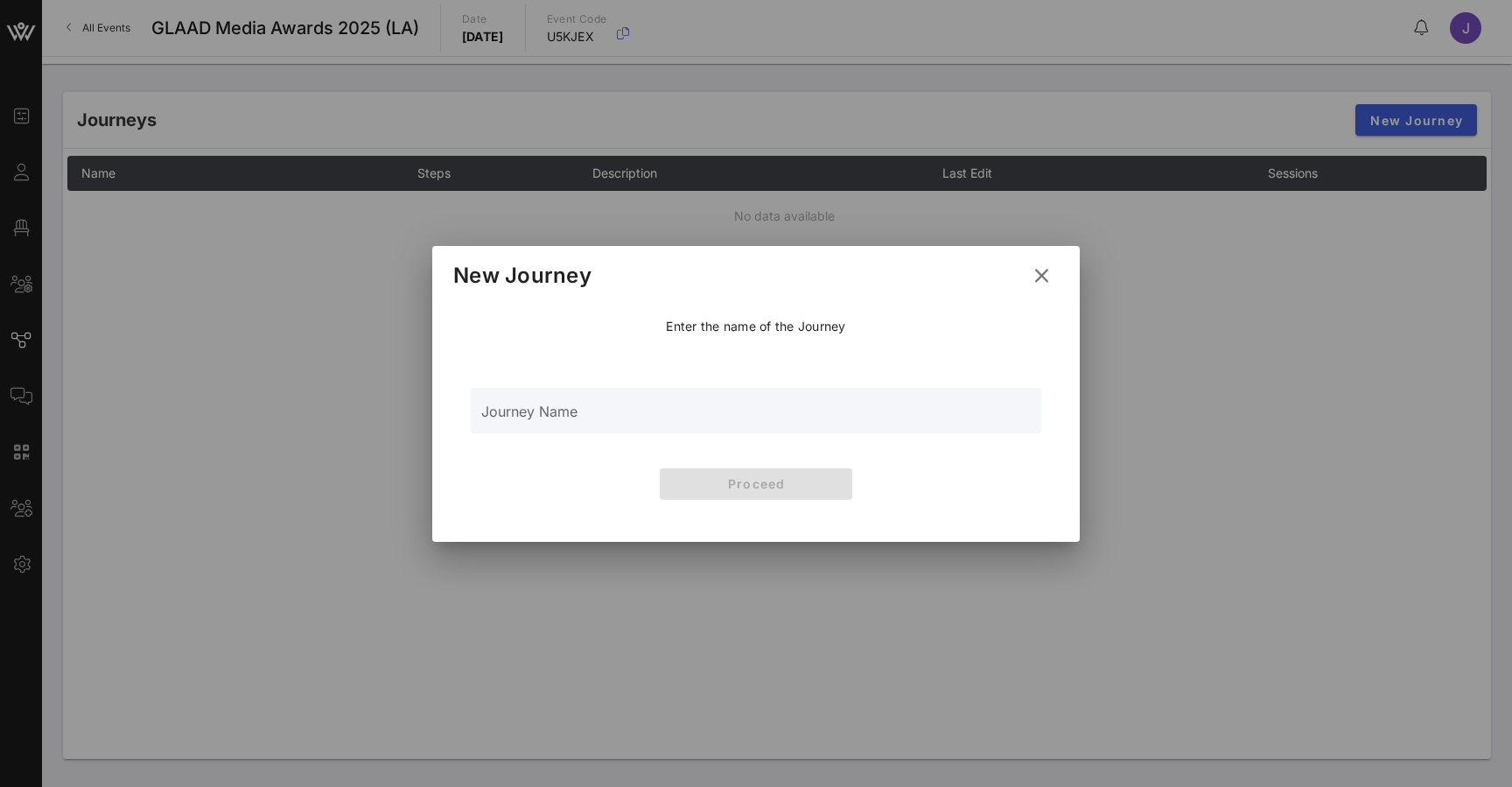
click at [724, 419] on input "Journey Name" at bounding box center [756, 420] width 550 height 26
type input "Main invite"
click at [825, 472] on button "Proceed" at bounding box center [756, 484] width 192 height 31
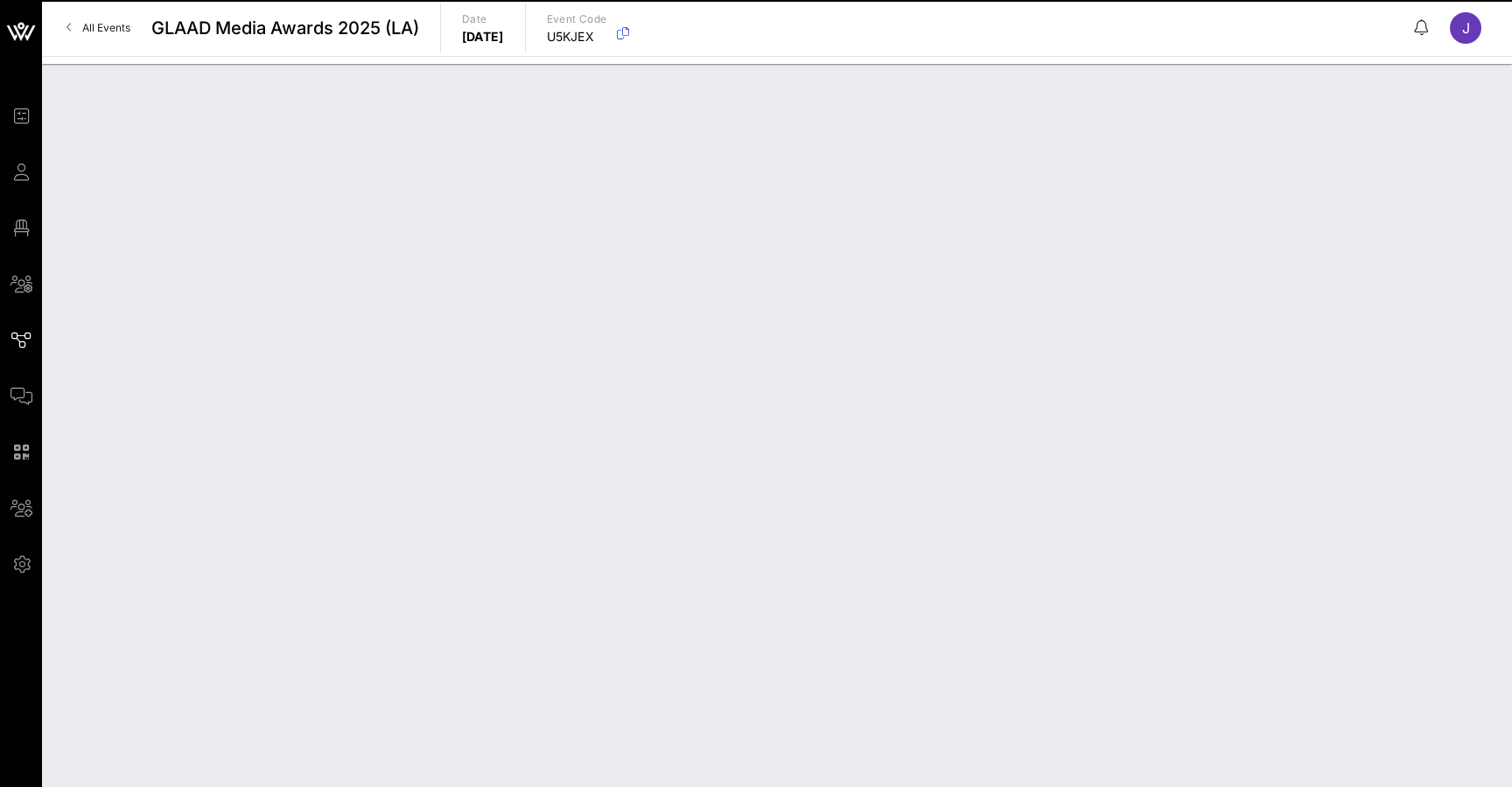
type input "Main invite"
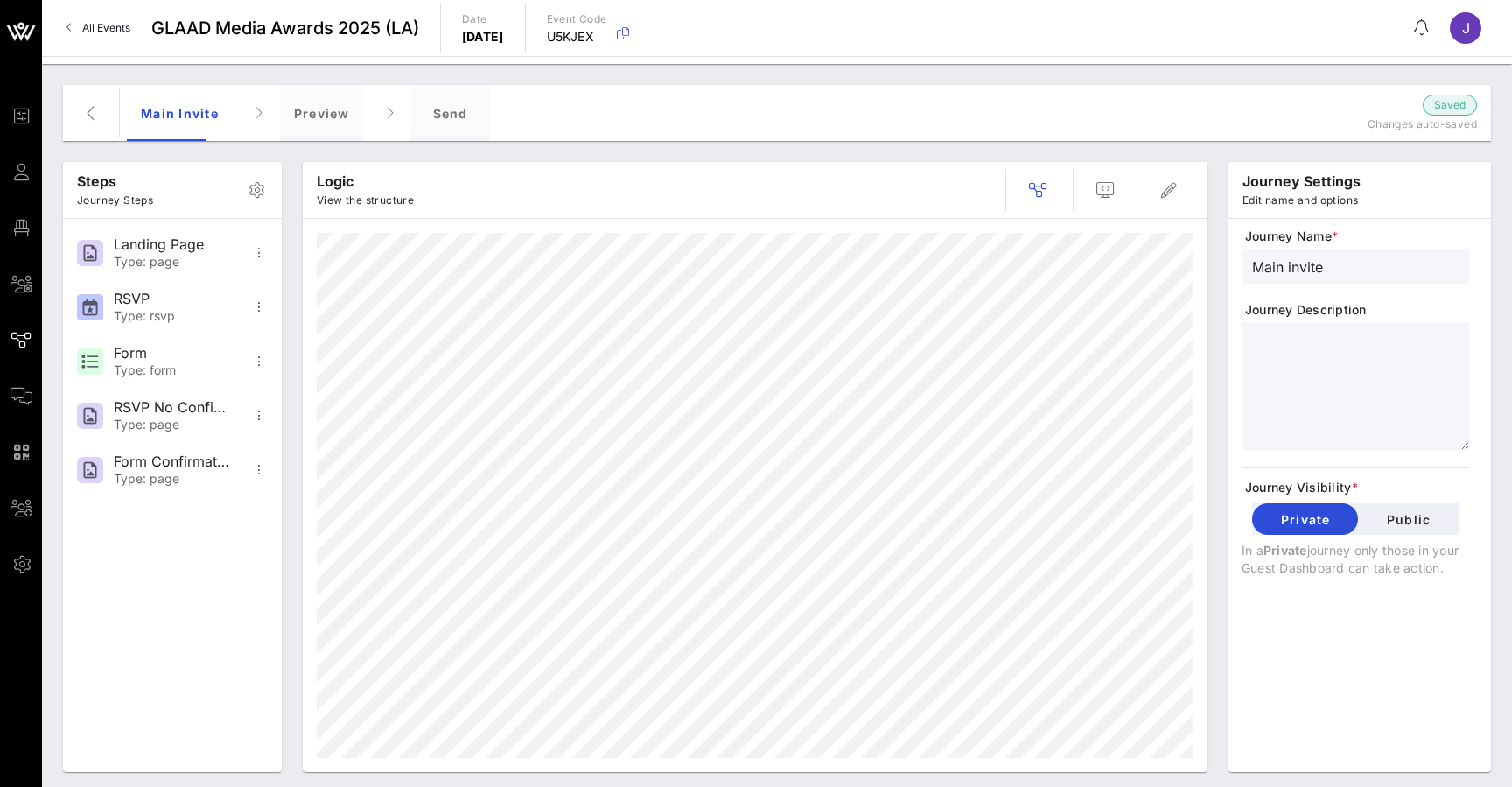
click at [1184, 190] on span "button" at bounding box center [1168, 189] width 42 height 21
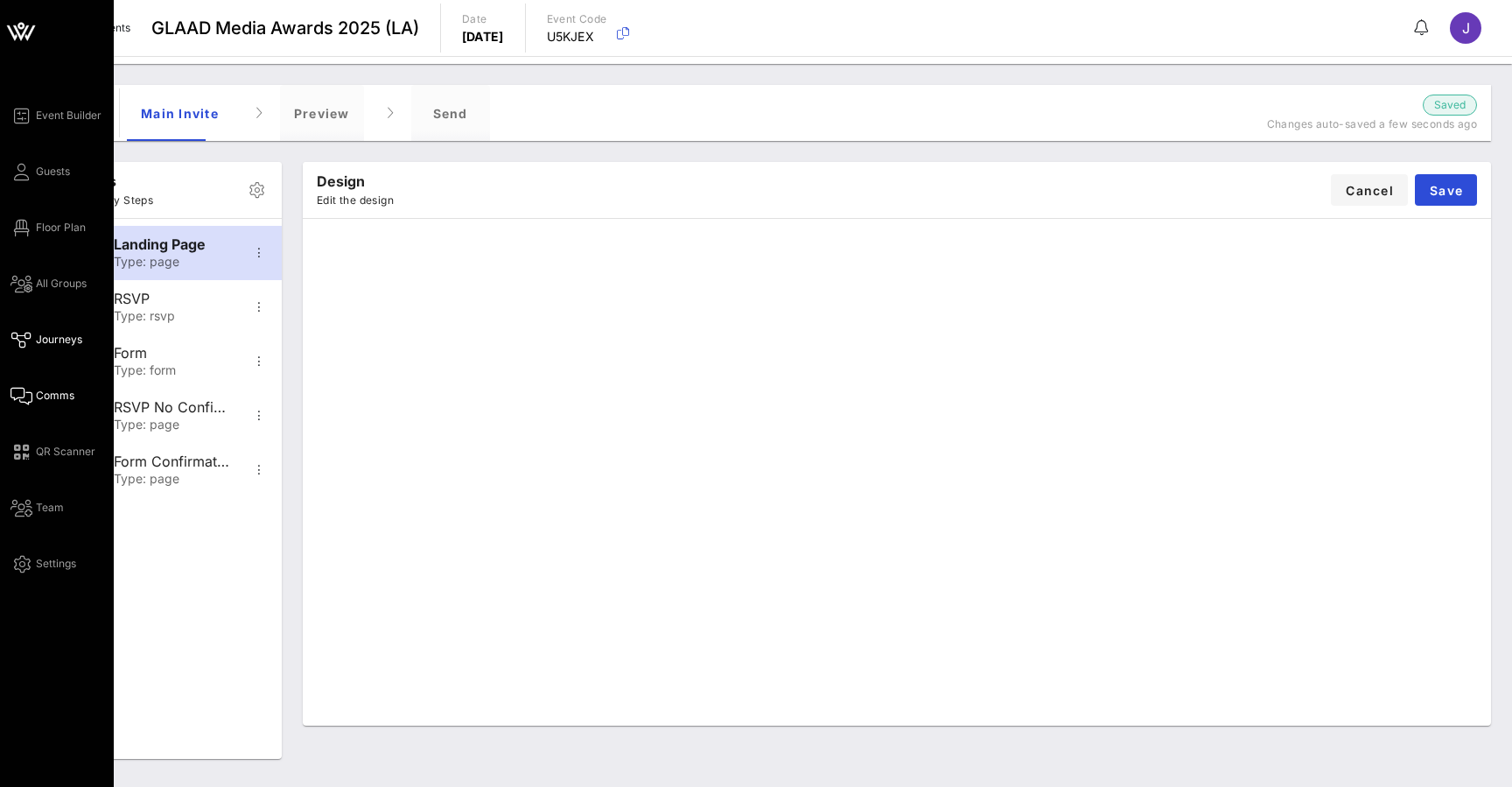
click at [30, 396] on icon at bounding box center [21, 395] width 22 height 3
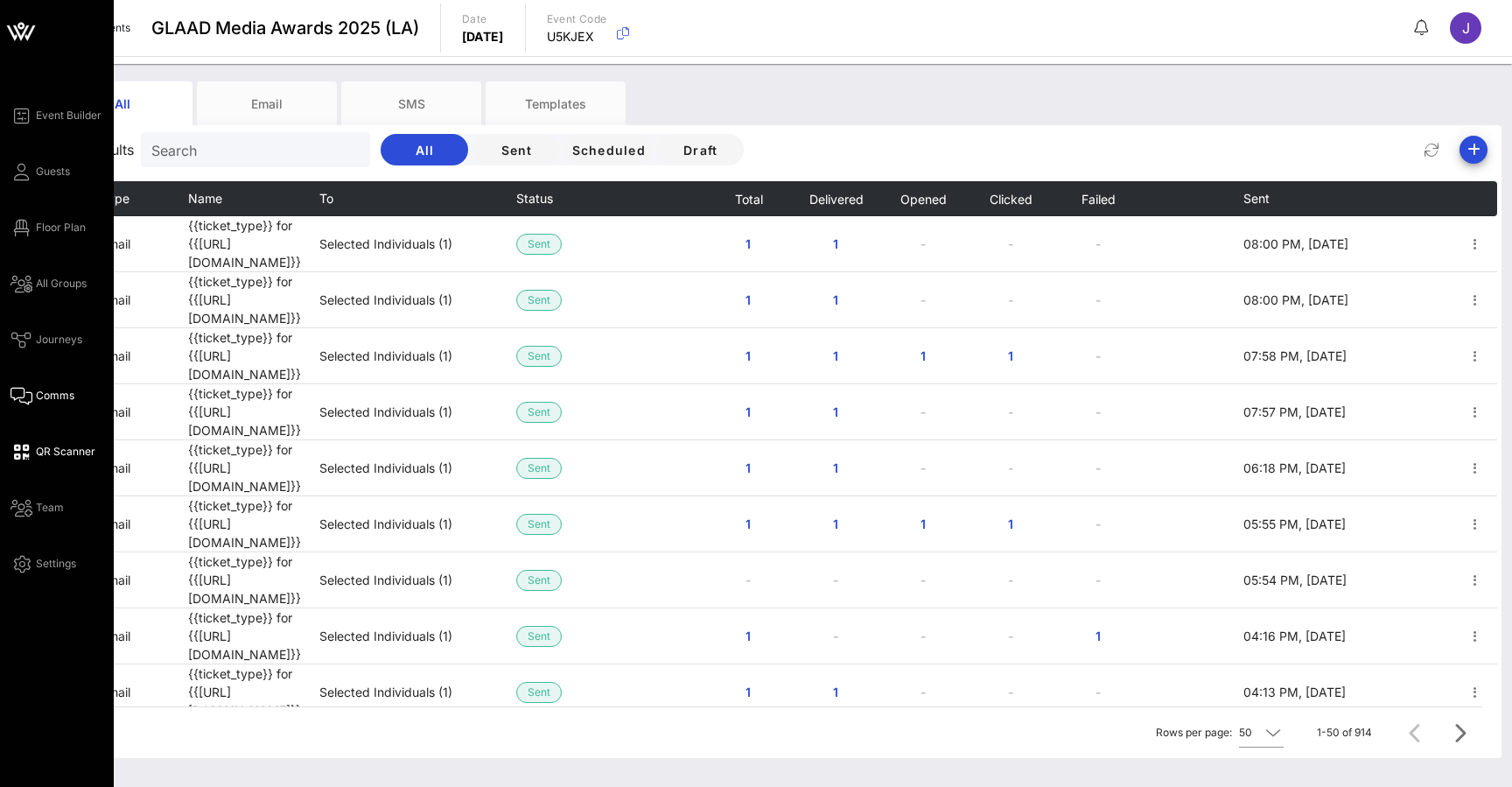
click at [23, 454] on icon at bounding box center [21, 452] width 22 height 3
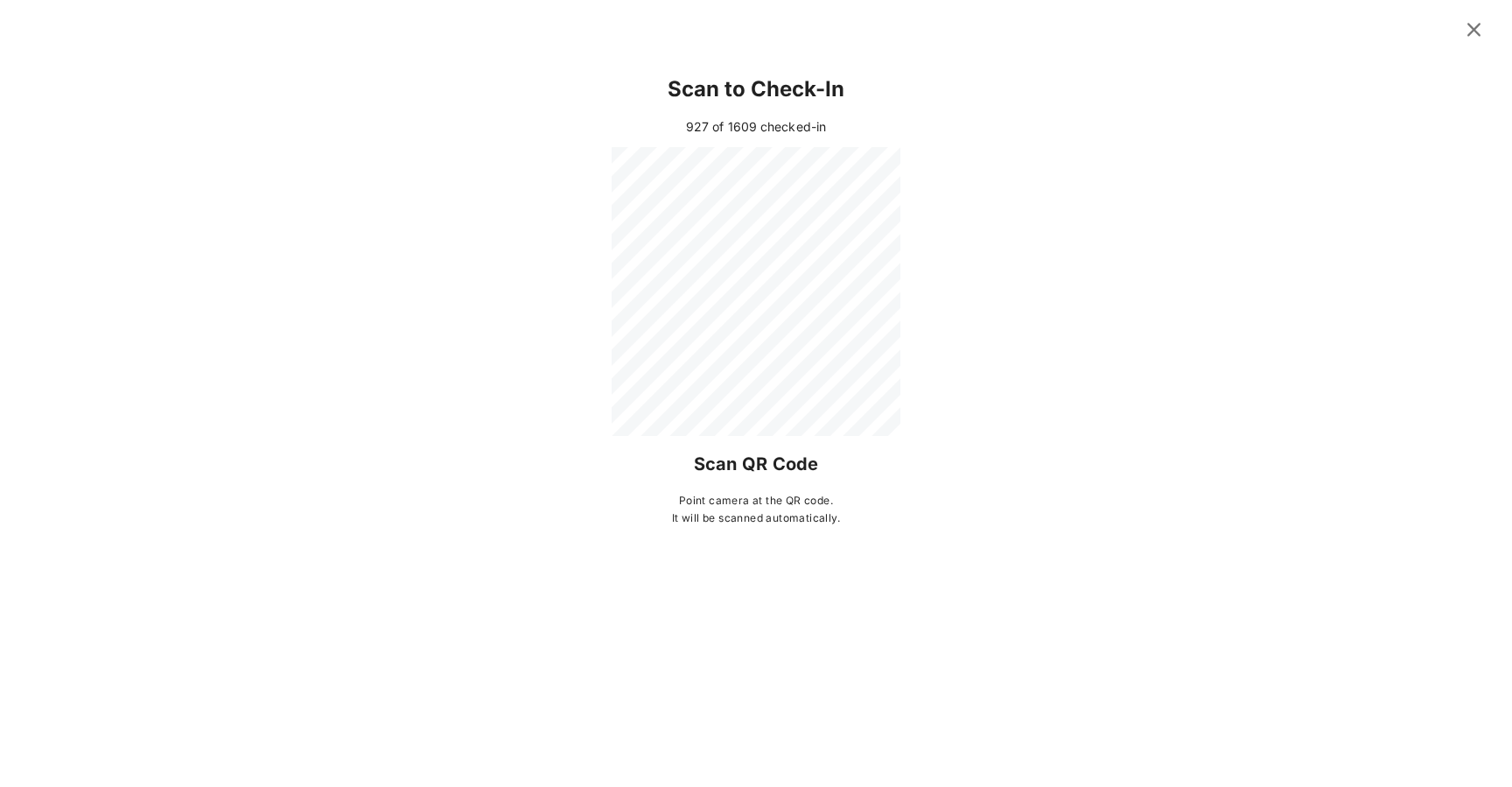
click at [1475, 30] on icon at bounding box center [1474, 30] width 24 height 21
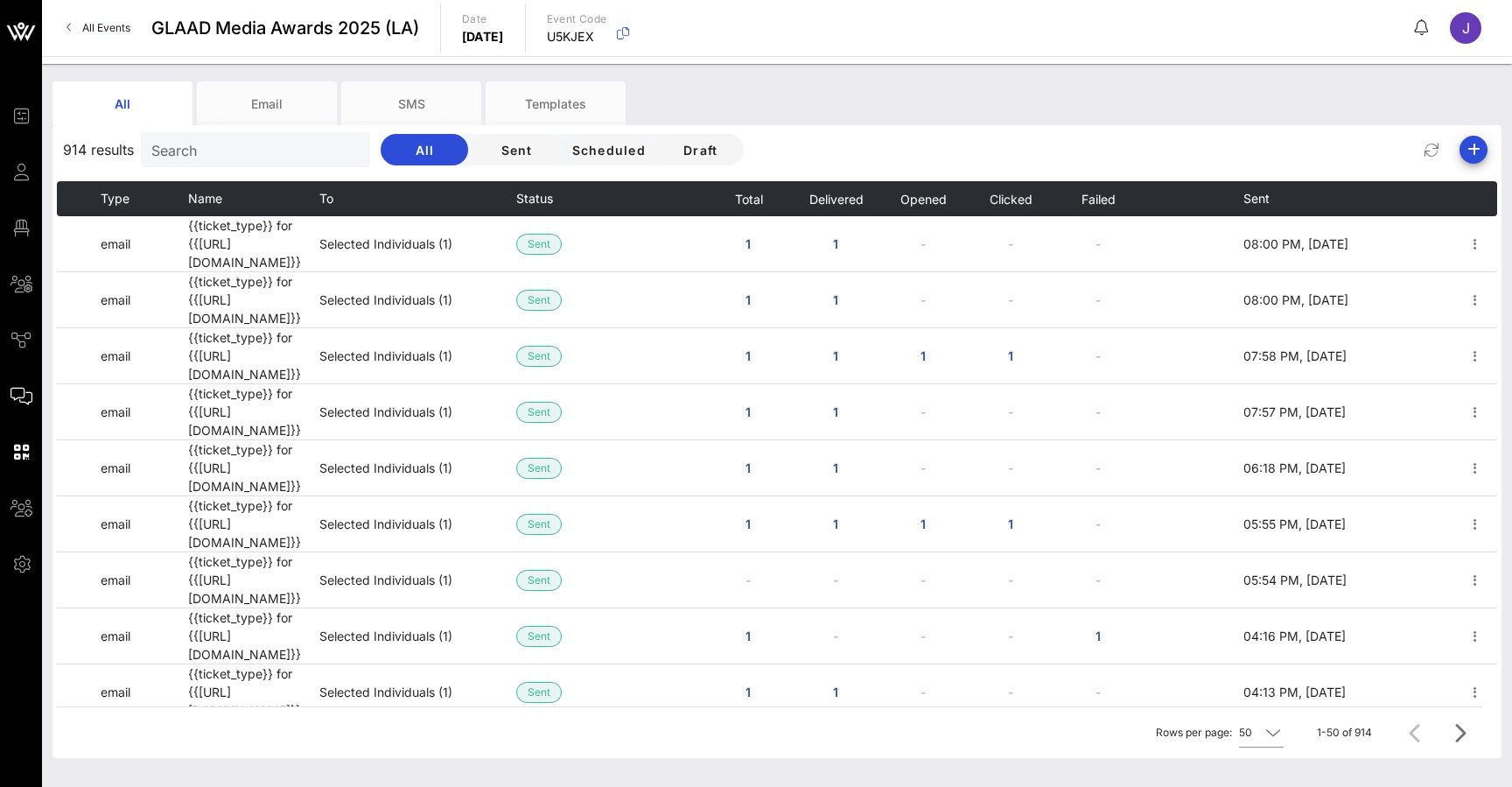
click at [18, 507] on icon at bounding box center [21, 508] width 22 height 3
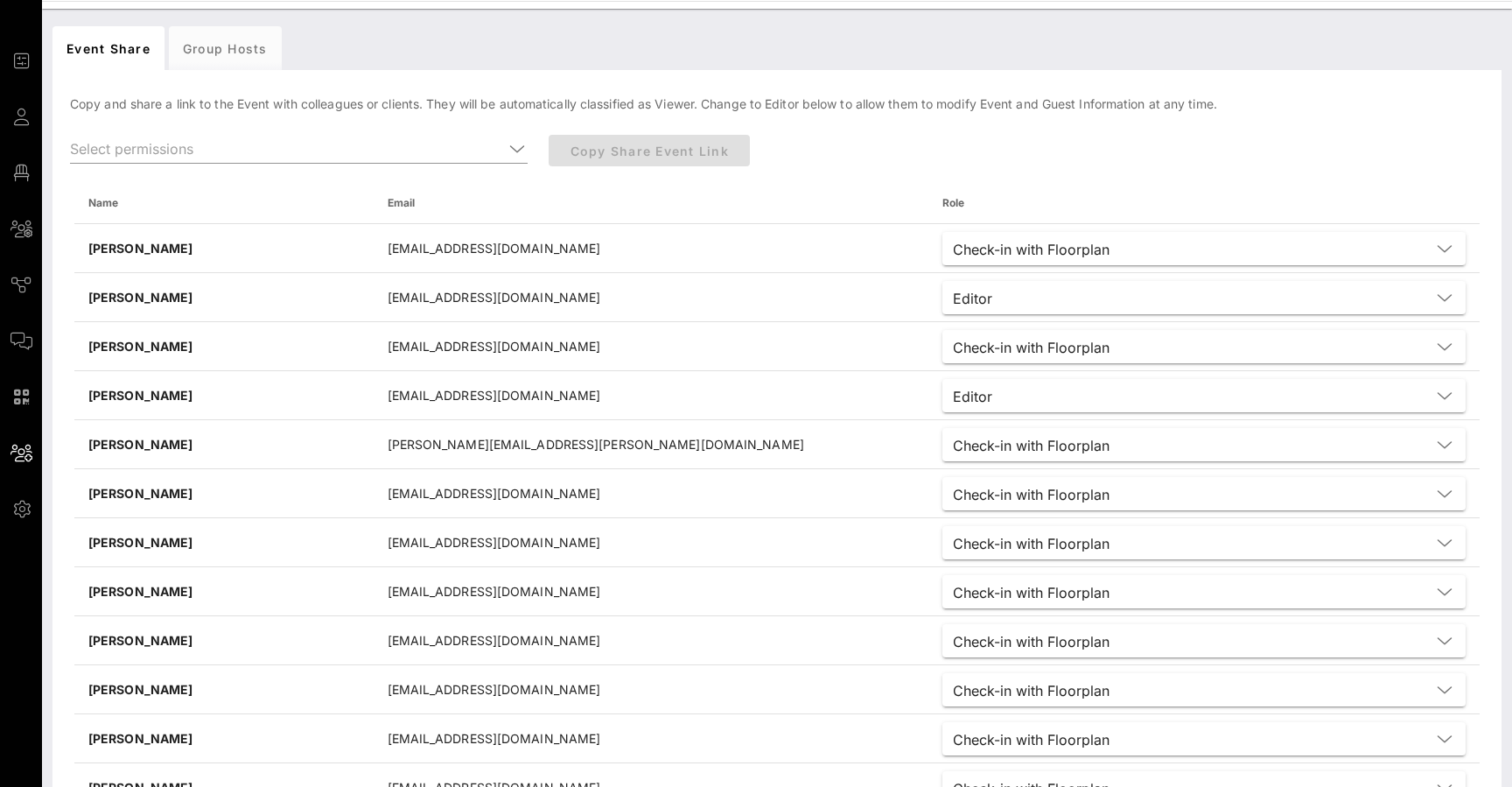
scroll to position [45, 0]
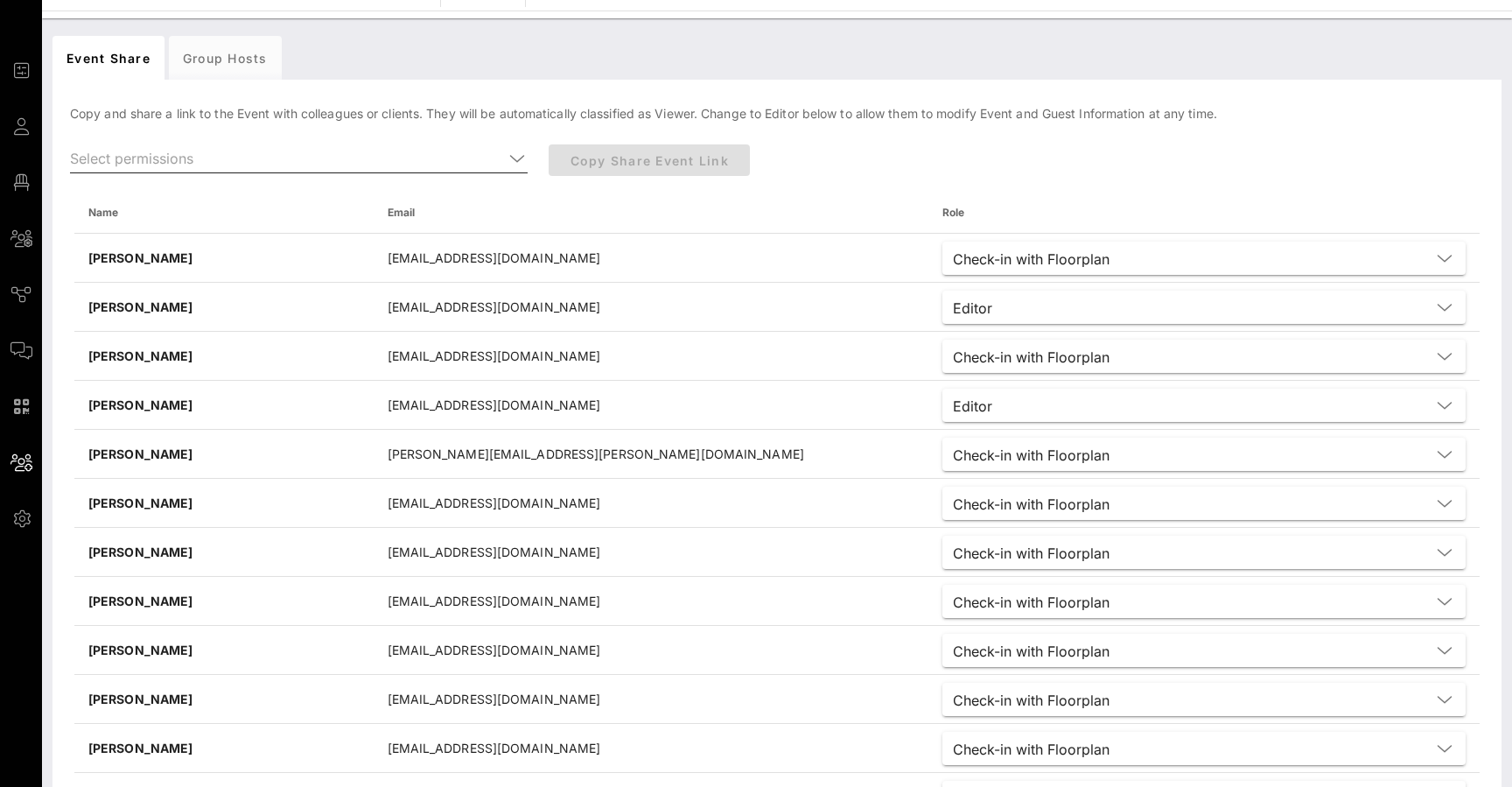
click at [510, 156] on icon at bounding box center [516, 158] width 16 height 21
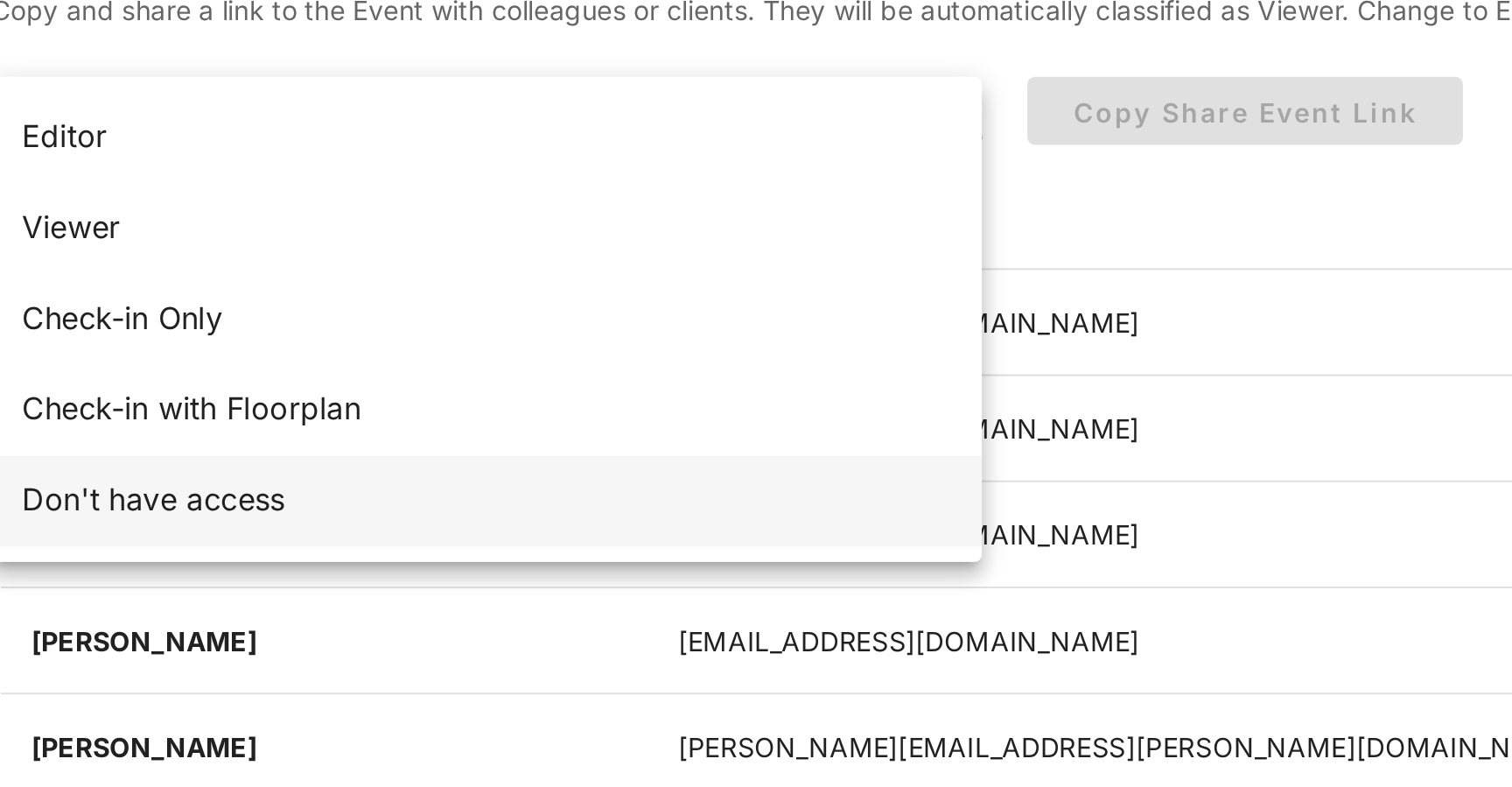
scroll to position [0, 0]
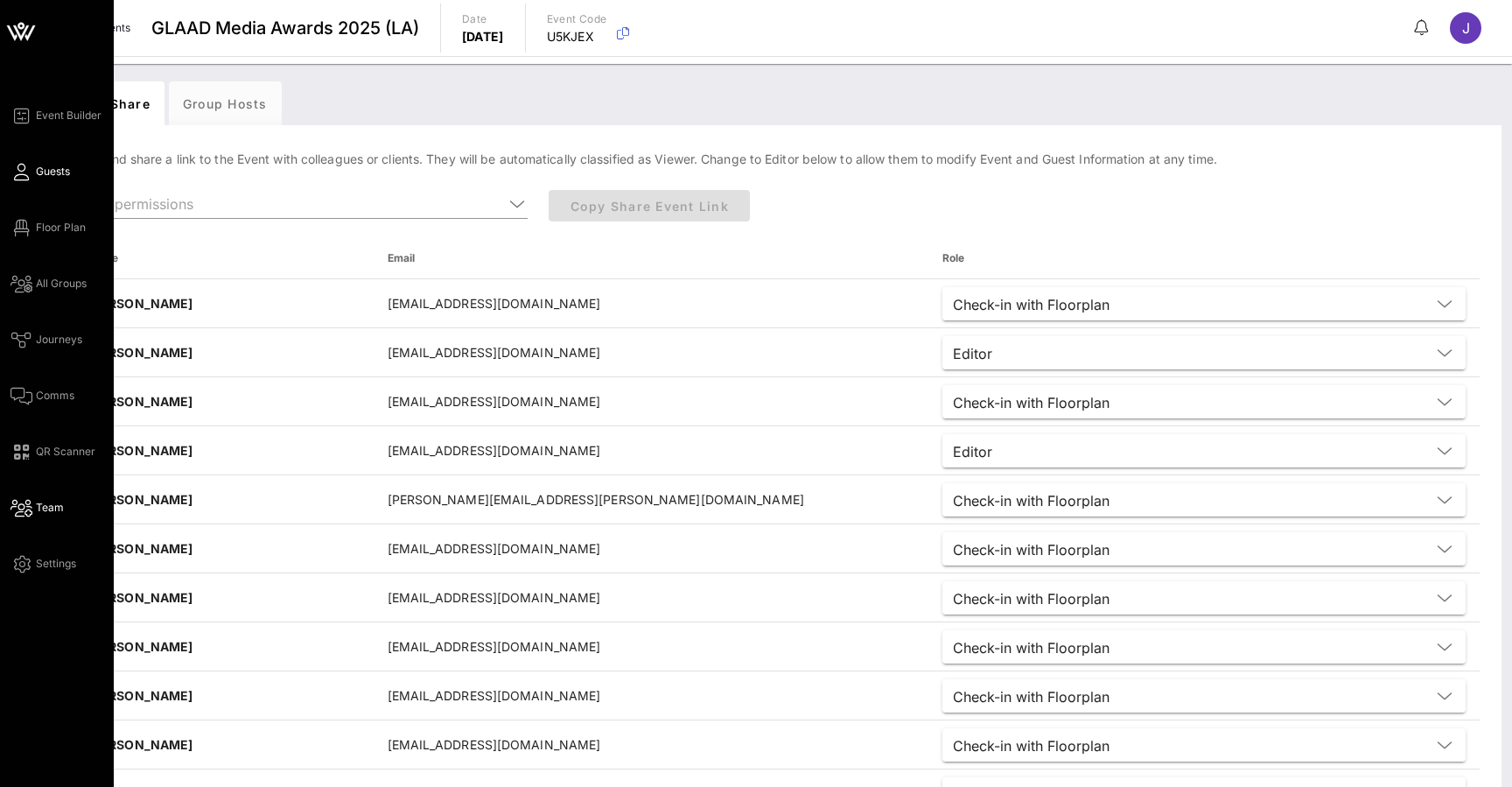
click at [28, 174] on icon at bounding box center [21, 172] width 22 height 3
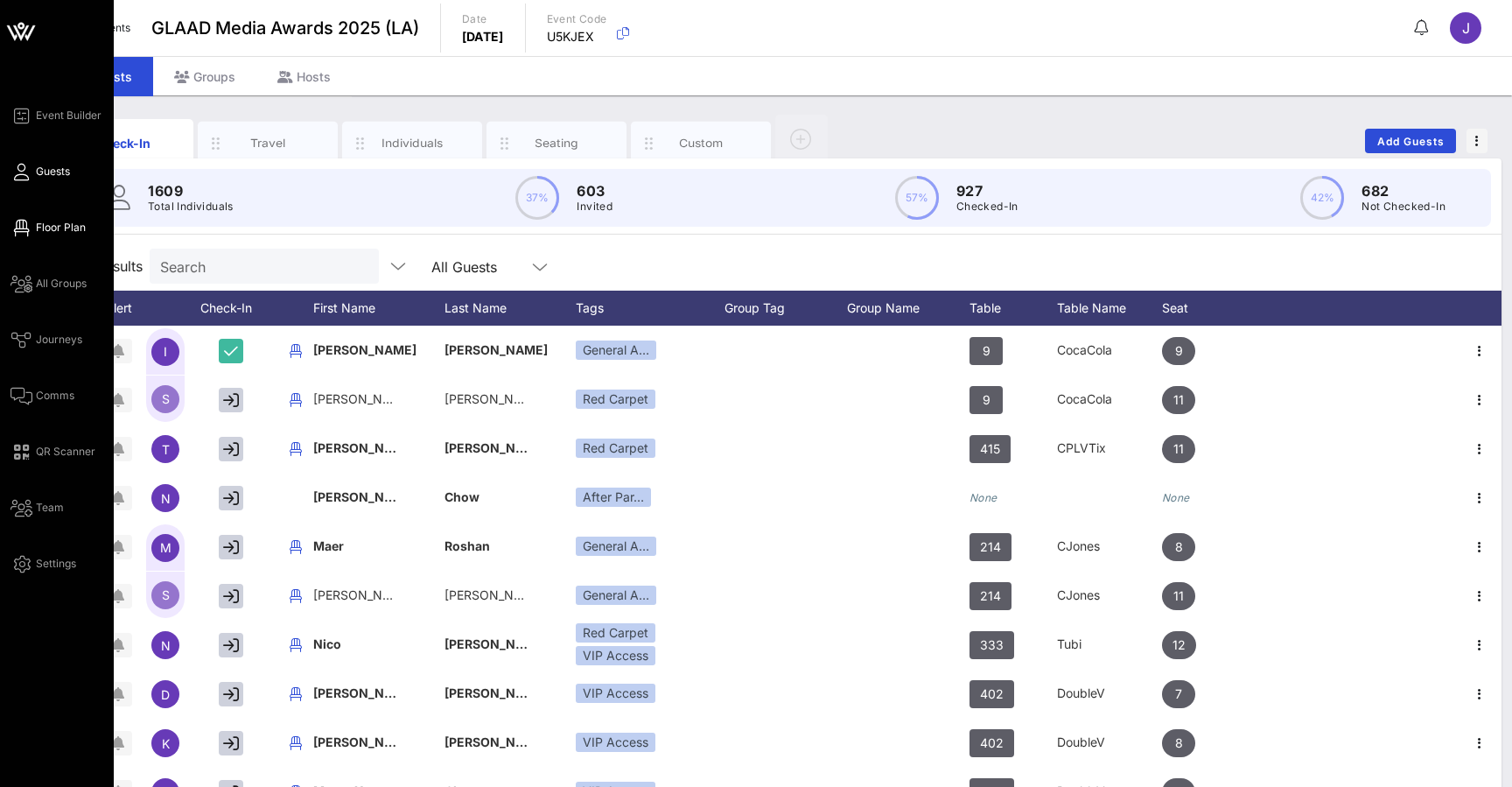
click at [65, 232] on span "Floor Plan" at bounding box center [61, 227] width 50 height 16
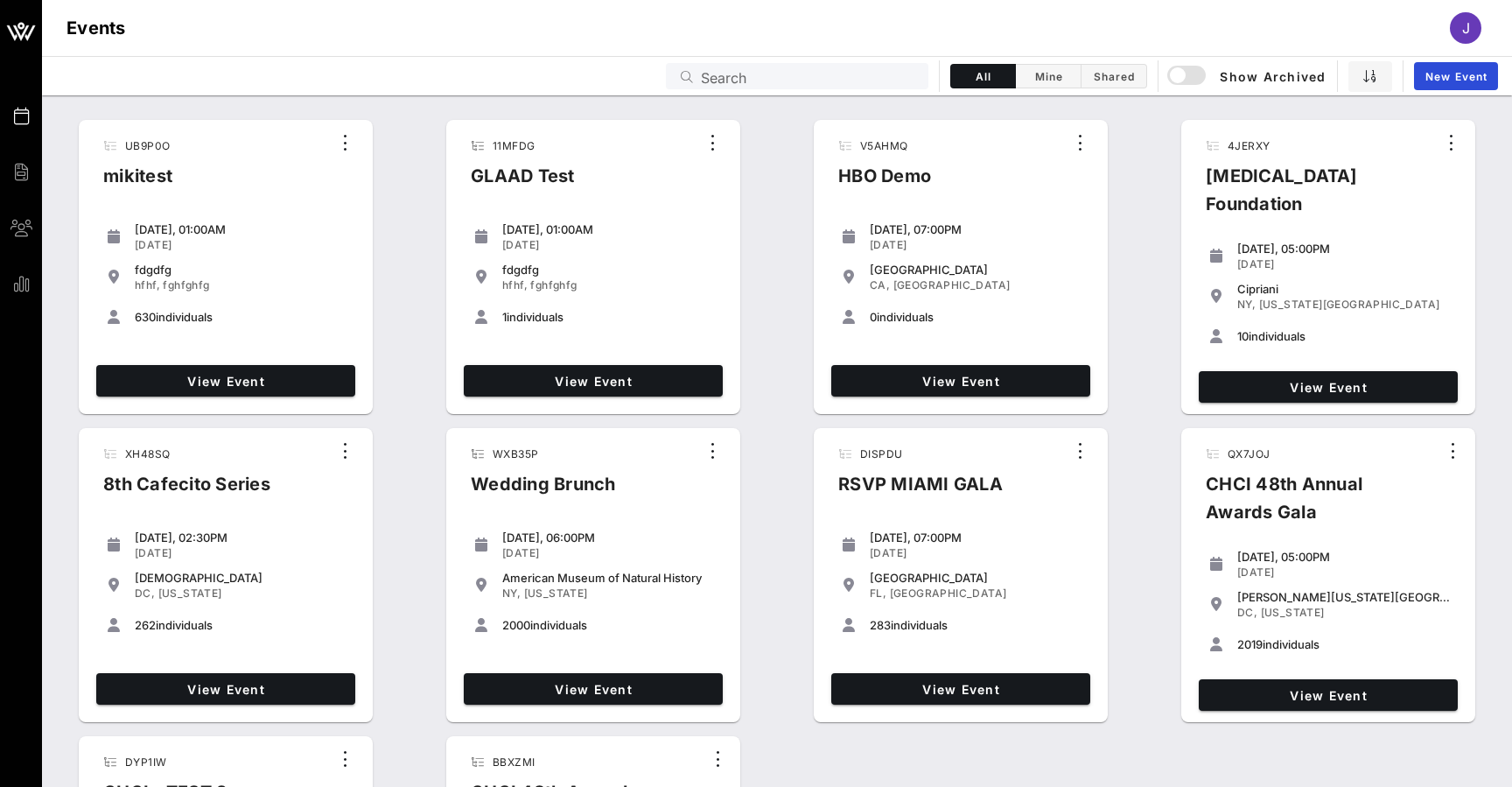
click at [718, 81] on input "Search" at bounding box center [809, 76] width 217 height 23
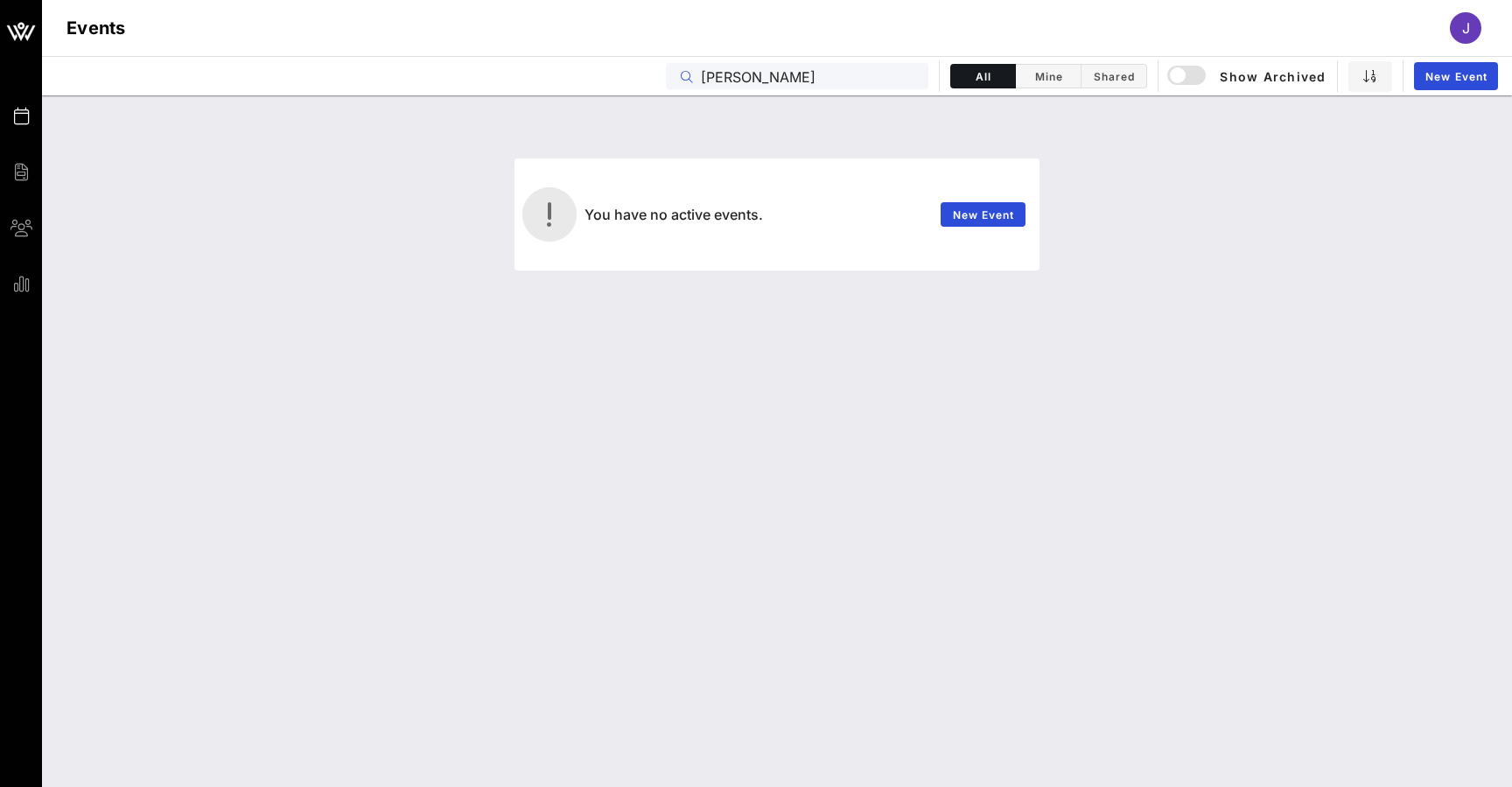
type input "[PERSON_NAME]"
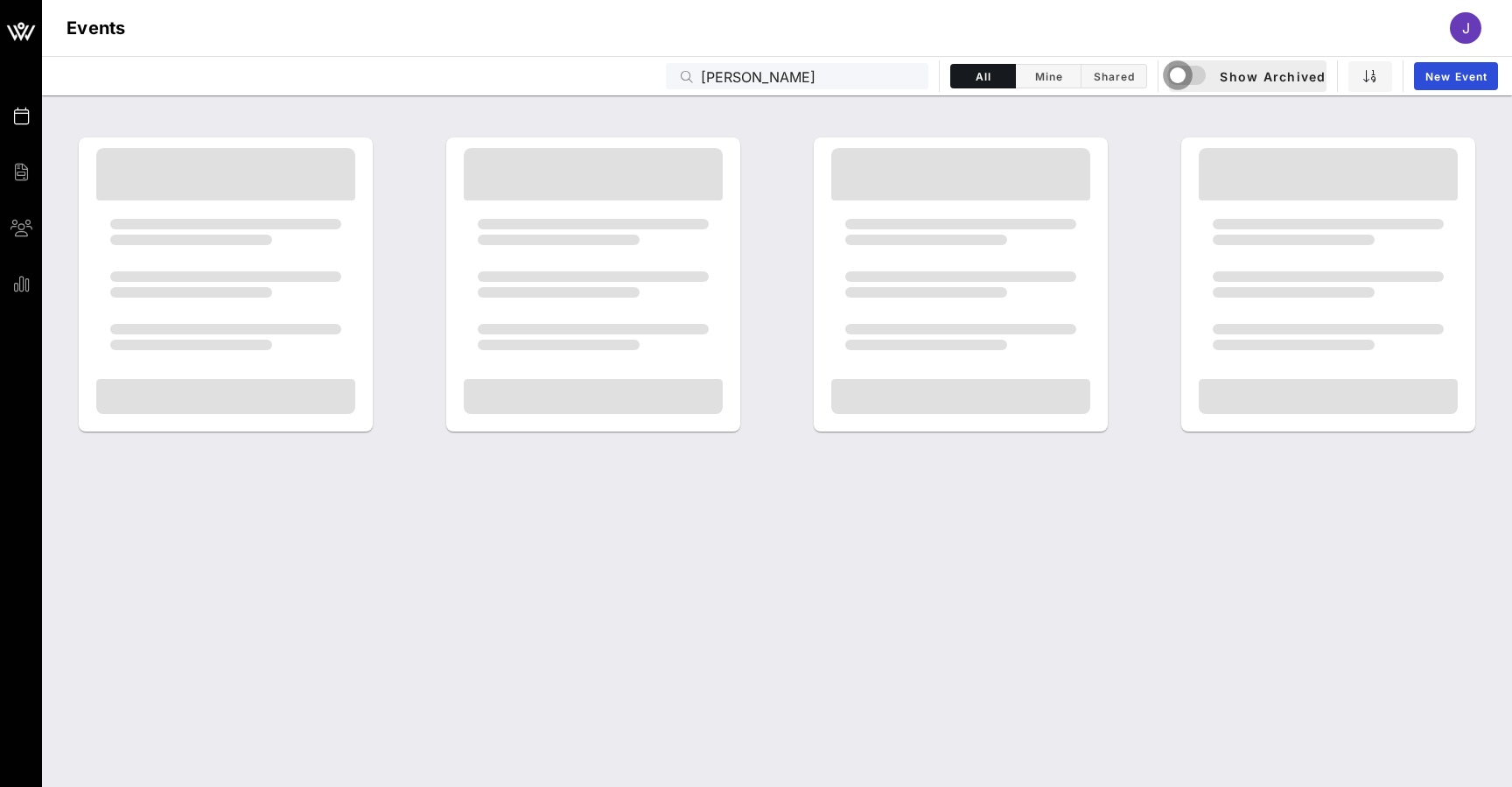
drag, startPoint x: 718, startPoint y: 81, endPoint x: 1176, endPoint y: 77, distance: 458.0
click at [1176, 77] on div "button" at bounding box center [1178, 75] width 25 height 25
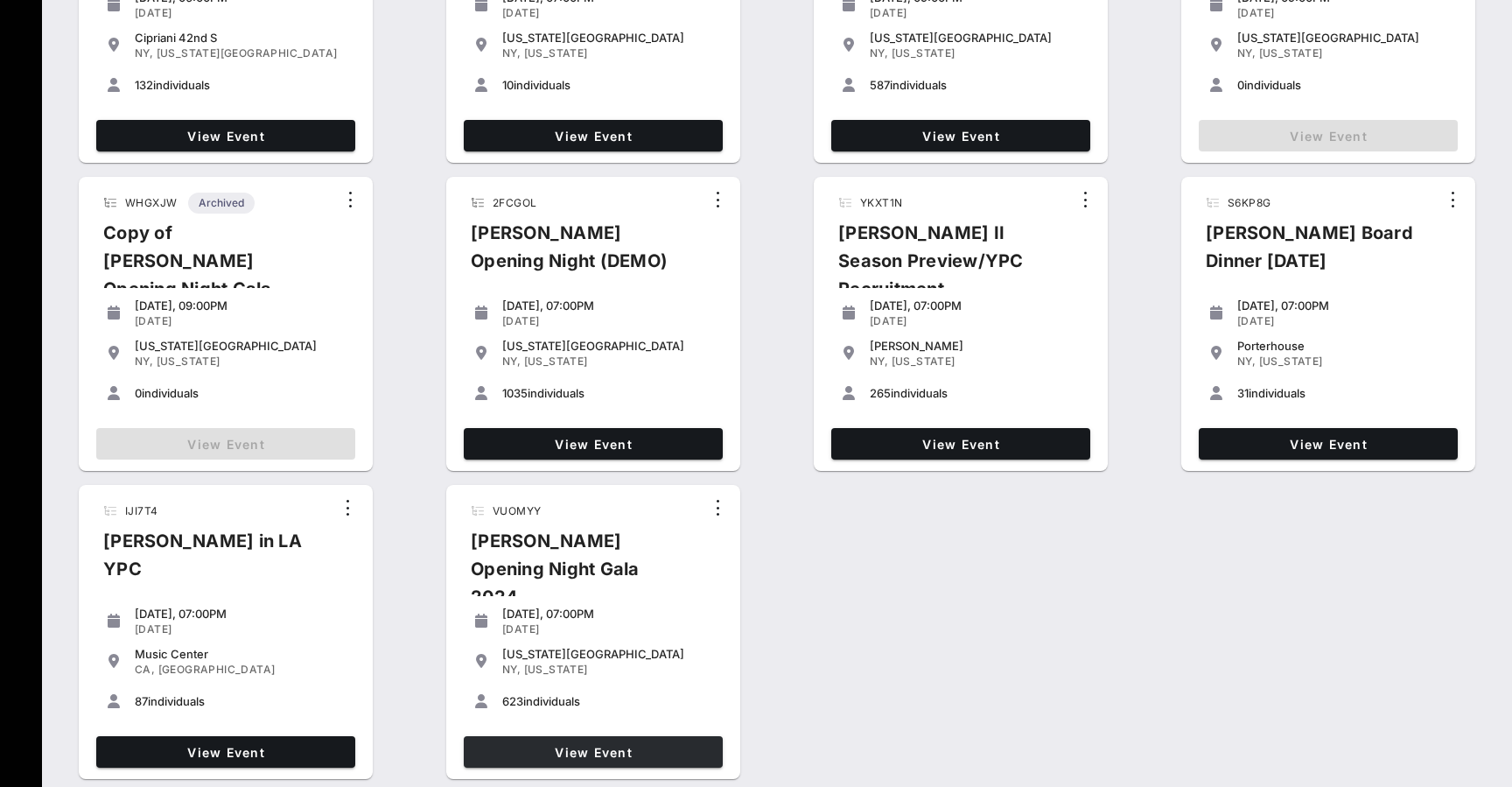
scroll to position [629, 0]
click at [620, 745] on span "View Event" at bounding box center [593, 752] width 245 height 15
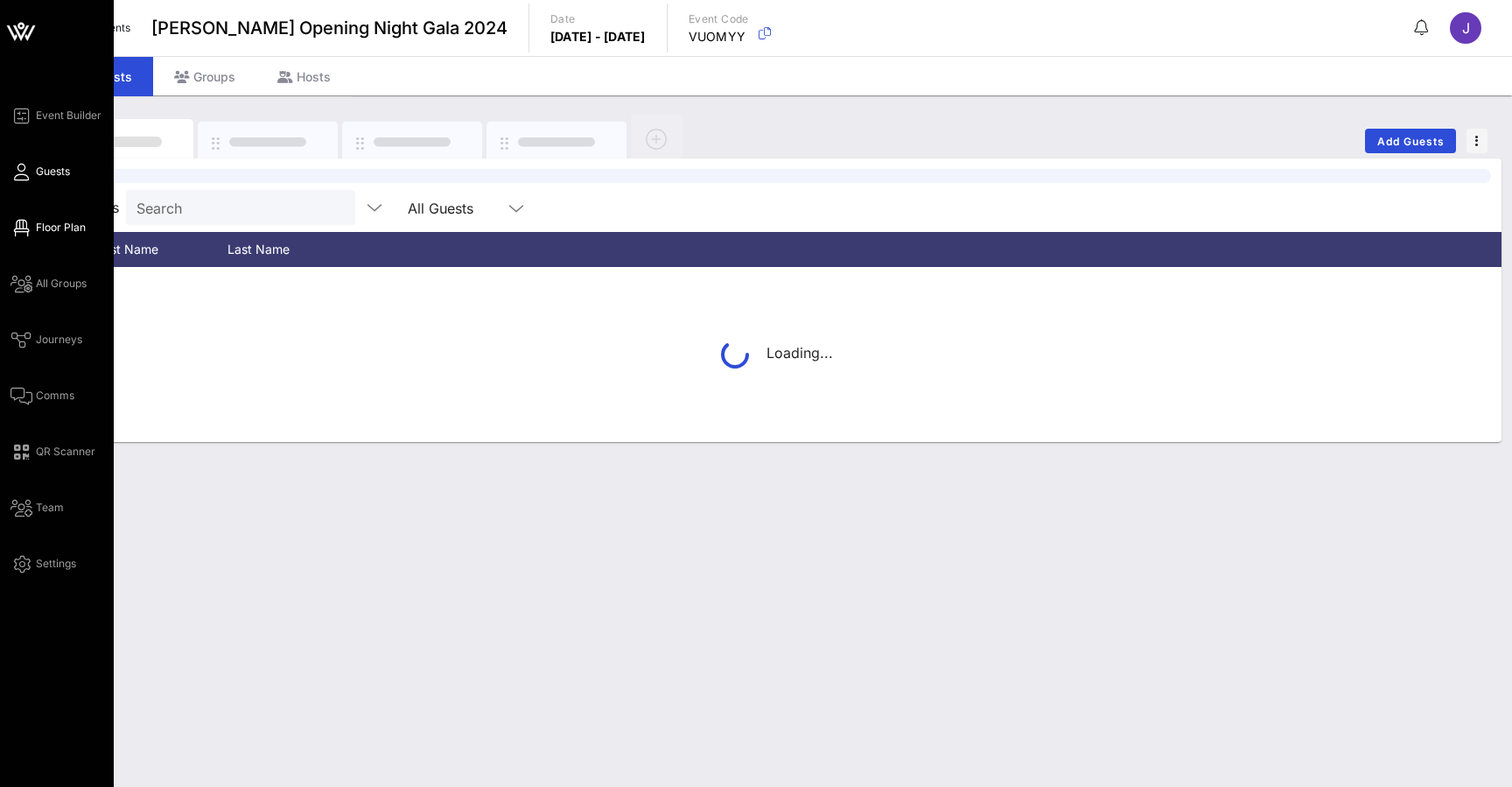
click at [23, 226] on icon at bounding box center [21, 227] width 22 height 3
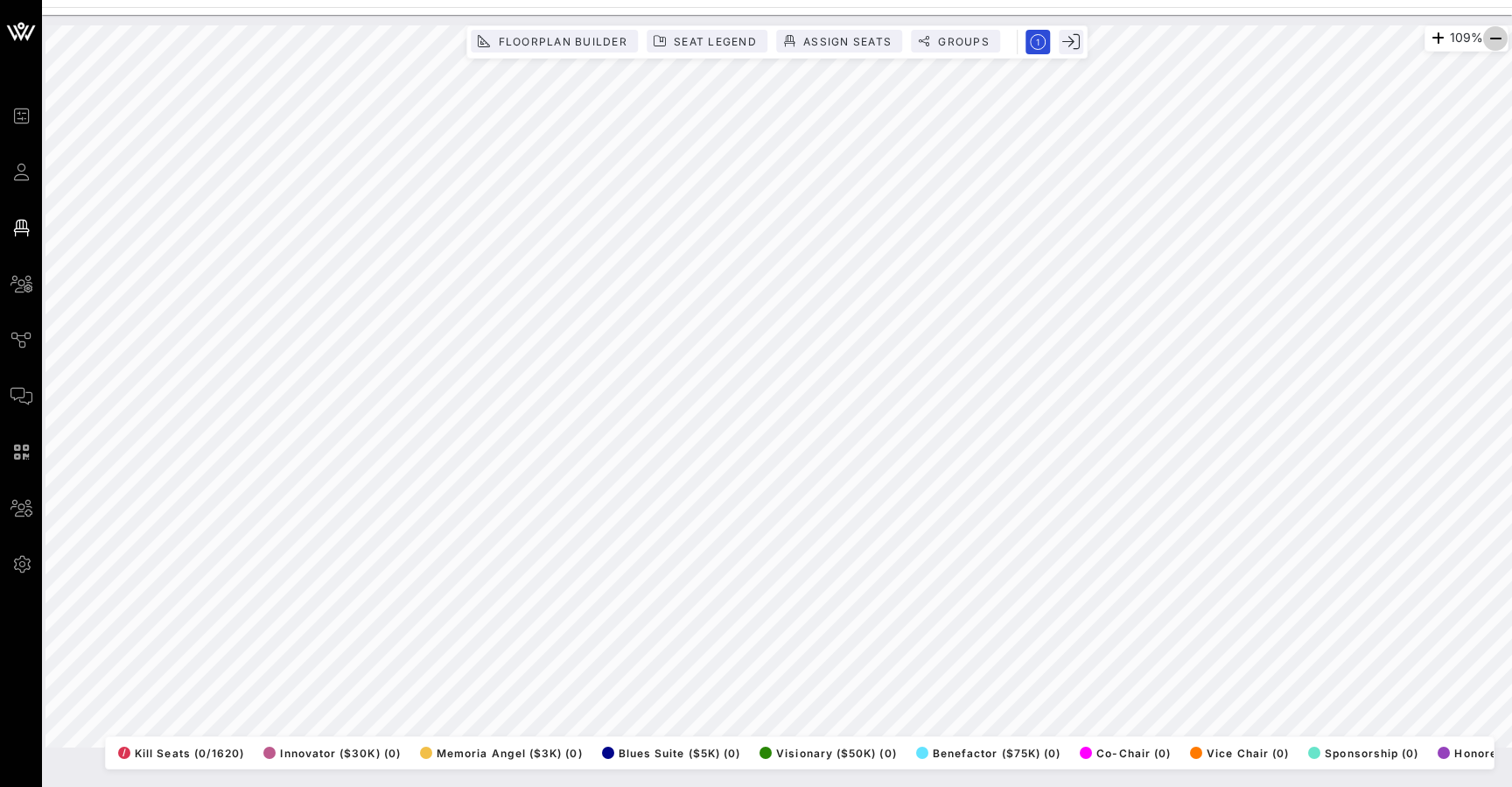
click at [1485, 42] on icon "button" at bounding box center [1495, 38] width 21 height 21
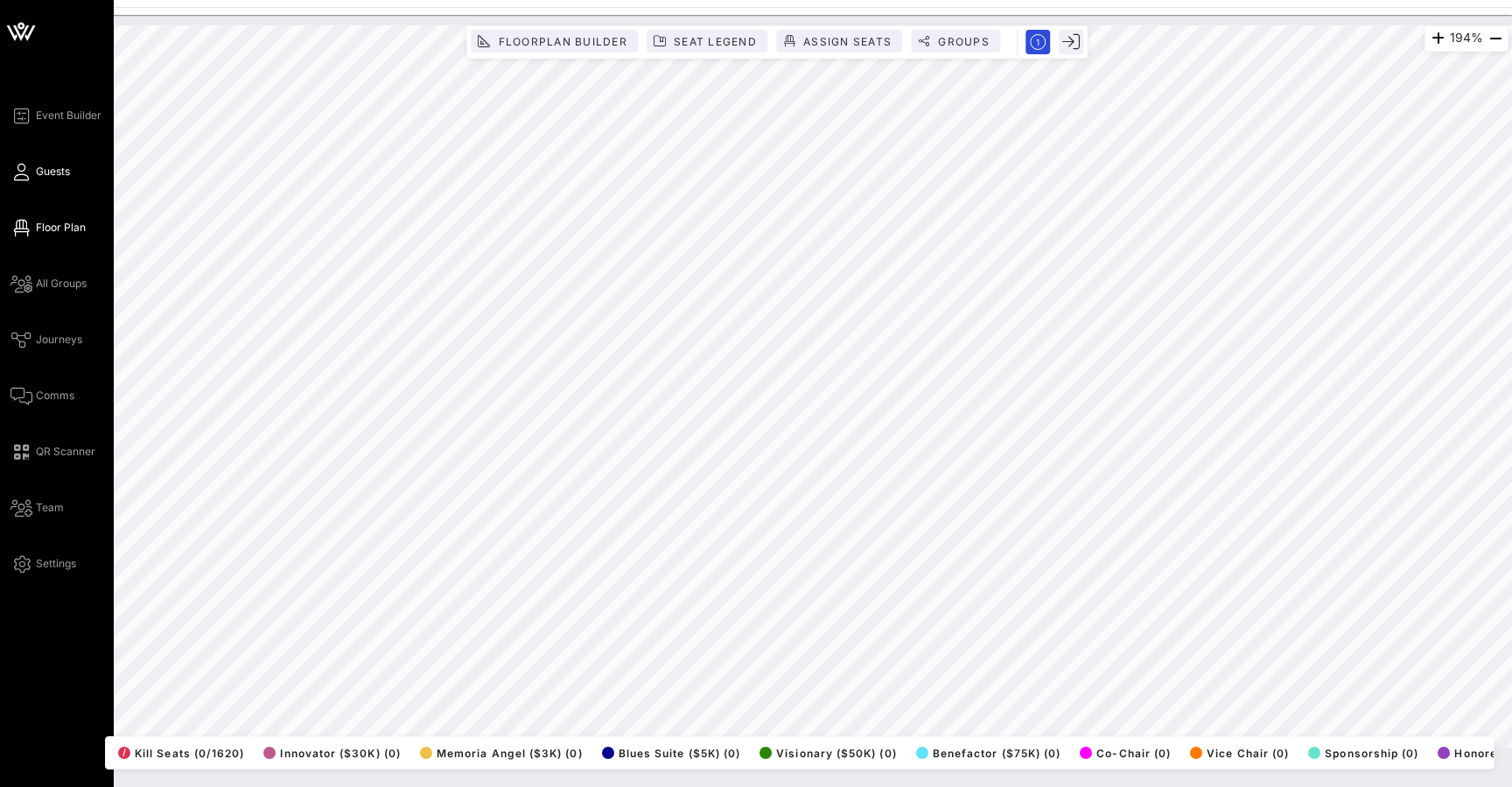
click at [54, 175] on span "Guests" at bounding box center [53, 171] width 34 height 16
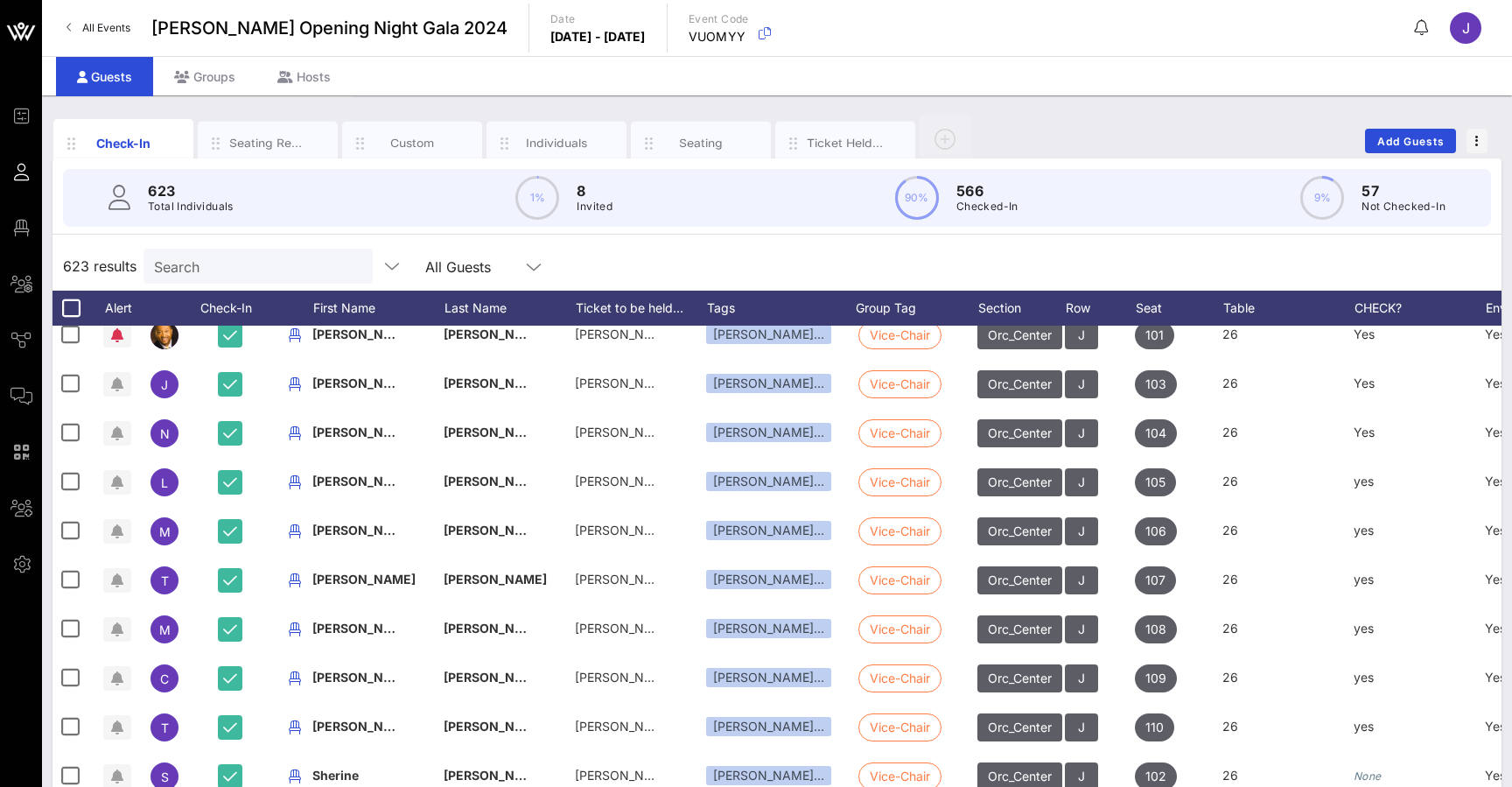
scroll to position [0, 1]
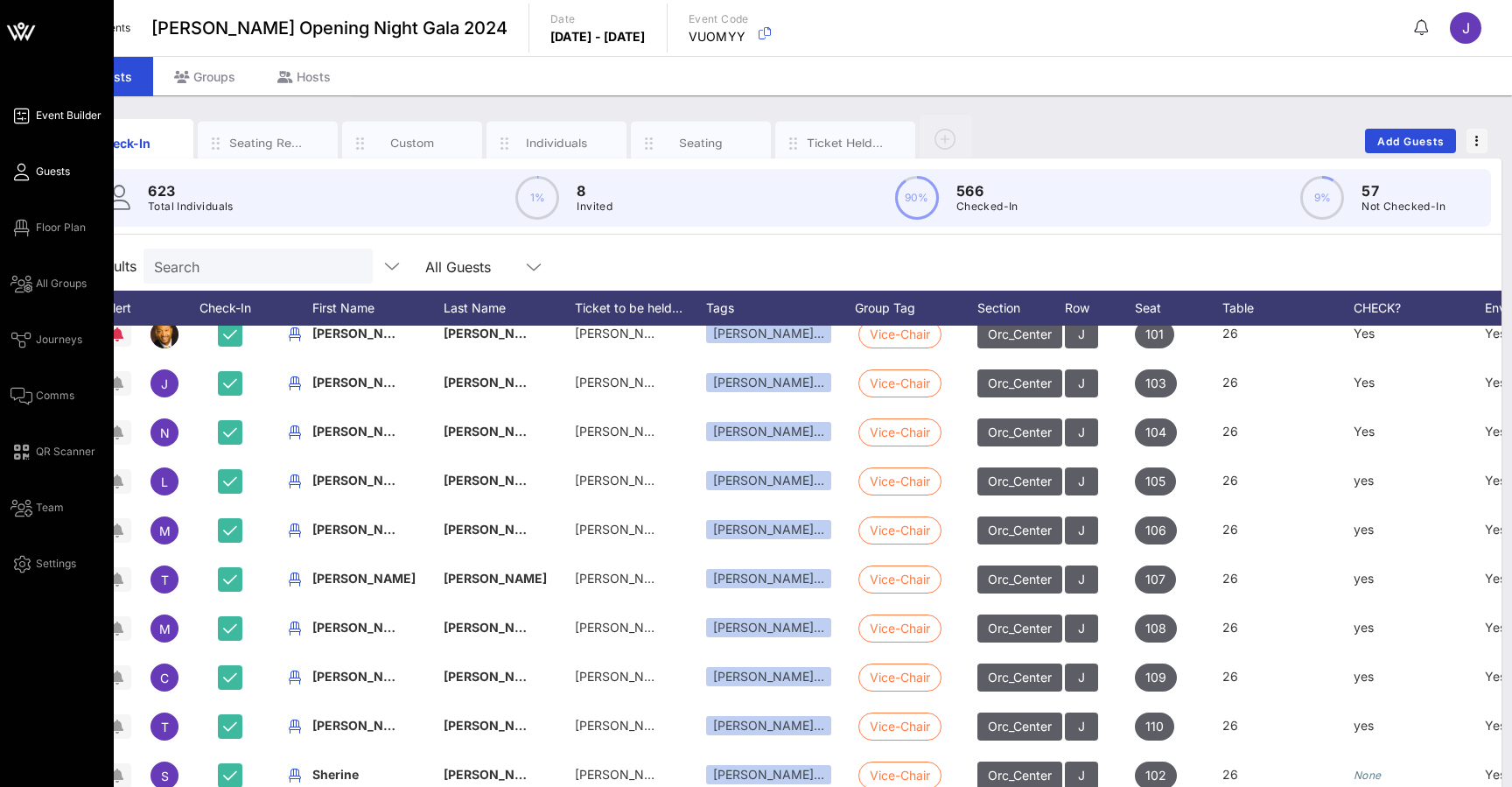
click at [26, 115] on icon at bounding box center [21, 115] width 22 height 3
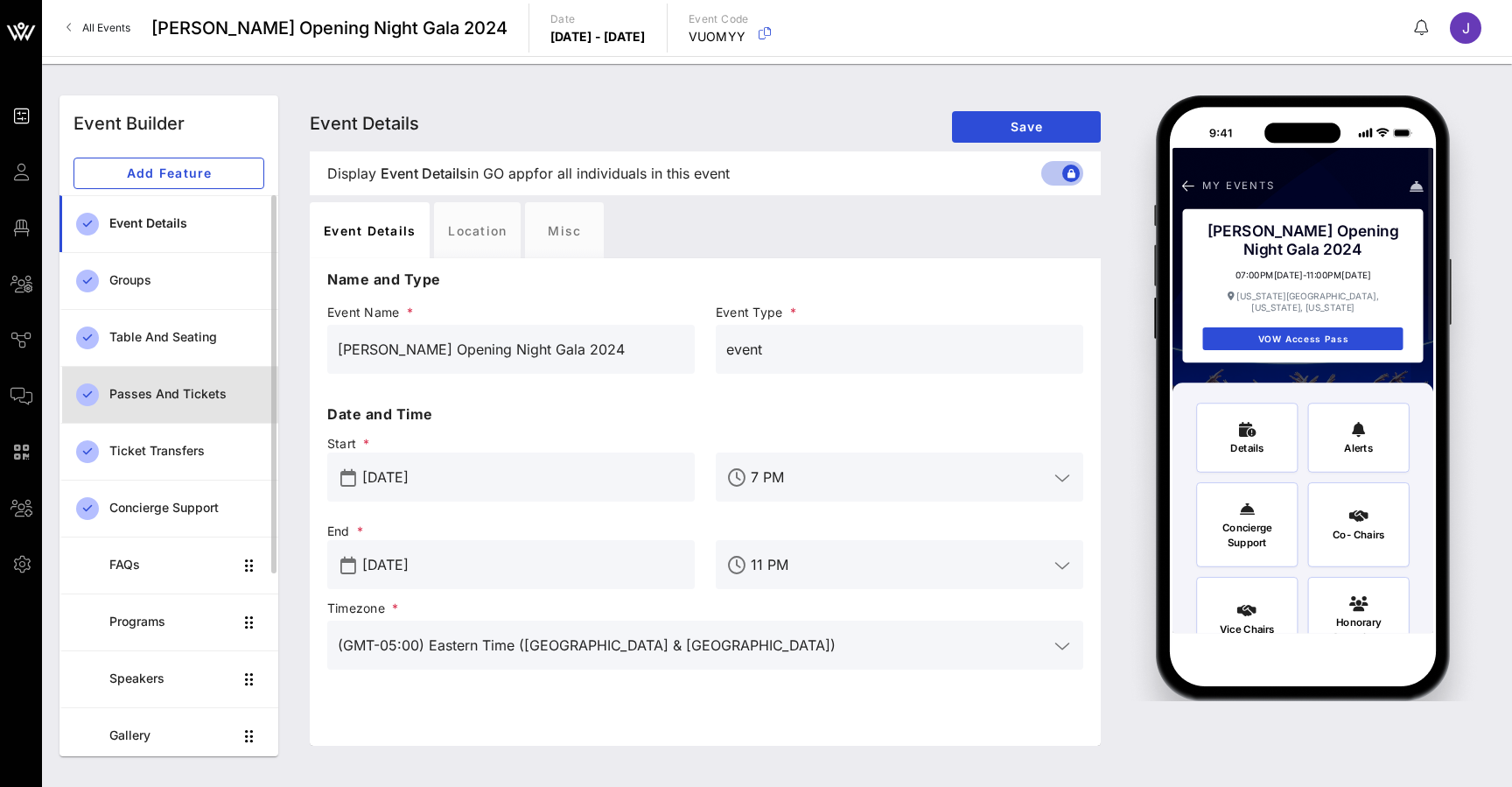
click at [134, 398] on div "Passes and Tickets" at bounding box center [187, 394] width 155 height 15
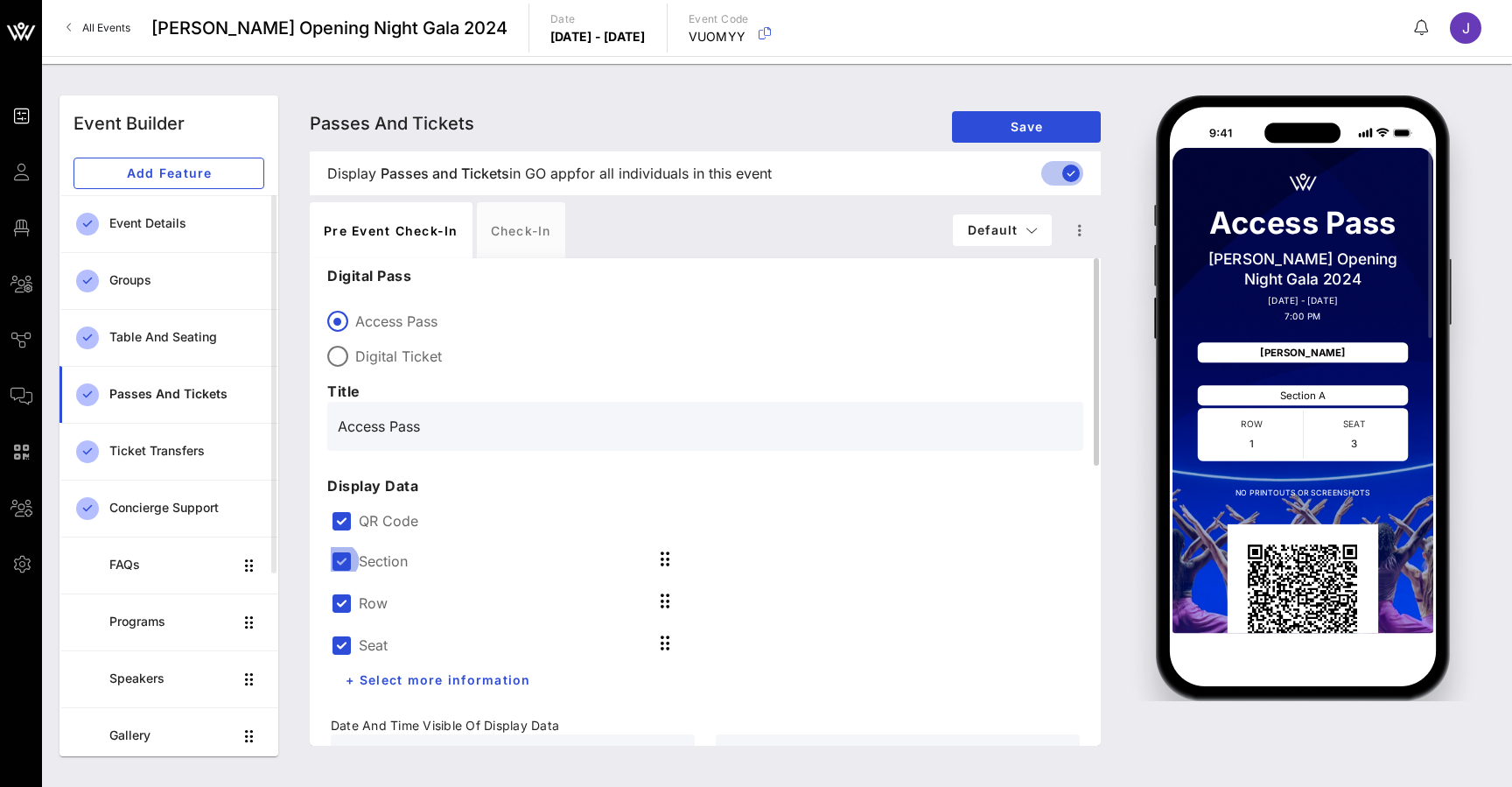
click at [345, 562] on div at bounding box center [341, 561] width 30 height 30
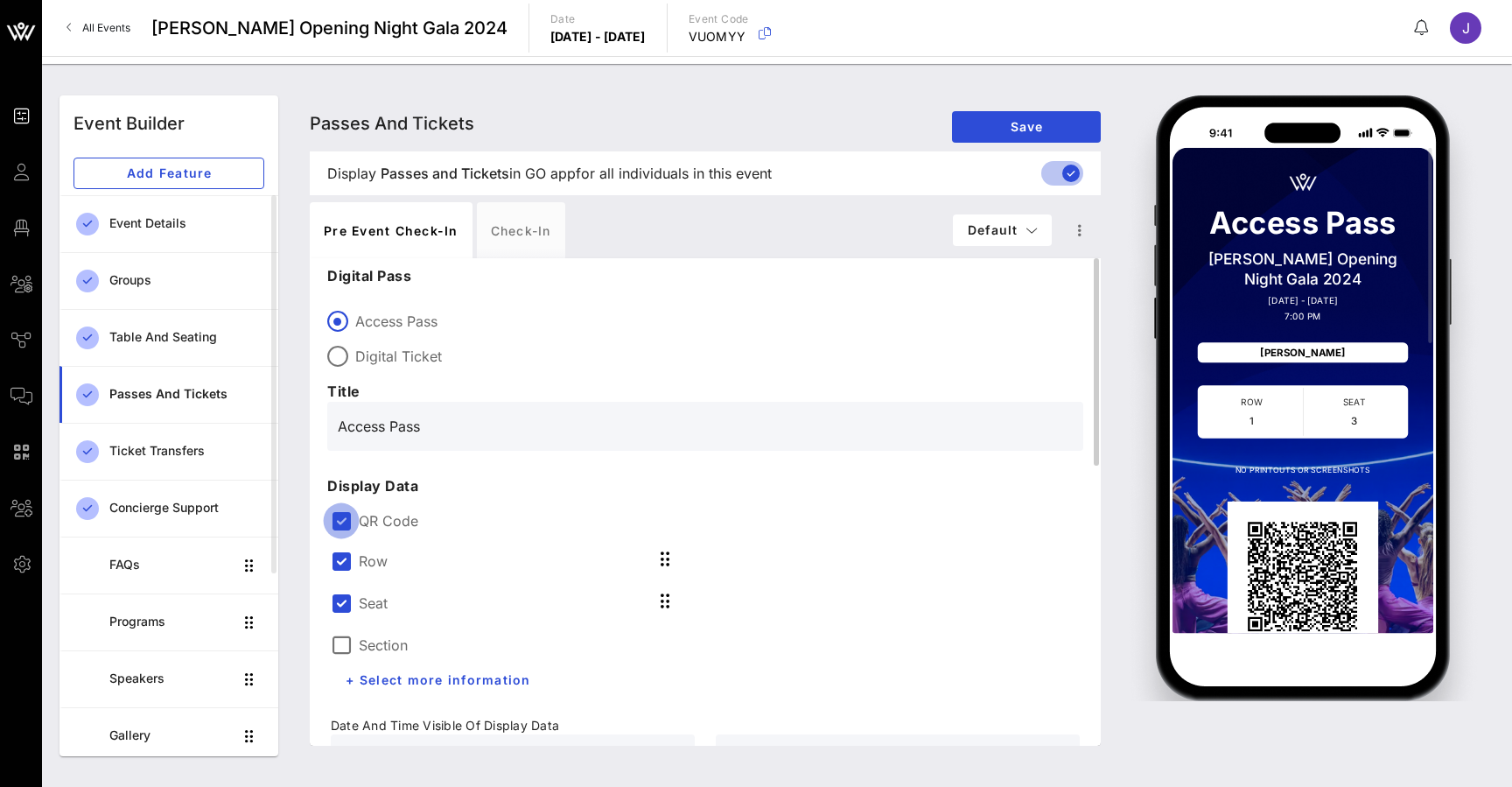
click at [345, 521] on div at bounding box center [341, 521] width 30 height 30
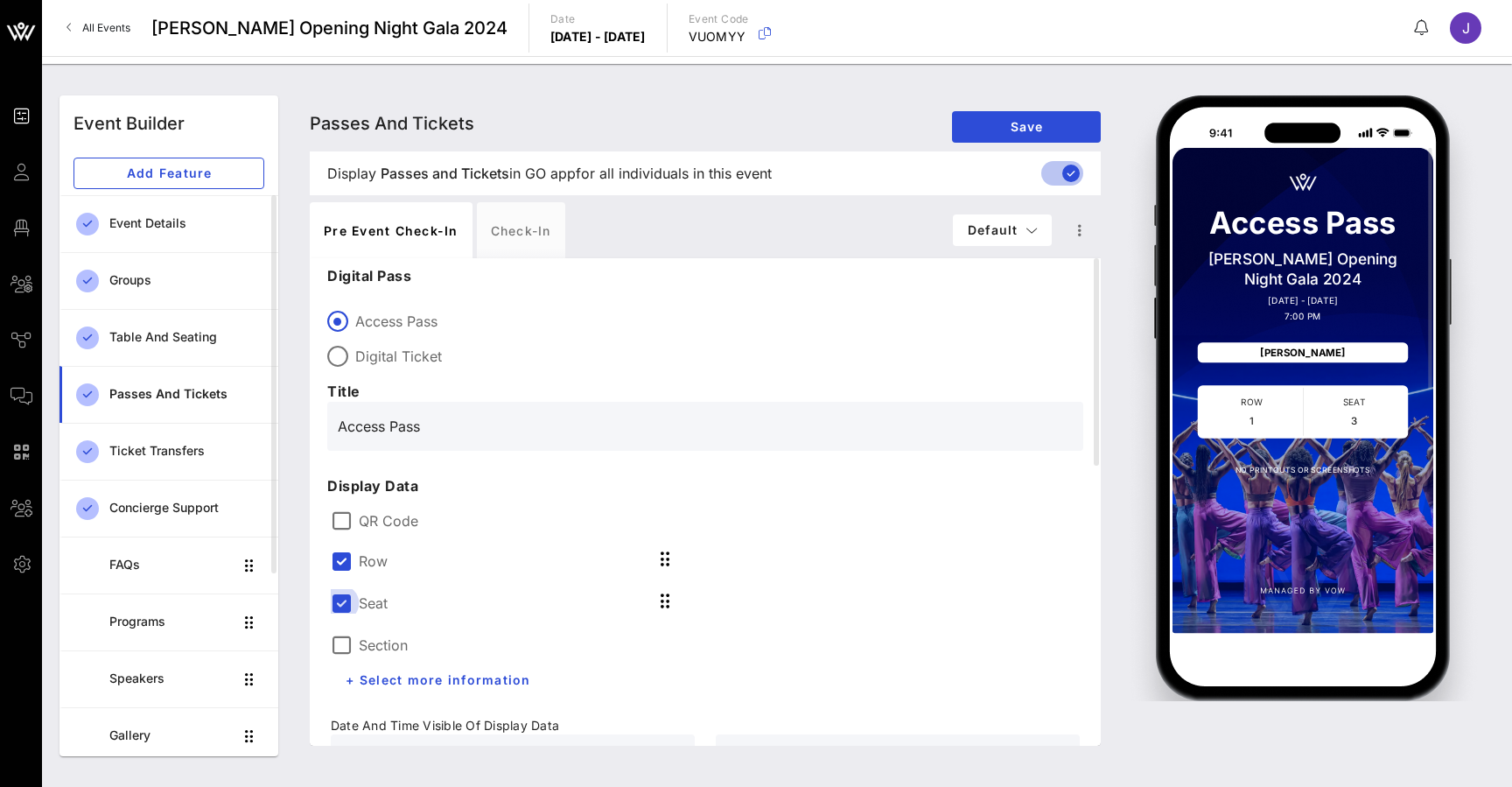
click at [344, 608] on div at bounding box center [341, 603] width 30 height 30
click at [344, 562] on div at bounding box center [341, 561] width 30 height 30
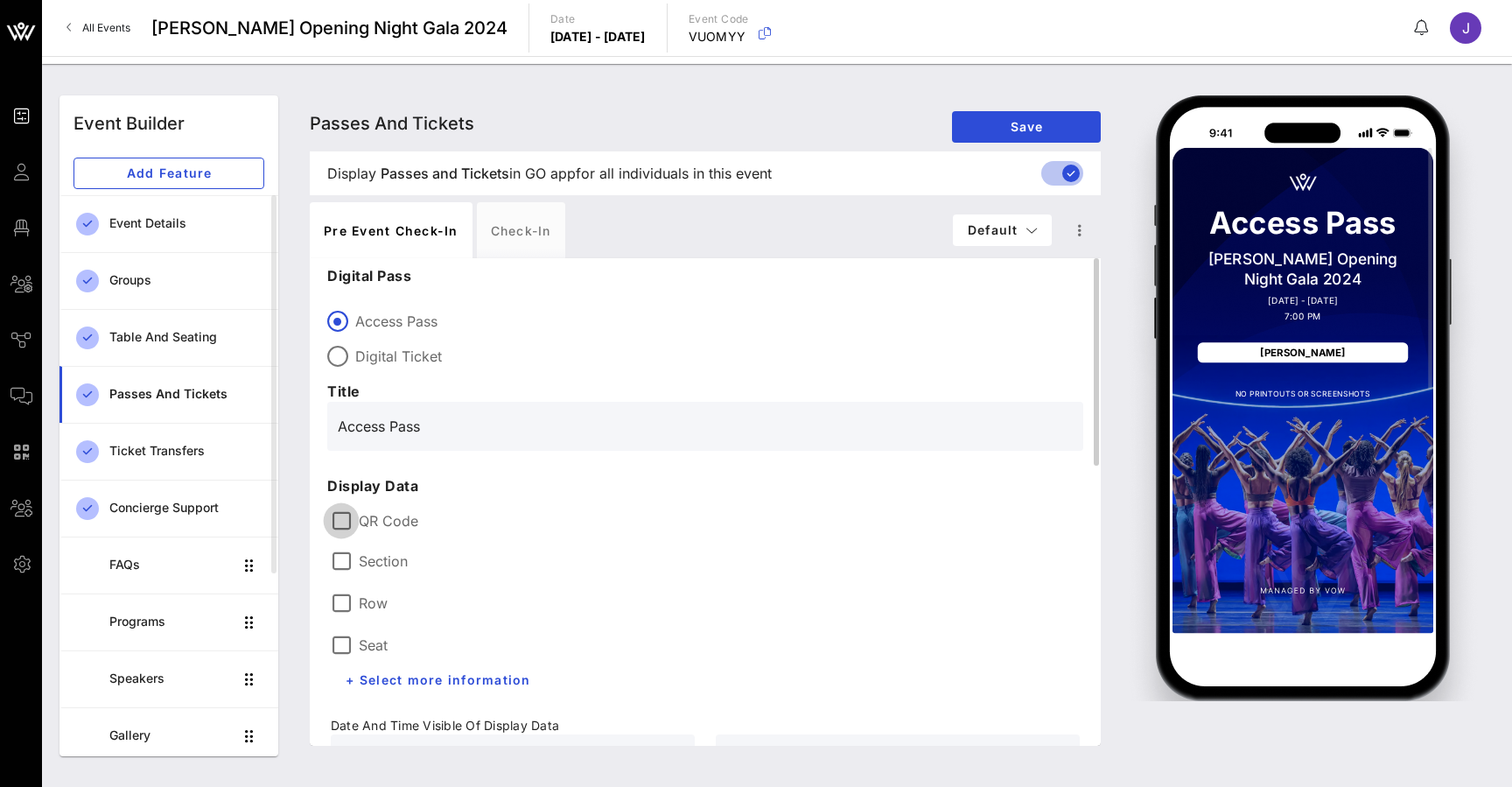
click at [342, 523] on div at bounding box center [341, 521] width 30 height 30
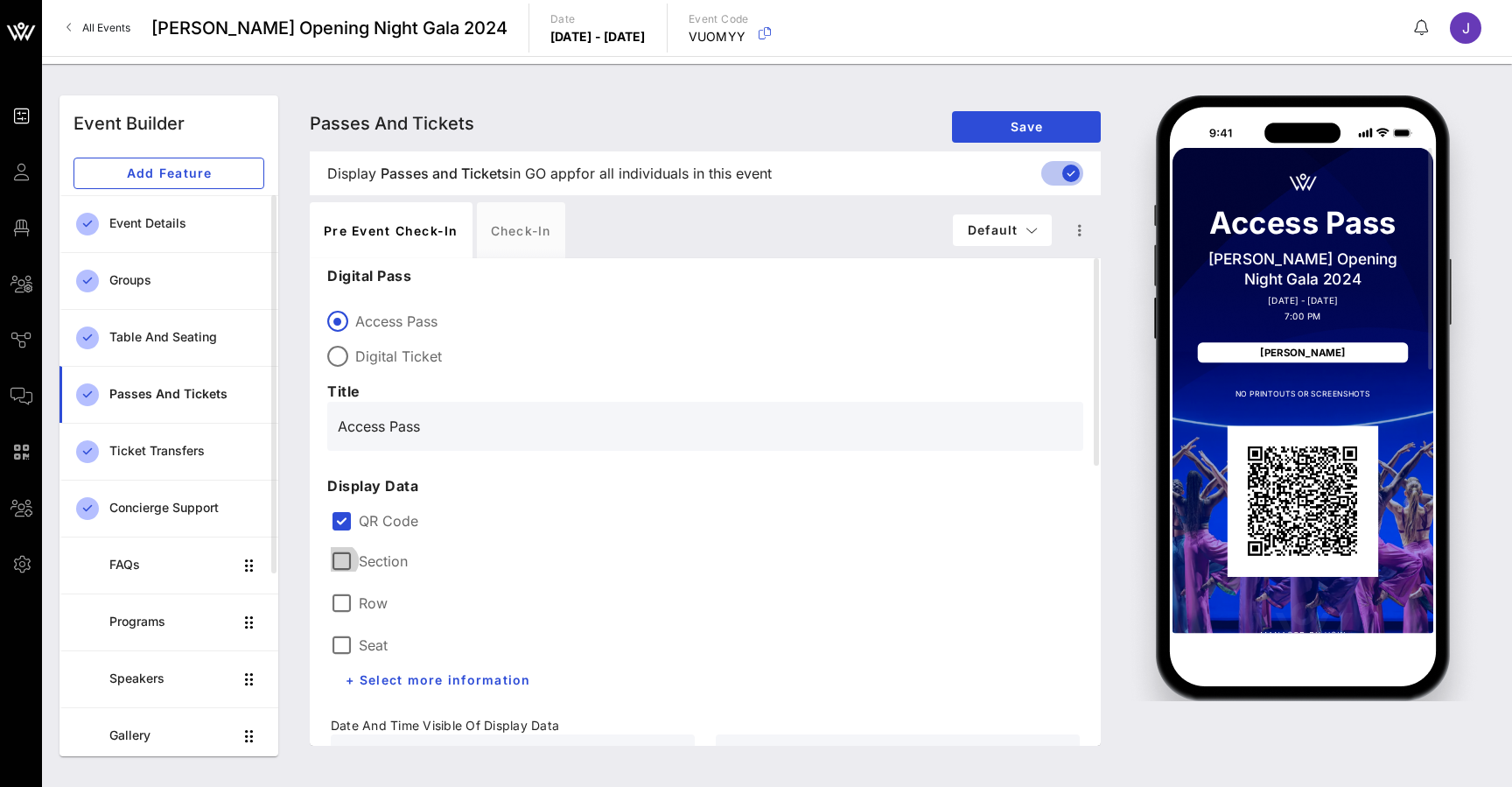
click at [343, 557] on div at bounding box center [341, 561] width 30 height 30
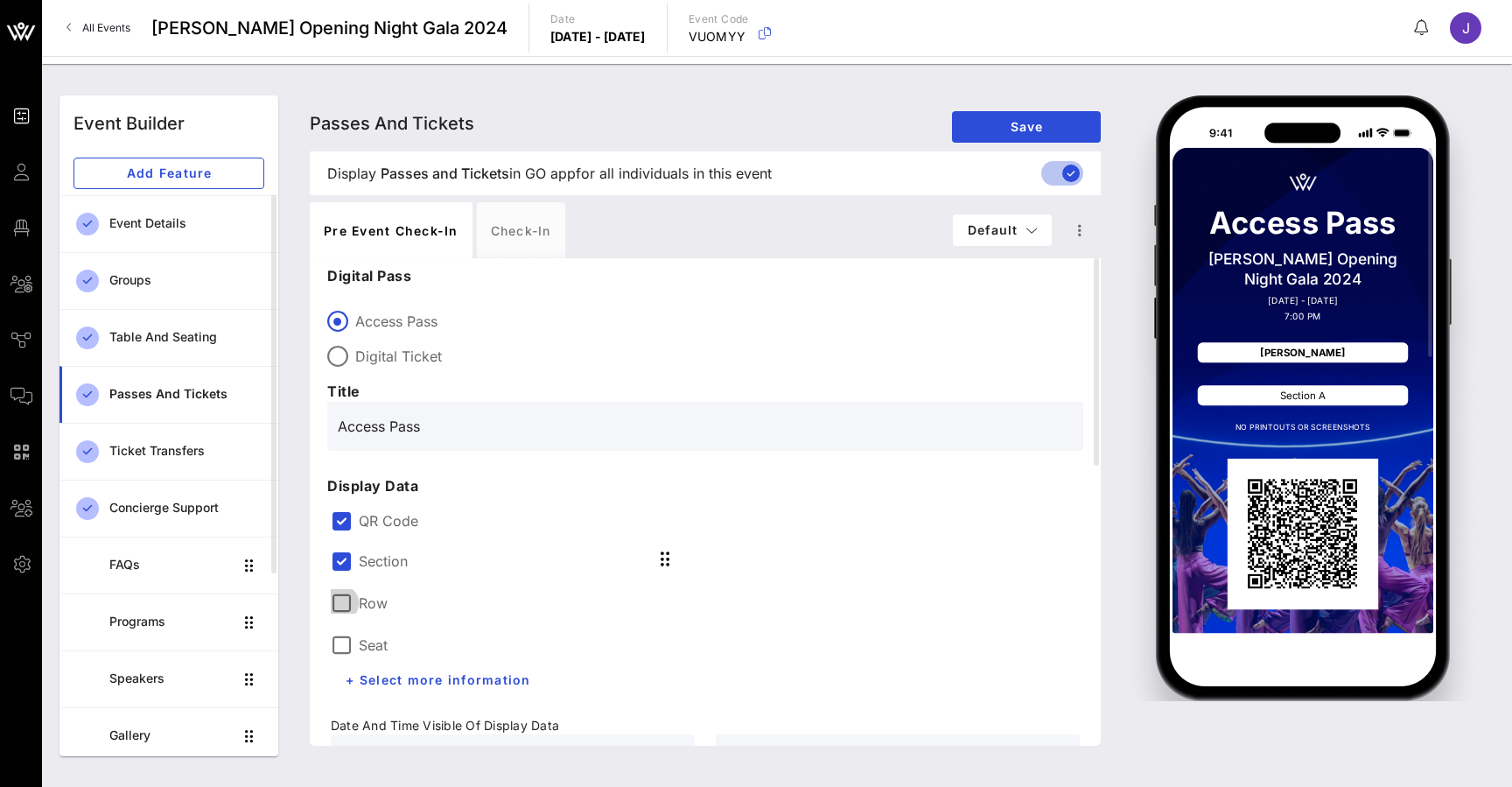
click at [343, 602] on div at bounding box center [341, 603] width 30 height 30
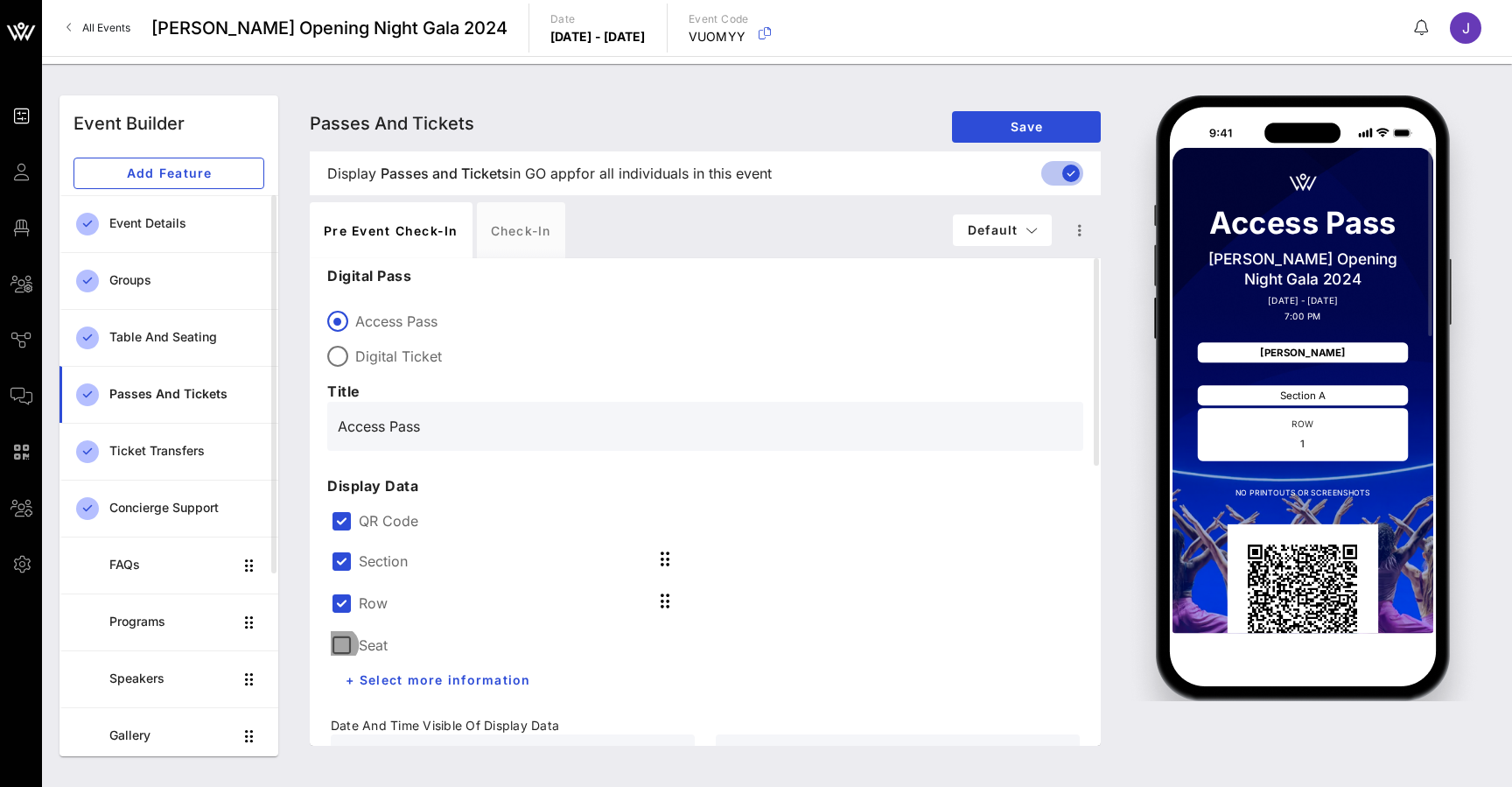
click at [349, 642] on div at bounding box center [341, 645] width 30 height 30
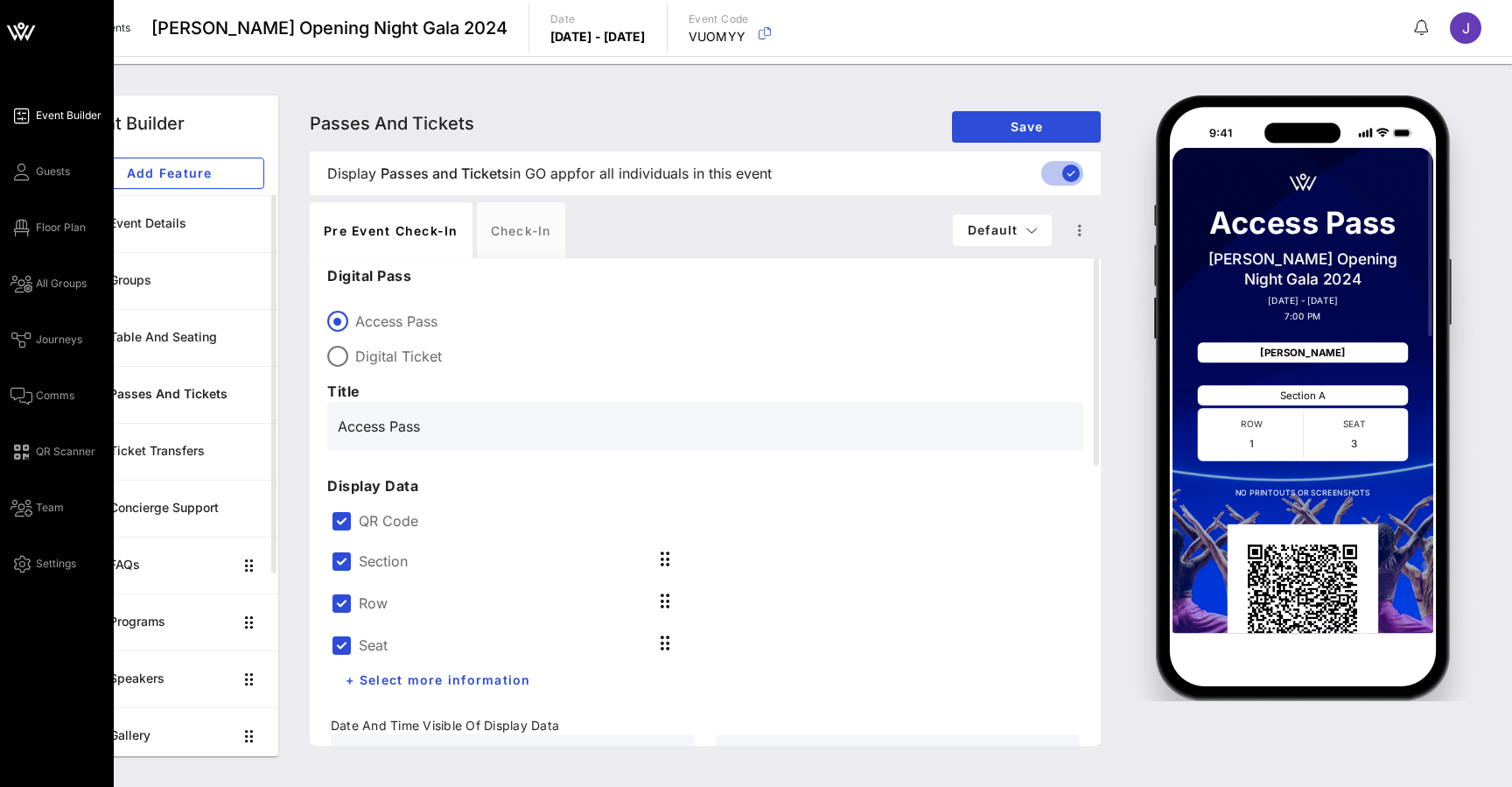
click at [64, 118] on span "Event Builder" at bounding box center [68, 115] width 66 height 16
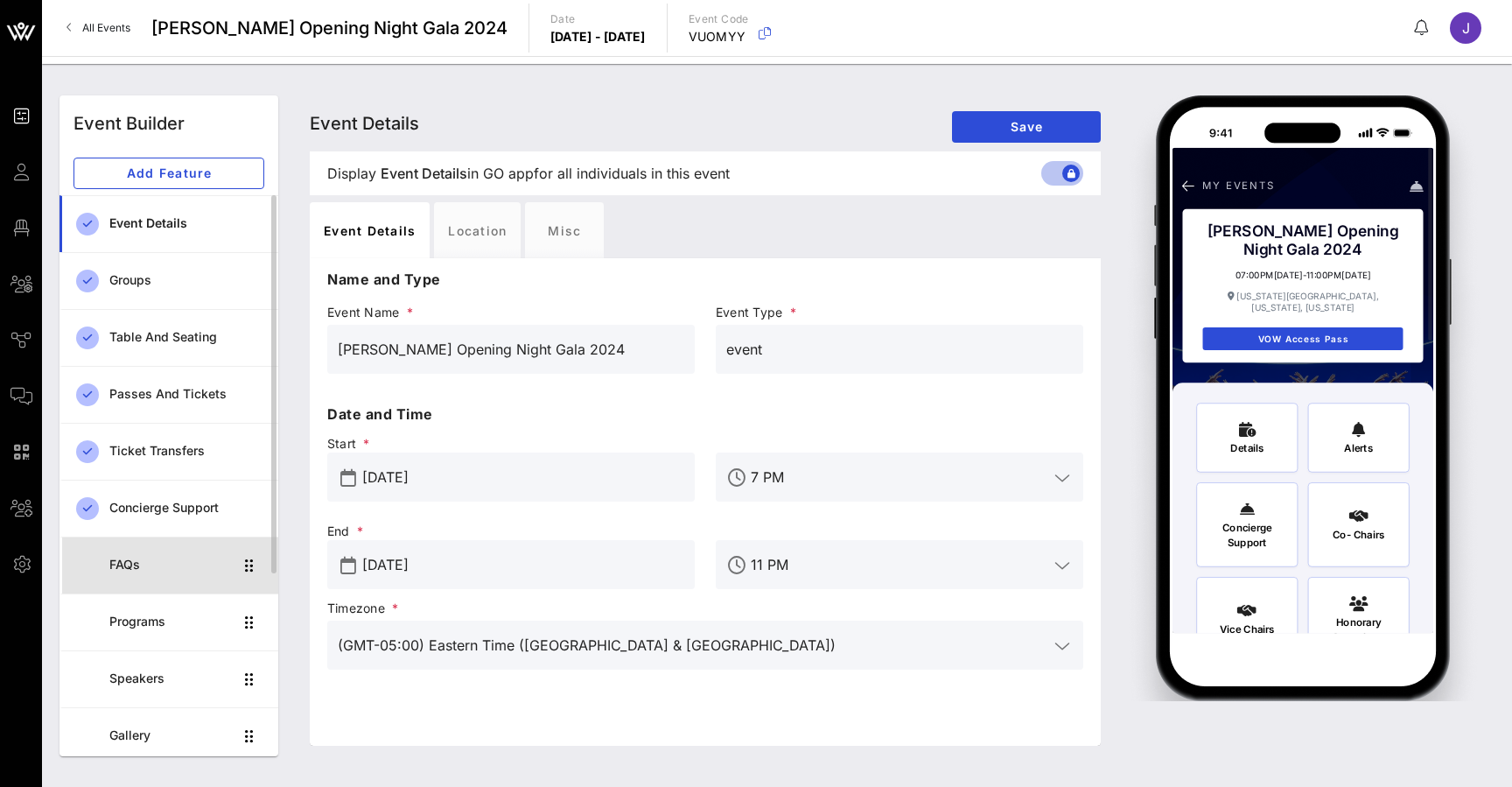
click at [193, 575] on div "FAQs" at bounding box center [171, 564] width 124 height 36
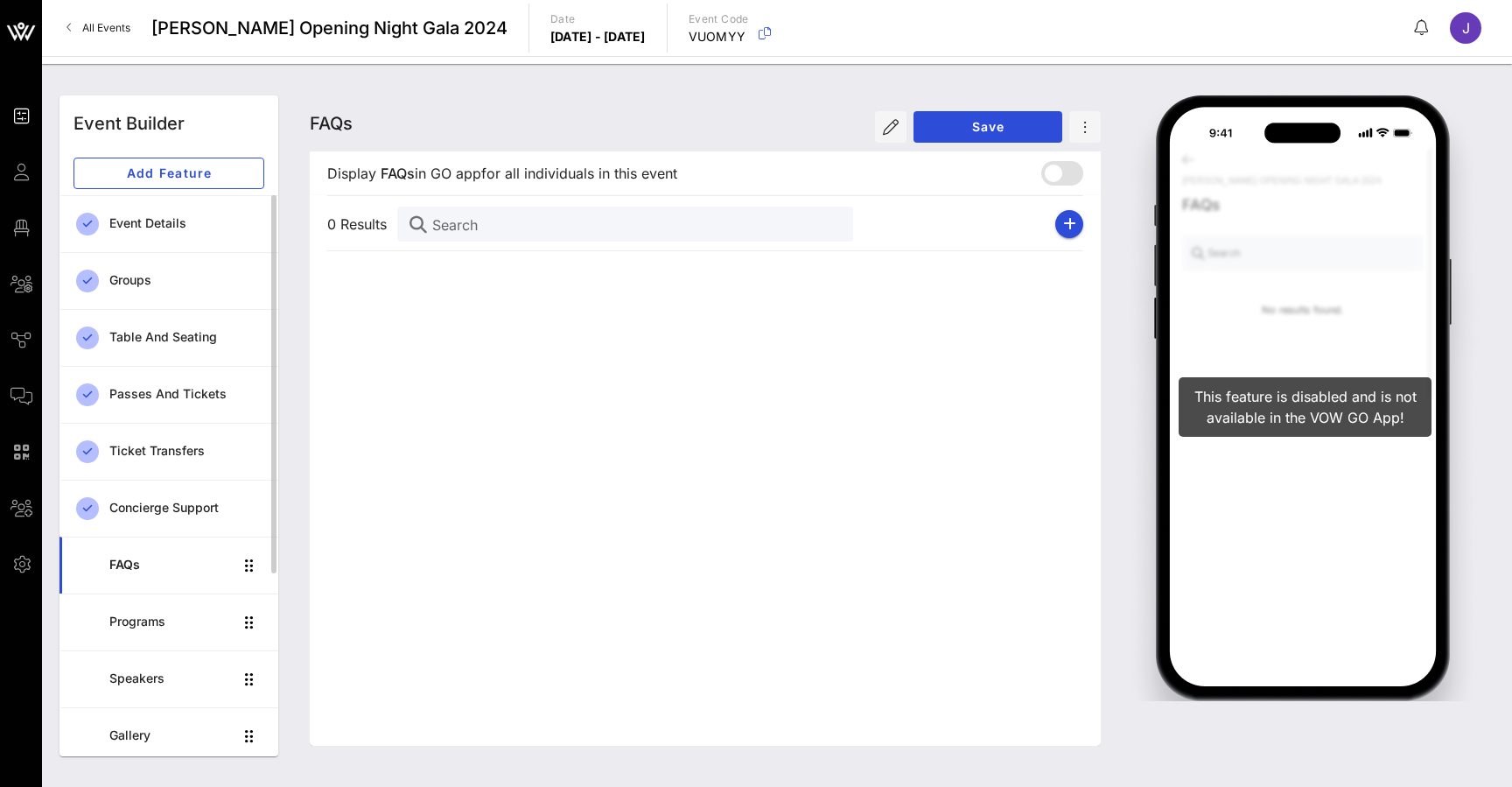
click at [193, 568] on div "FAQs" at bounding box center [171, 565] width 124 height 15
